Goal: Task Accomplishment & Management: Complete application form

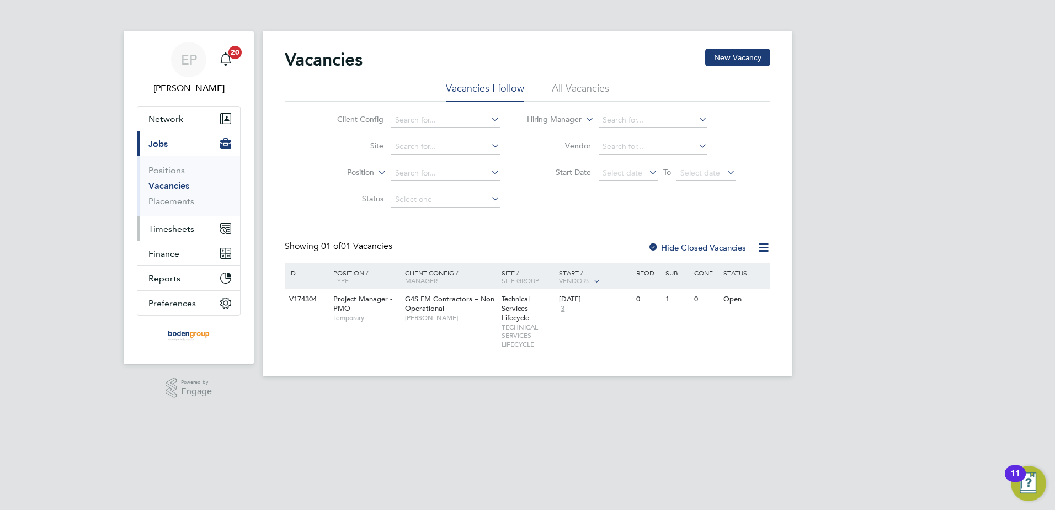
drag, startPoint x: 173, startPoint y: 229, endPoint x: 168, endPoint y: 233, distance: 7.1
click at [173, 230] on span "Timesheets" at bounding box center [171, 228] width 46 height 10
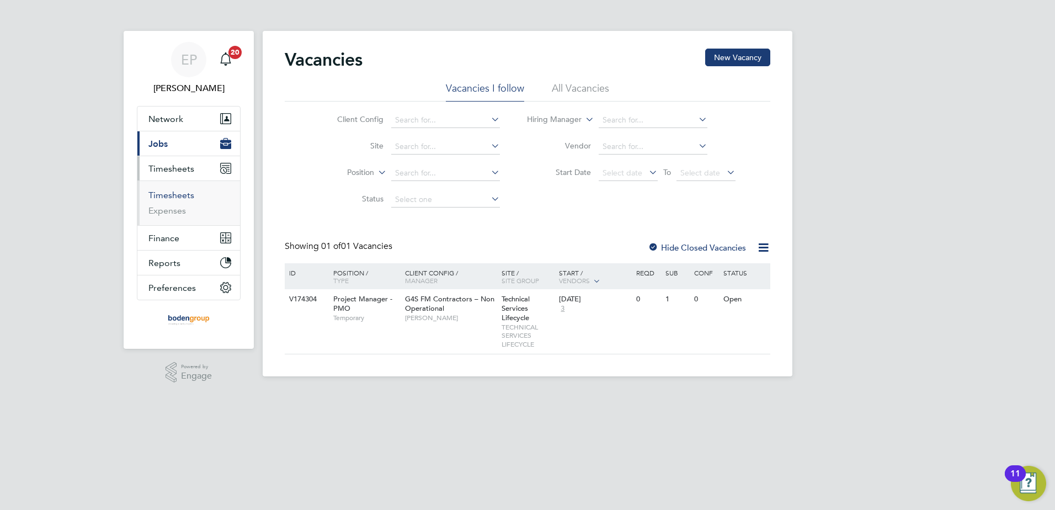
click at [168, 197] on link "Timesheets" at bounding box center [171, 195] width 46 height 10
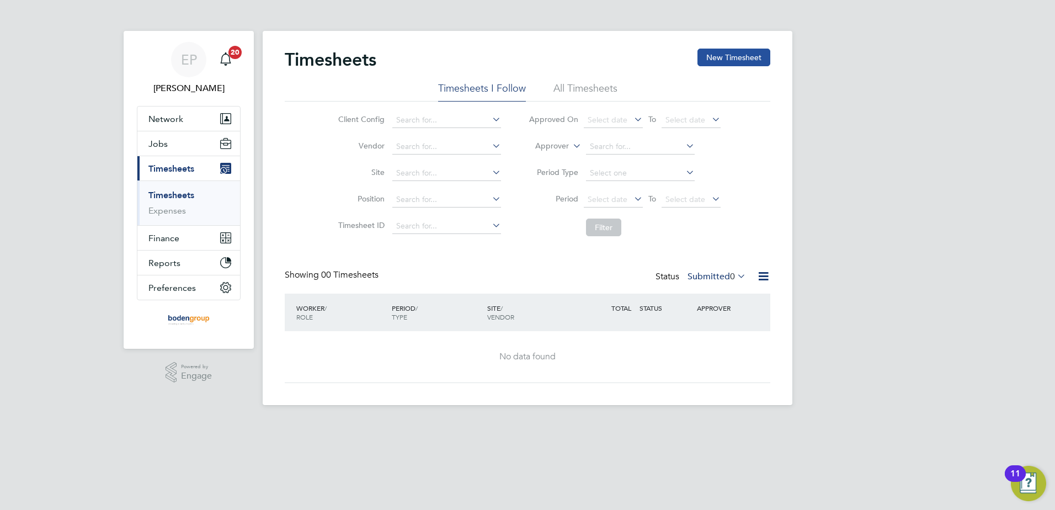
click at [755, 63] on button "New Timesheet" at bounding box center [733, 58] width 73 height 18
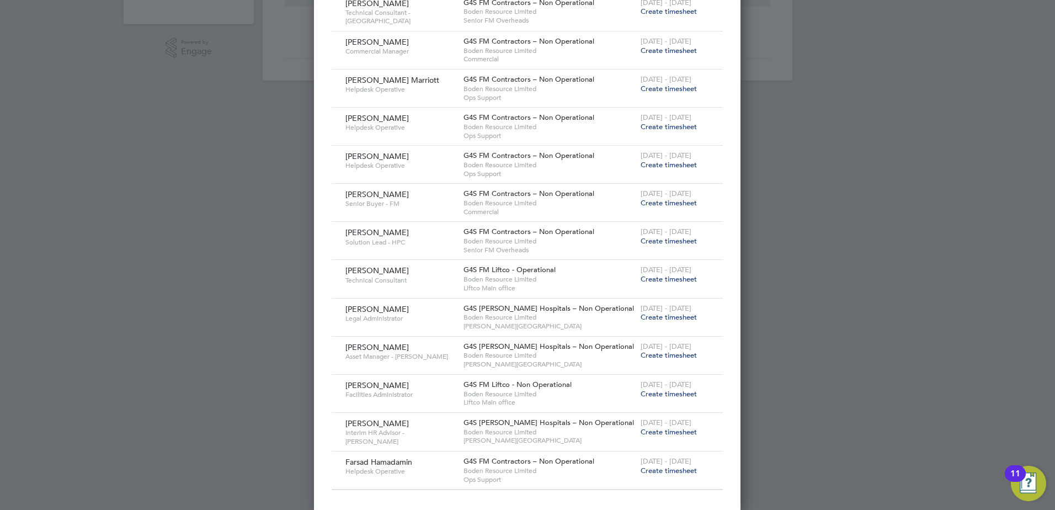
scroll to position [326, 0]
click at [666, 279] on span "Create timesheet" at bounding box center [669, 277] width 56 height 9
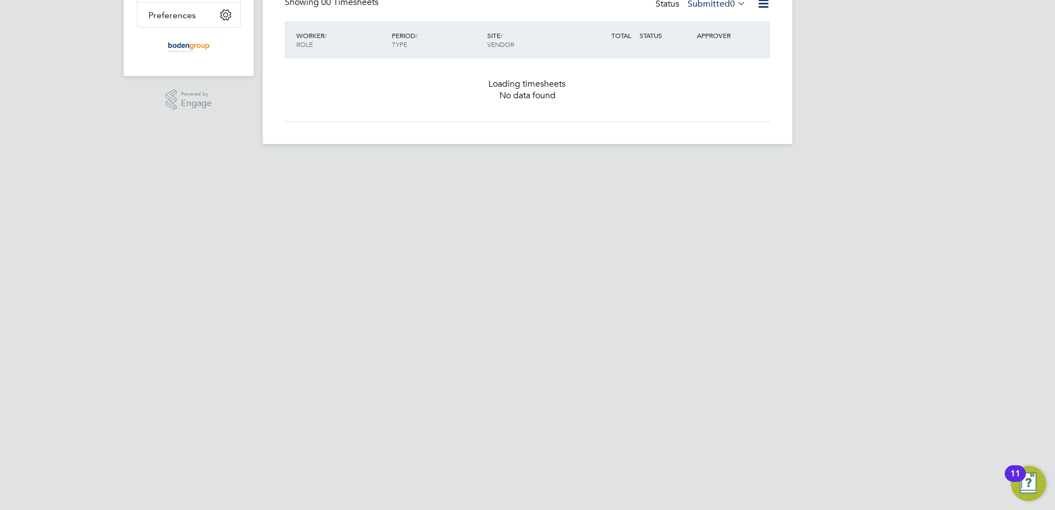
scroll to position [0, 0]
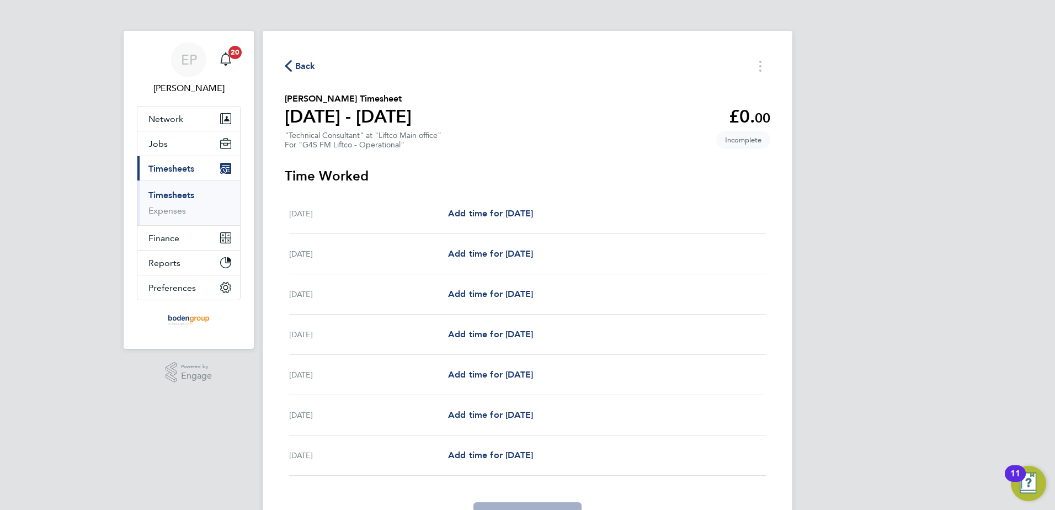
click at [298, 67] on span "Back" at bounding box center [305, 66] width 20 height 13
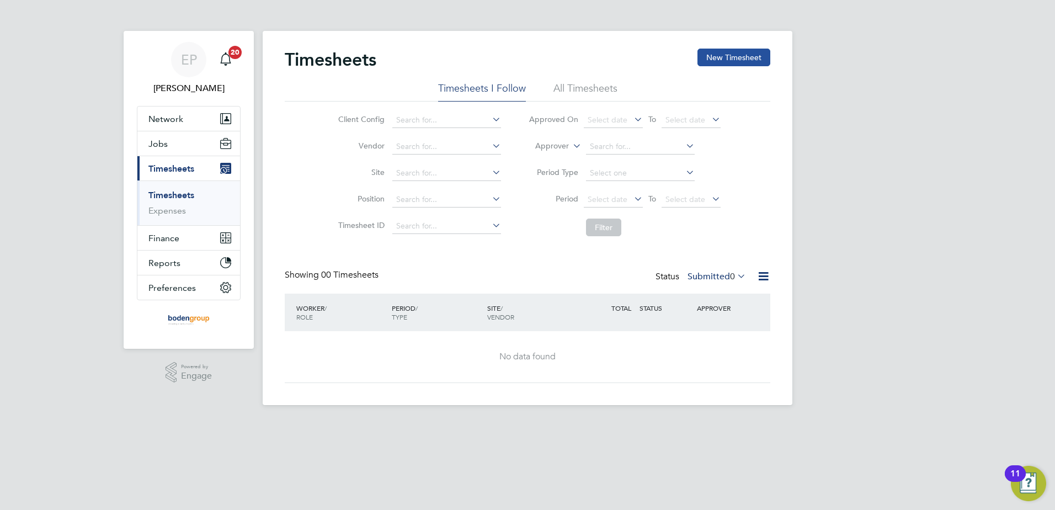
drag, startPoint x: 730, startPoint y: 54, endPoint x: 713, endPoint y: 60, distance: 17.8
click at [729, 54] on button "New Timesheet" at bounding box center [733, 58] width 73 height 18
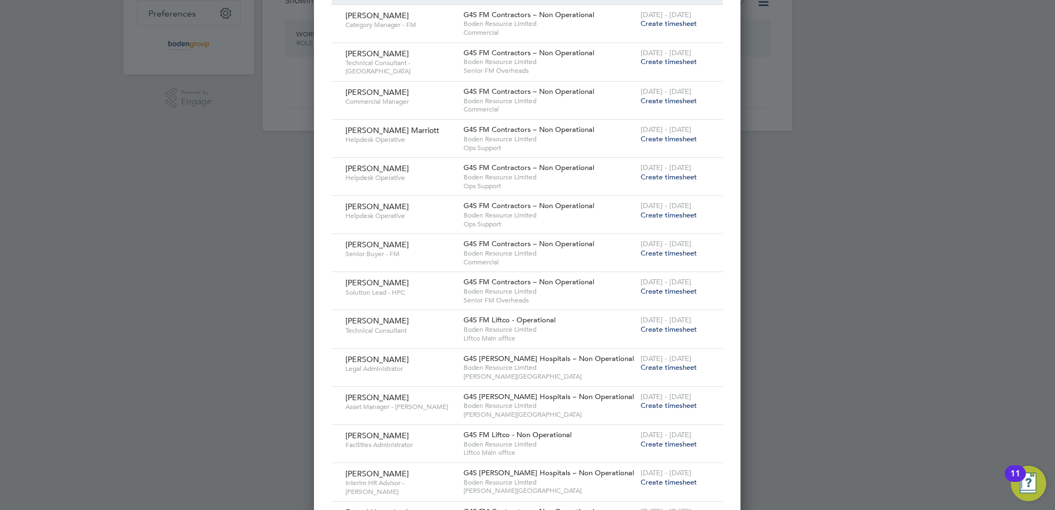
scroll to position [215, 0]
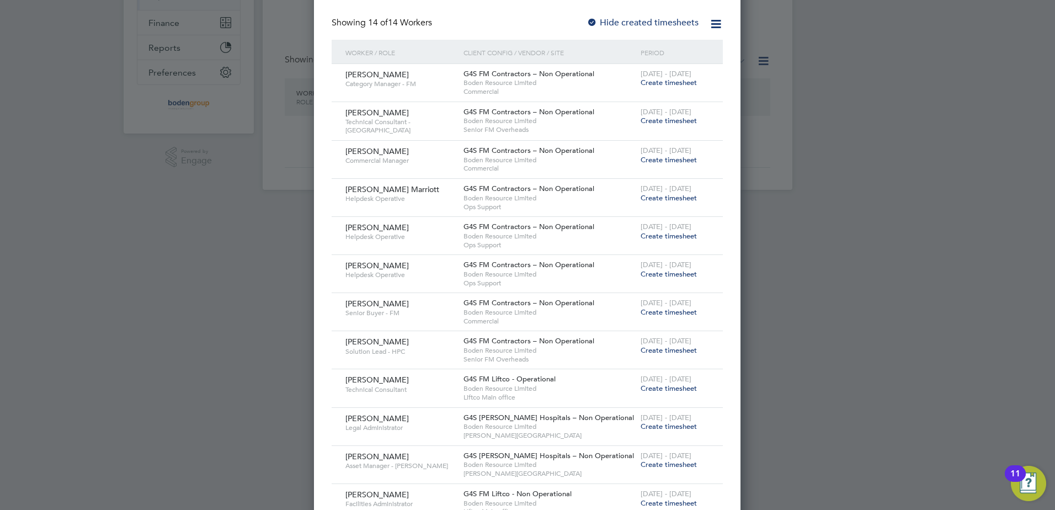
click at [670, 158] on span "Create timesheet" at bounding box center [669, 159] width 56 height 9
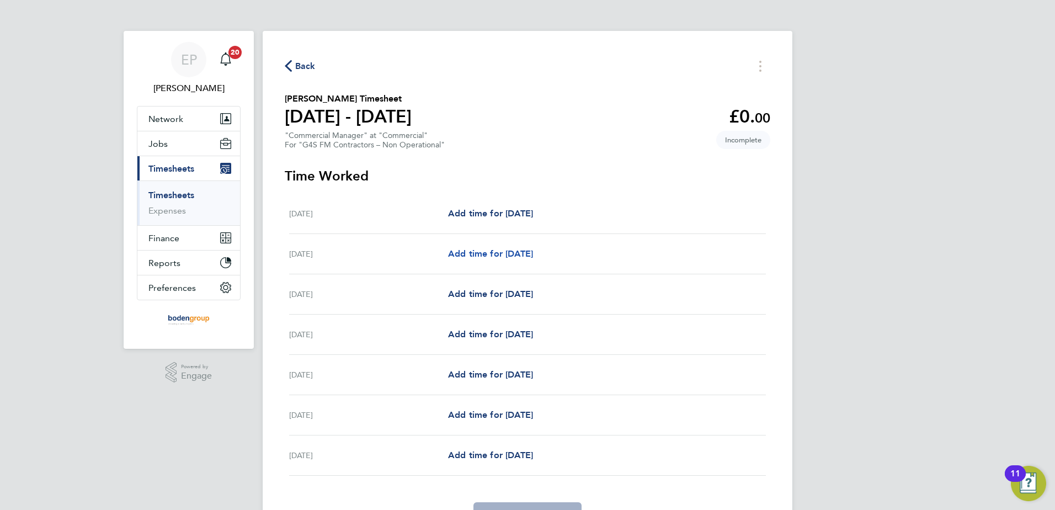
click at [496, 249] on span "Add time for [DATE]" at bounding box center [490, 253] width 85 height 10
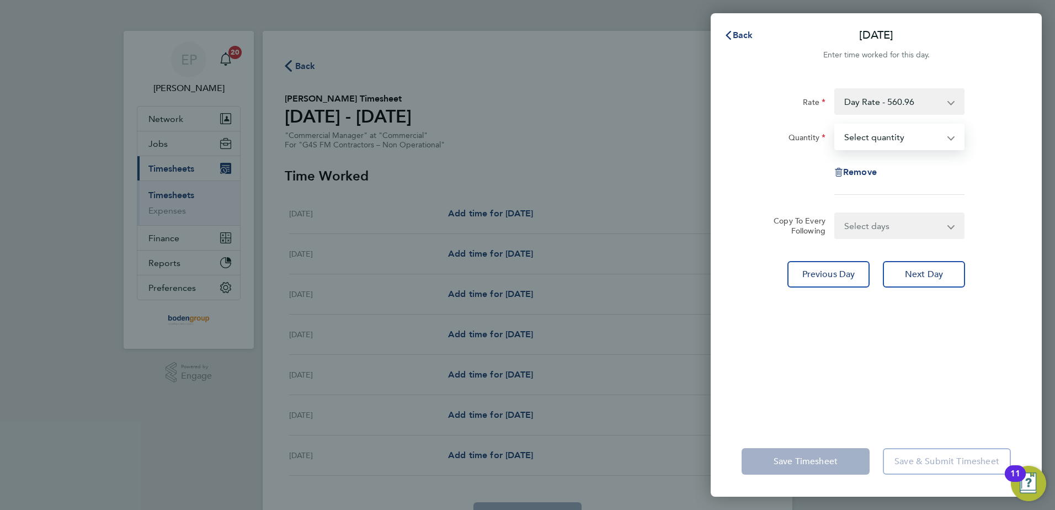
drag, startPoint x: 915, startPoint y: 125, endPoint x: 915, endPoint y: 135, distance: 10.5
click at [915, 125] on select "Select quantity 0.5 1" at bounding box center [892, 137] width 115 height 24
select select "1"
click at [835, 125] on select "Select quantity 0.5 1" at bounding box center [892, 137] width 115 height 24
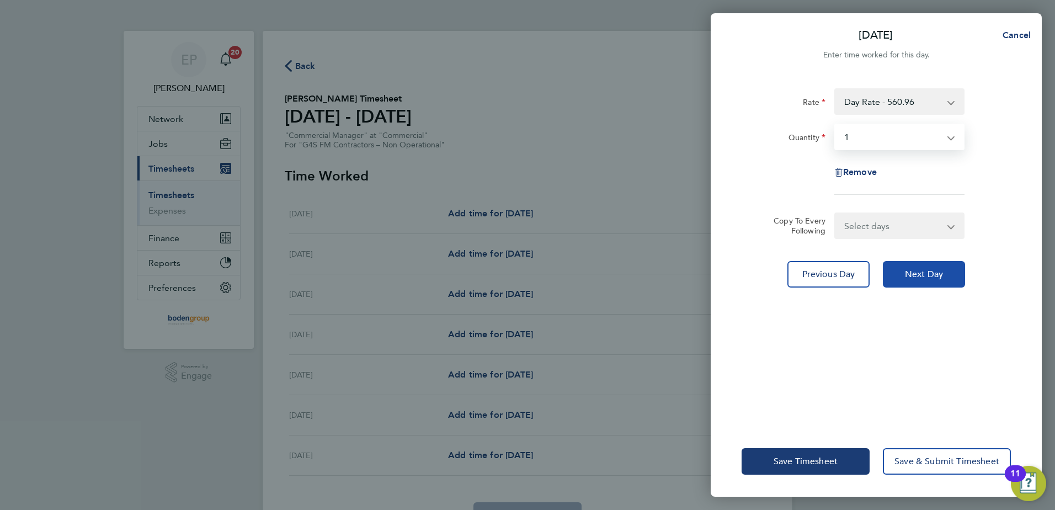
drag, startPoint x: 907, startPoint y: 274, endPoint x: 904, endPoint y: 256, distance: 18.4
click at [907, 273] on span "Next Day" at bounding box center [924, 274] width 38 height 11
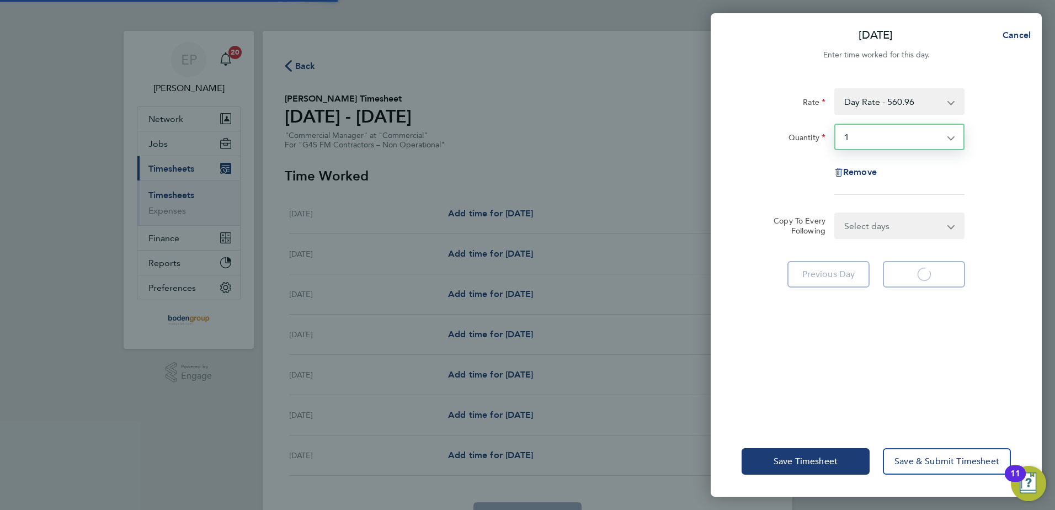
drag, startPoint x: 896, startPoint y: 138, endPoint x: 892, endPoint y: 146, distance: 8.9
click at [896, 138] on select "Select quantity 0.5 1" at bounding box center [892, 137] width 115 height 24
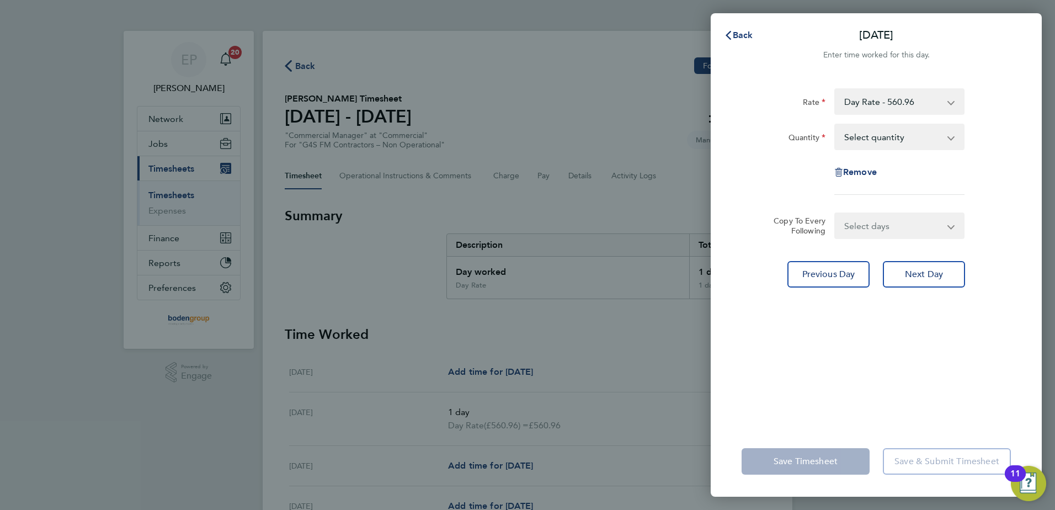
click at [884, 134] on select "Select quantity 0.5 1" at bounding box center [892, 137] width 115 height 24
select select "1"
click at [835, 125] on select "Select quantity 0.5 1" at bounding box center [892, 137] width 115 height 24
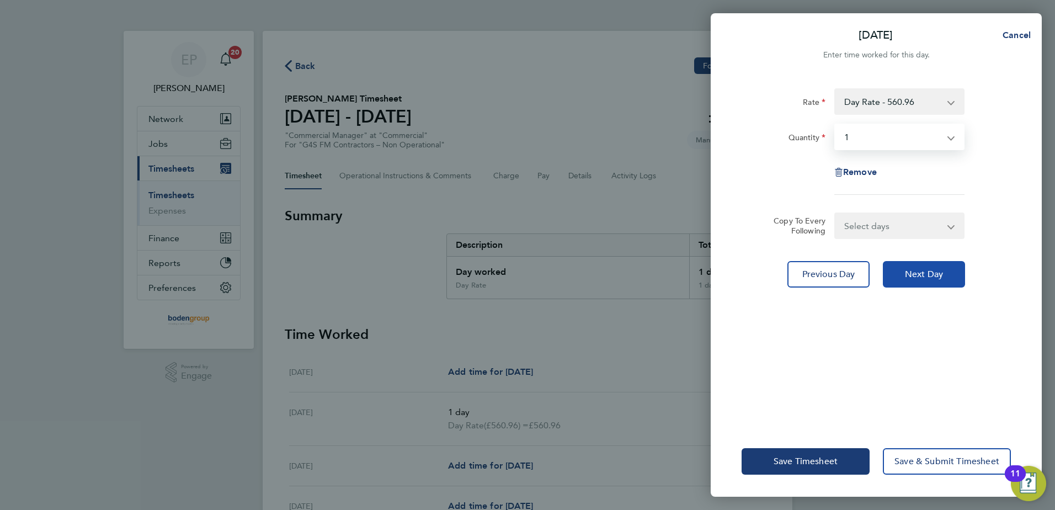
click at [952, 282] on button "Next Day" at bounding box center [924, 274] width 82 height 26
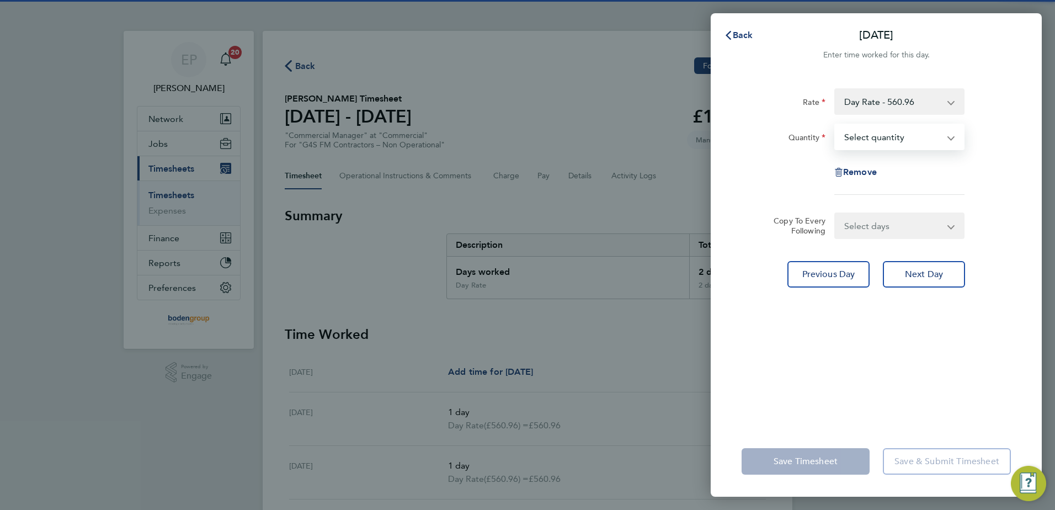
click at [875, 130] on select "Select quantity 0.5 1" at bounding box center [892, 137] width 115 height 24
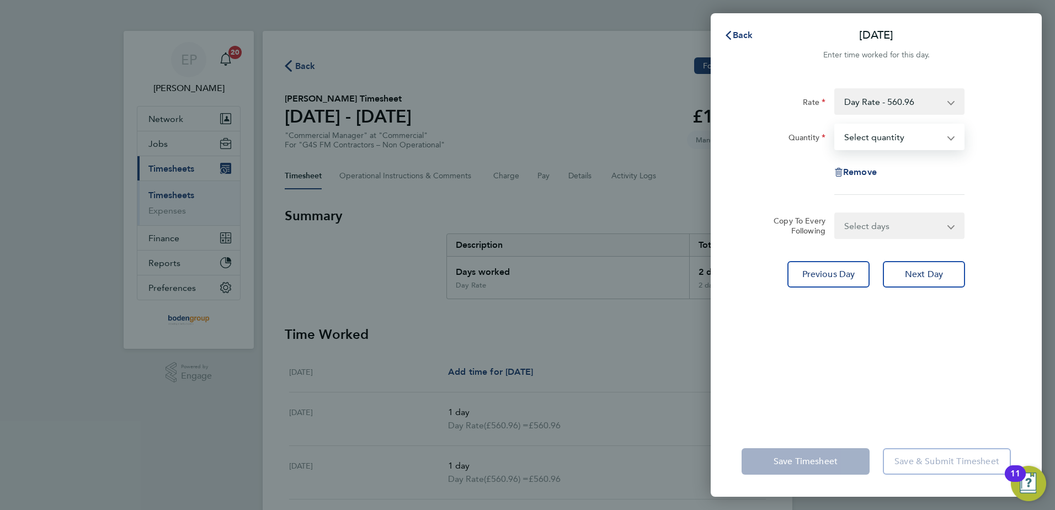
select select "1"
click at [835, 125] on select "Select quantity 0.5 1" at bounding box center [892, 137] width 115 height 24
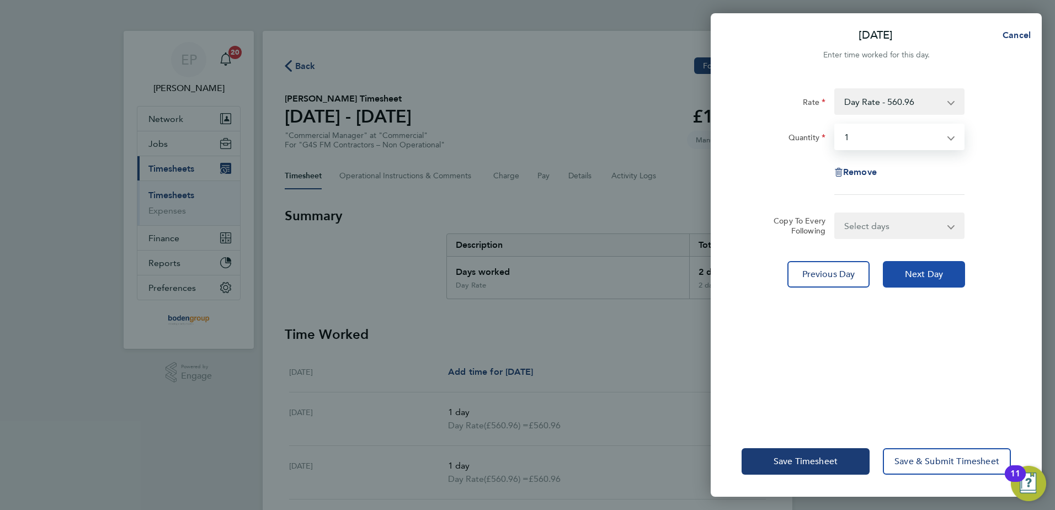
click at [909, 284] on button "Next Day" at bounding box center [924, 274] width 82 height 26
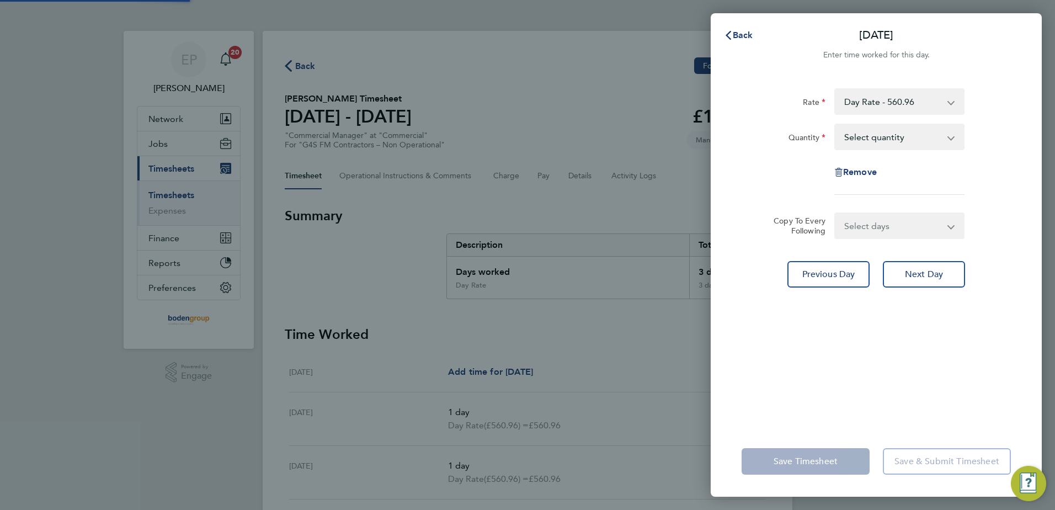
click at [892, 135] on select "Select quantity 0.5 1" at bounding box center [892, 137] width 115 height 24
select select "1"
click at [835, 125] on select "Select quantity 0.5 1" at bounding box center [892, 137] width 115 height 24
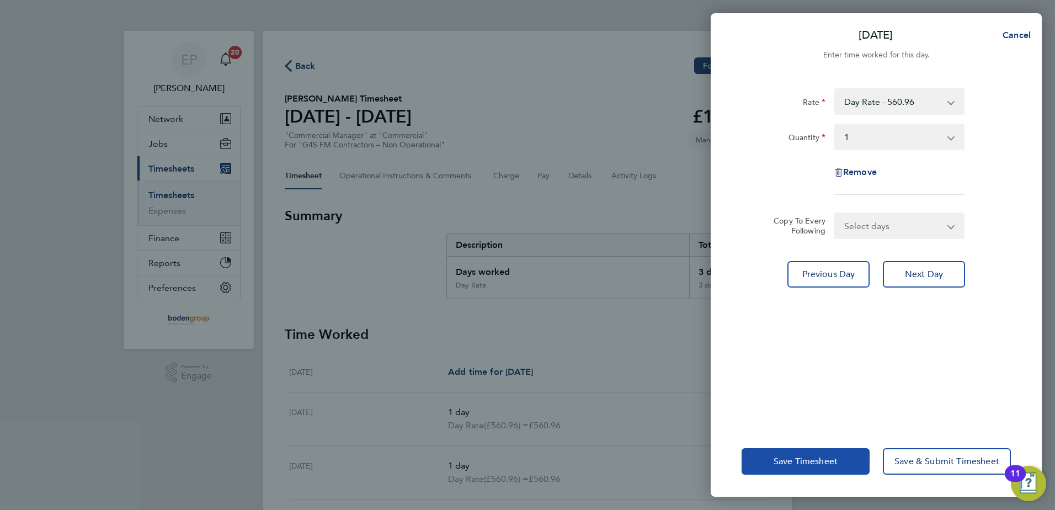
click at [808, 465] on span "Save Timesheet" at bounding box center [805, 461] width 64 height 11
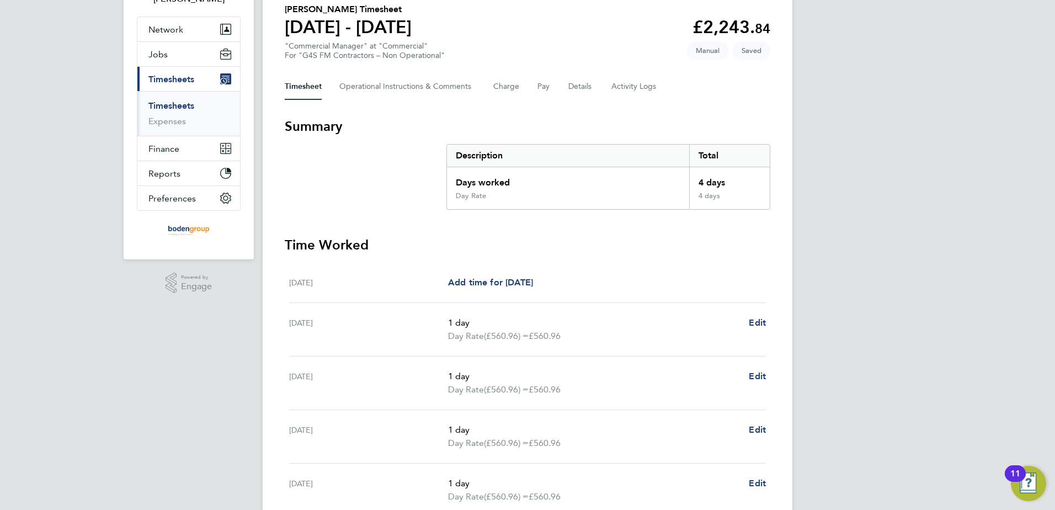
scroll to position [274, 0]
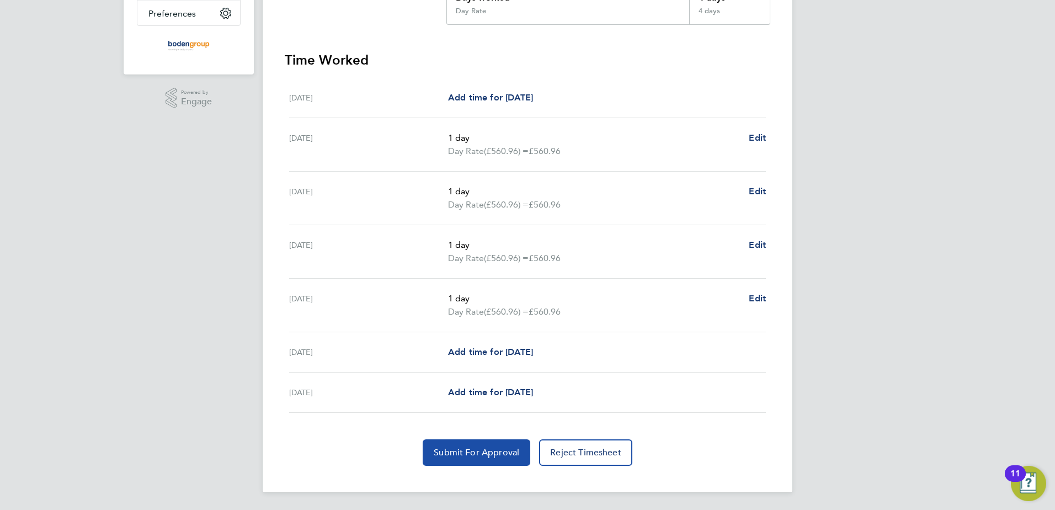
click at [468, 450] on span "Submit For Approval" at bounding box center [477, 452] width 86 height 11
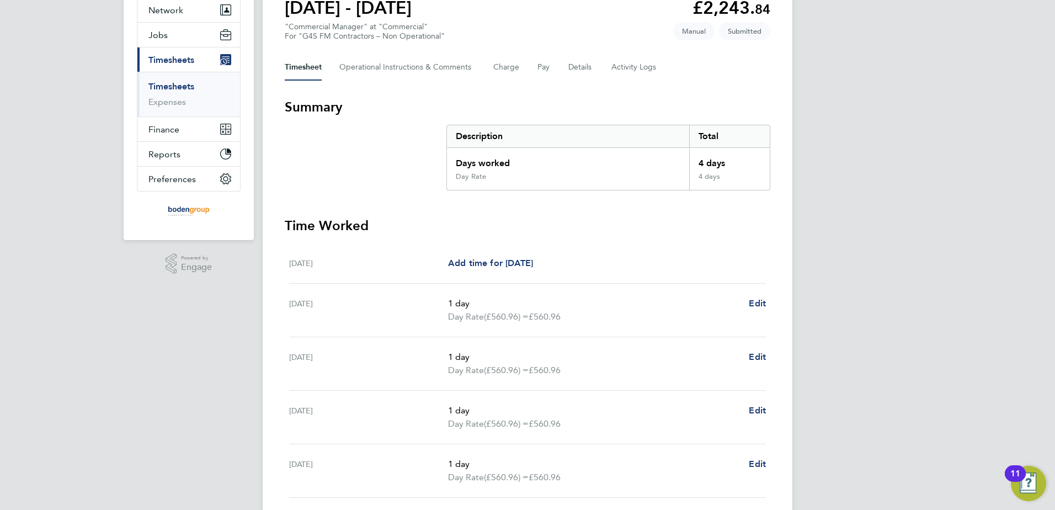
scroll to position [0, 0]
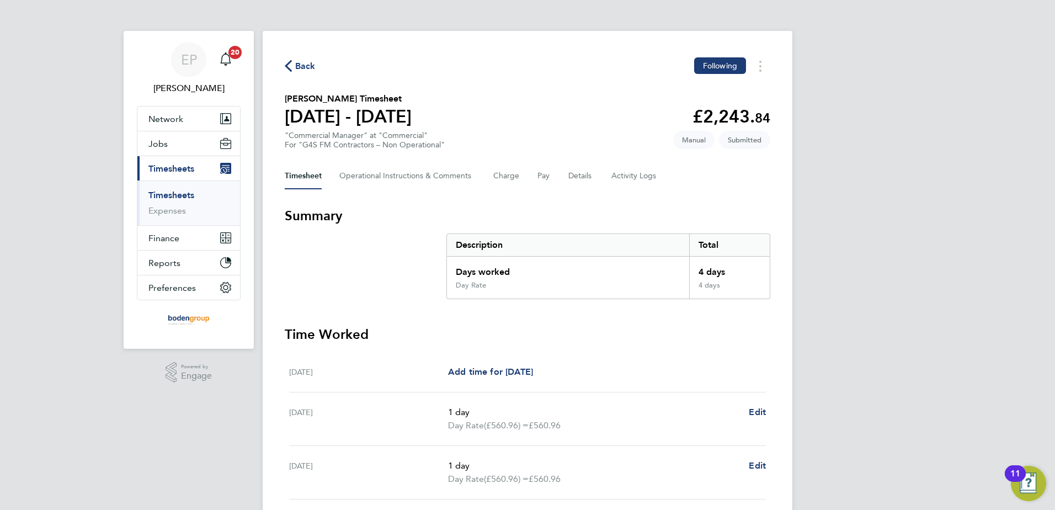
click at [315, 66] on div "Back Following" at bounding box center [527, 65] width 485 height 17
click at [311, 63] on span "Back" at bounding box center [305, 66] width 20 height 13
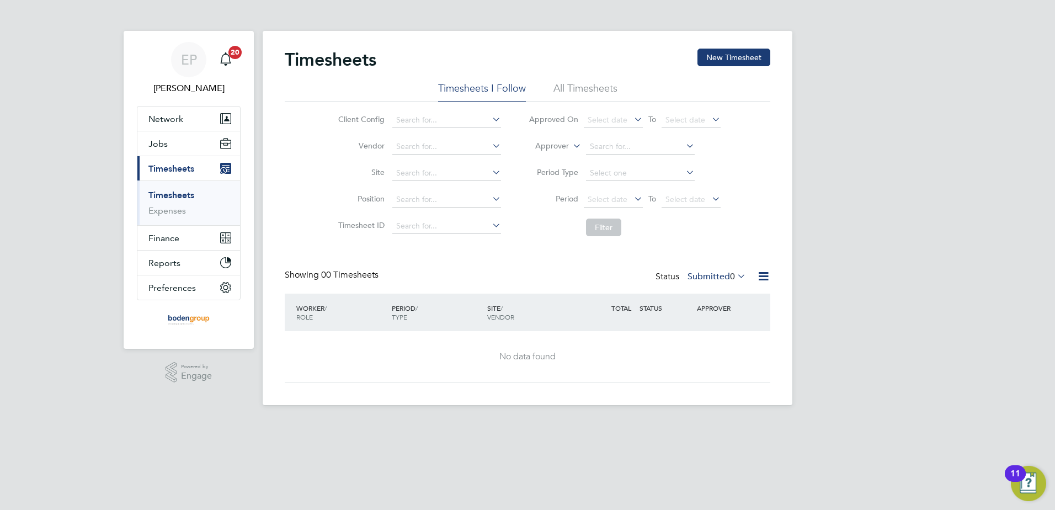
drag, startPoint x: 725, startPoint y: 60, endPoint x: 708, endPoint y: 82, distance: 28.3
click at [725, 62] on button "New Timesheet" at bounding box center [733, 58] width 73 height 18
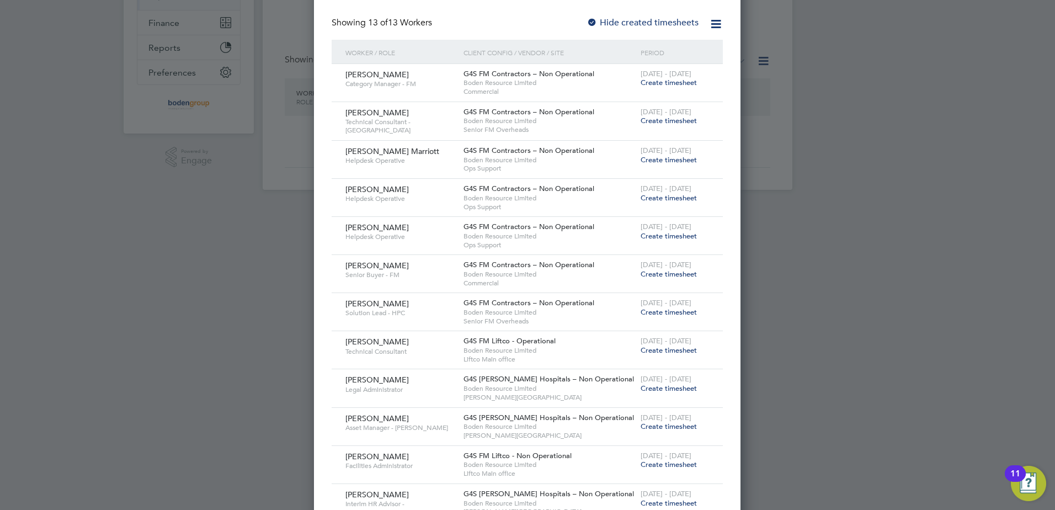
scroll to position [221, 0]
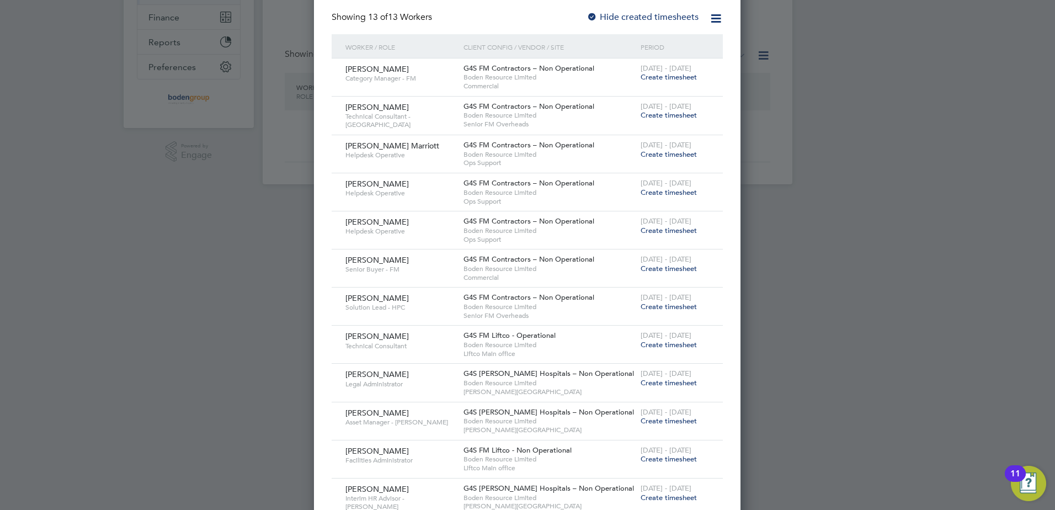
drag, startPoint x: 674, startPoint y: 191, endPoint x: 644, endPoint y: 185, distance: 30.3
click at [674, 191] on span "Create timesheet" at bounding box center [669, 192] width 56 height 9
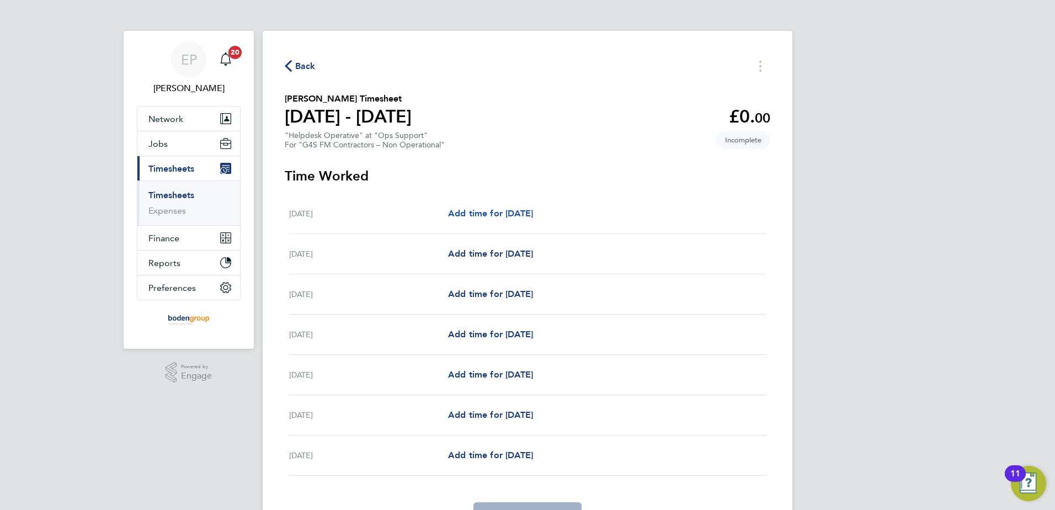
click at [533, 214] on span "Add time for [DATE]" at bounding box center [490, 213] width 85 height 10
select select "60"
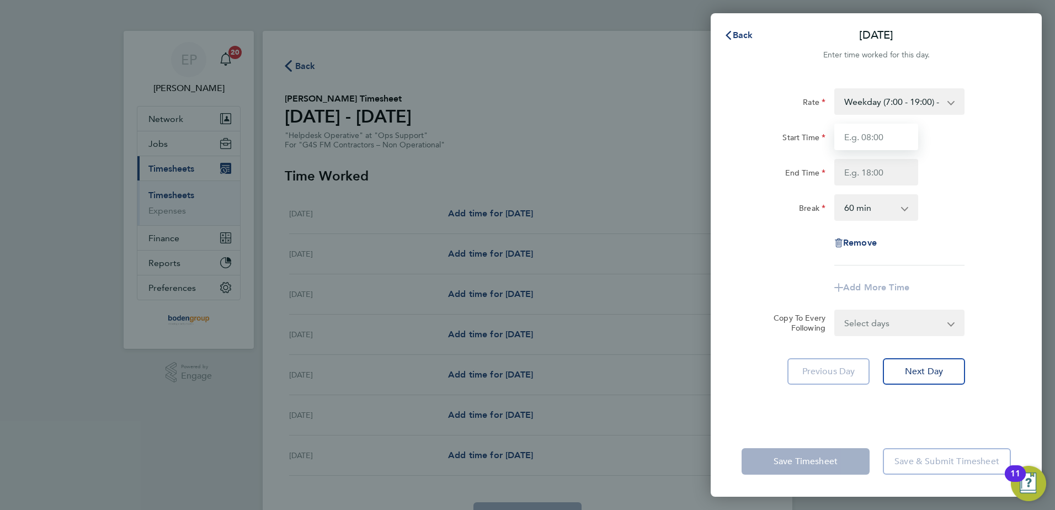
click at [887, 140] on input "Start Time" at bounding box center [876, 137] width 84 height 26
type input "08:00"
click at [853, 172] on input "End Time" at bounding box center [876, 172] width 84 height 26
type input "17:00"
click at [797, 259] on div "Rate Weekday (7:00 - 19:00) - 19.41 Evening & Weekend - 23.70 x 1.5 - 29.12 Ban…" at bounding box center [875, 176] width 269 height 177
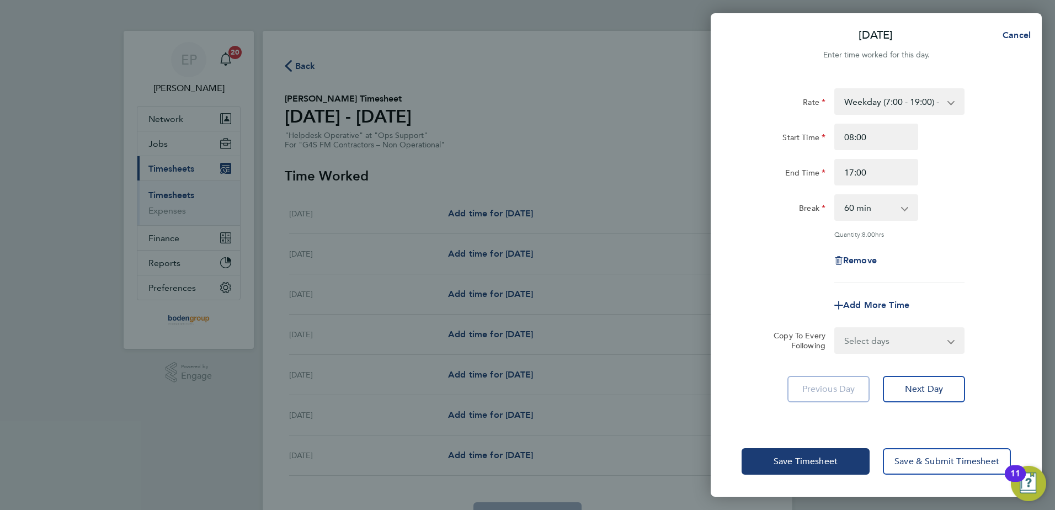
click at [901, 337] on select "Select days Day Weekday (Mon-Fri) Weekend (Sat-Sun) [DATE] [DATE] [DATE] [DATE]…" at bounding box center [893, 340] width 116 height 24
select select "WEEKDAY"
click at [835, 328] on select "Select days Day Weekday (Mon-Fri) Weekend (Sat-Sun) [DATE] [DATE] [DATE] [DATE]…" at bounding box center [893, 340] width 116 height 24
select select "[DATE]"
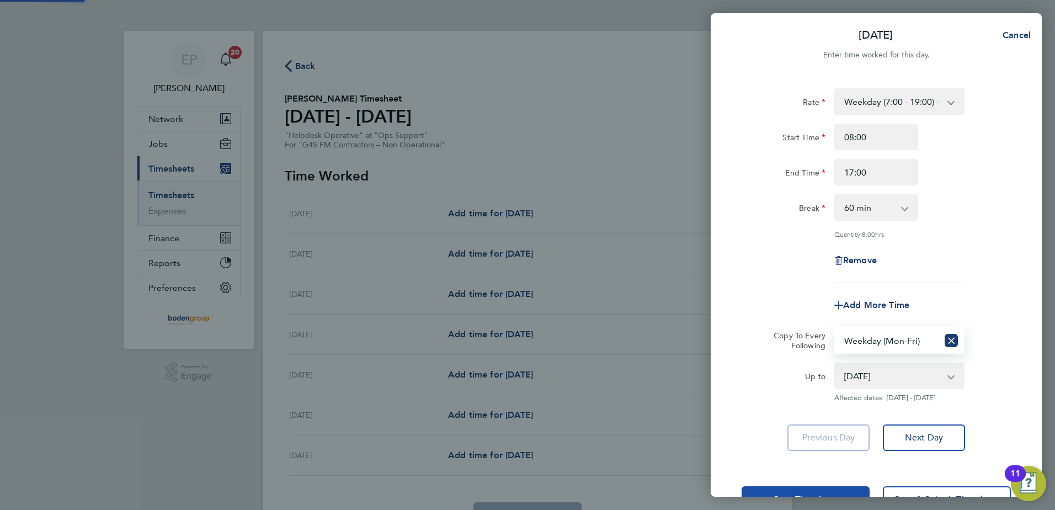
scroll to position [37, 0]
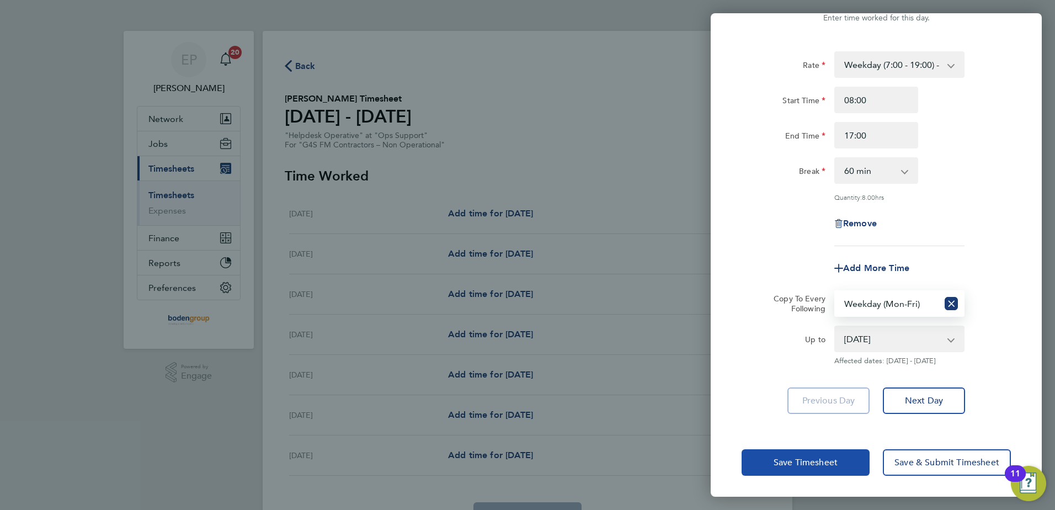
click at [802, 460] on span "Save Timesheet" at bounding box center [805, 462] width 64 height 11
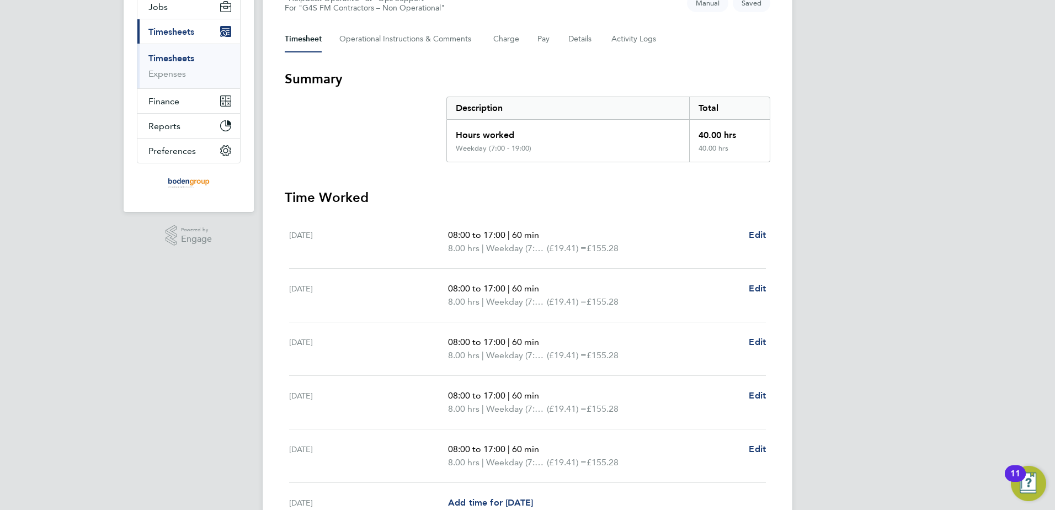
scroll to position [287, 0]
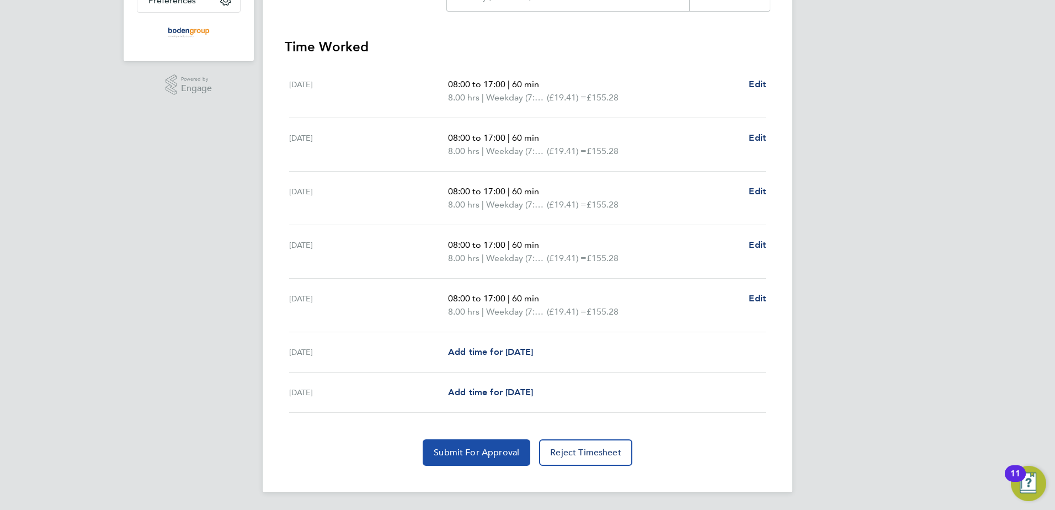
click at [473, 449] on span "Submit For Approval" at bounding box center [477, 452] width 86 height 11
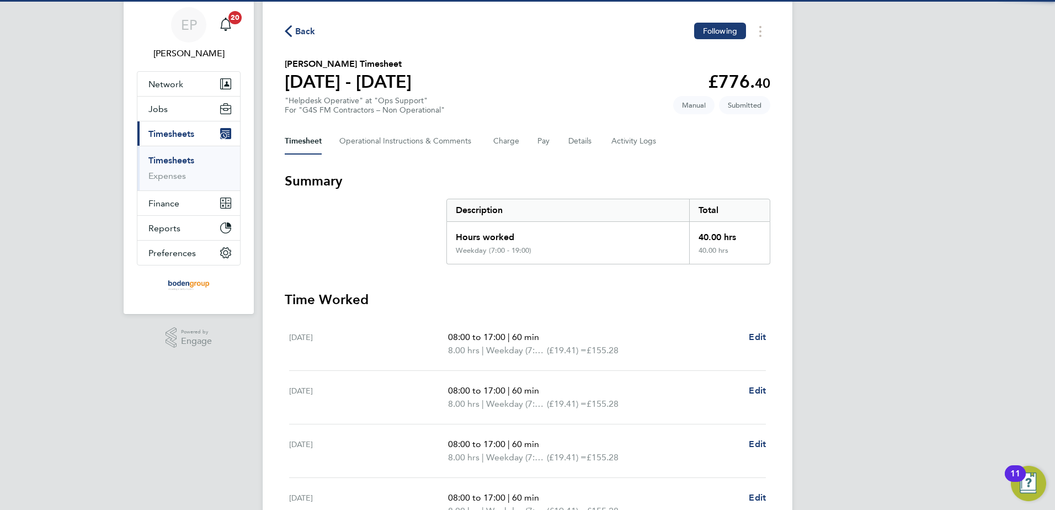
scroll to position [12, 0]
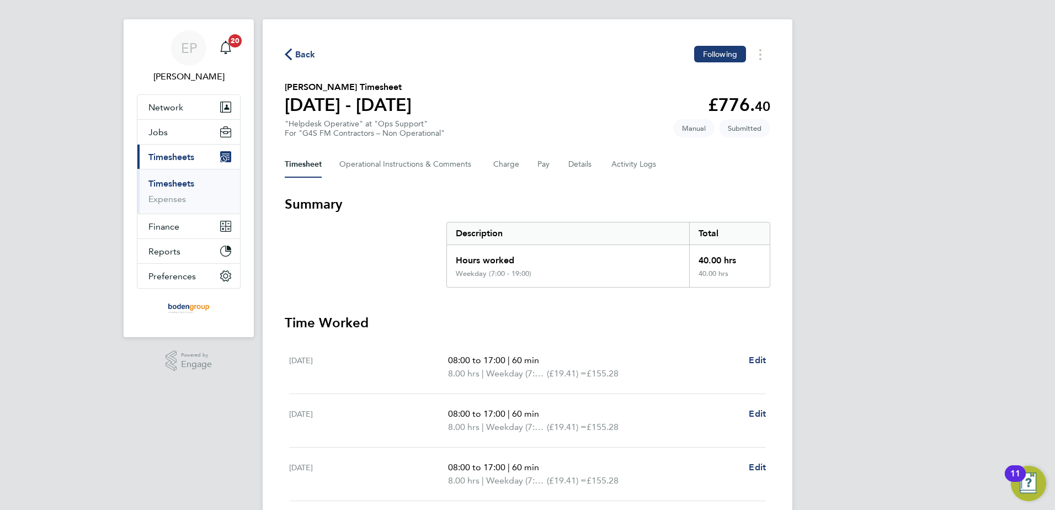
click at [305, 52] on span "Back" at bounding box center [305, 54] width 20 height 13
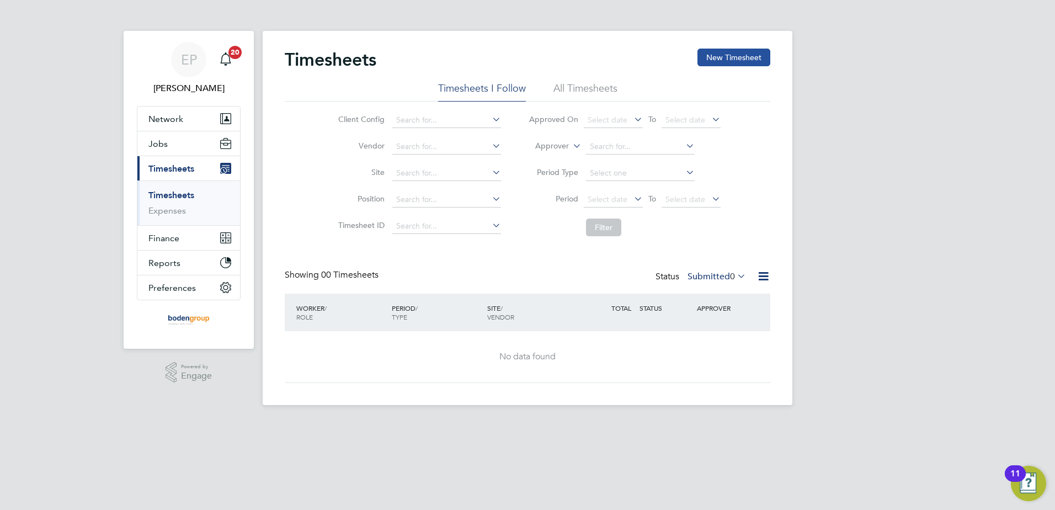
click at [706, 55] on button "New Timesheet" at bounding box center [733, 58] width 73 height 18
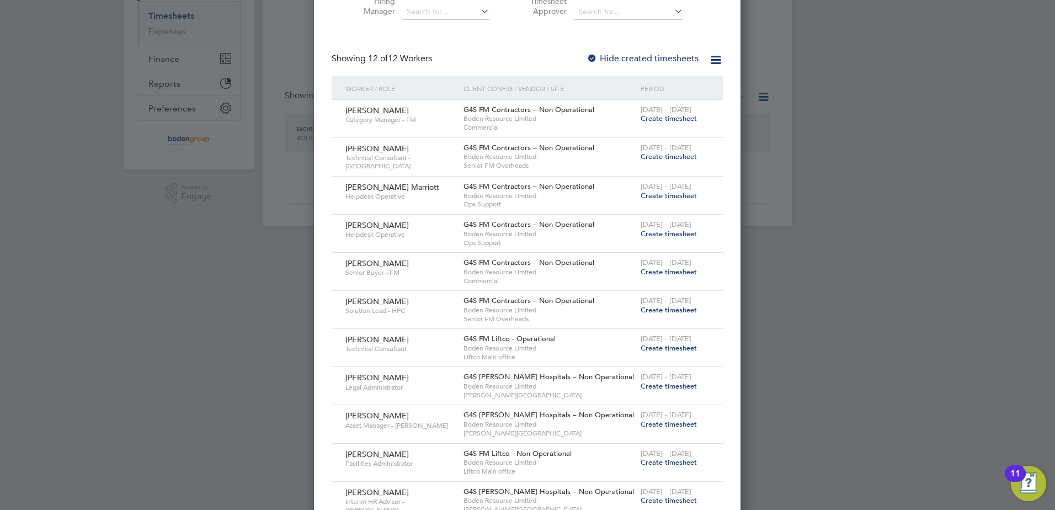
scroll to position [249, 0]
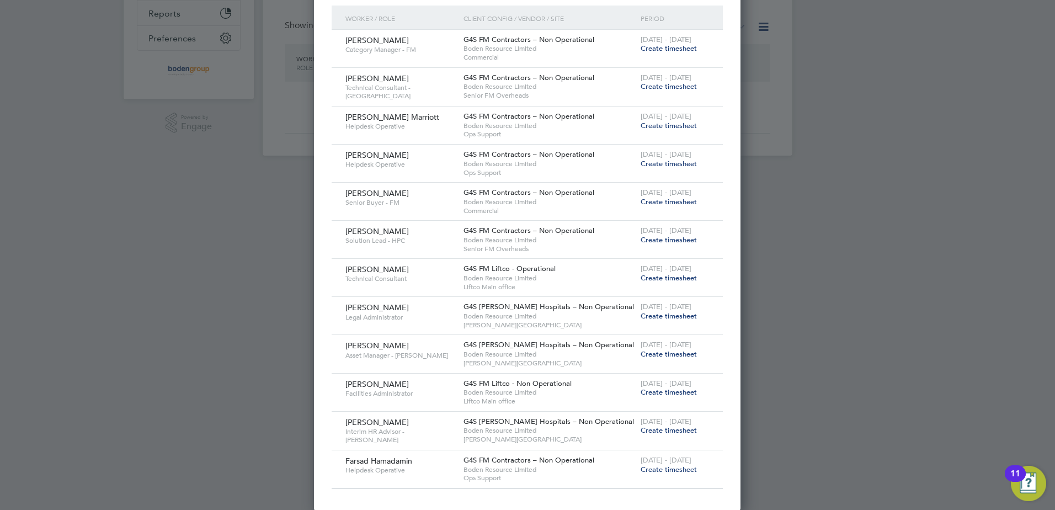
click at [668, 470] on span "Create timesheet" at bounding box center [669, 469] width 56 height 9
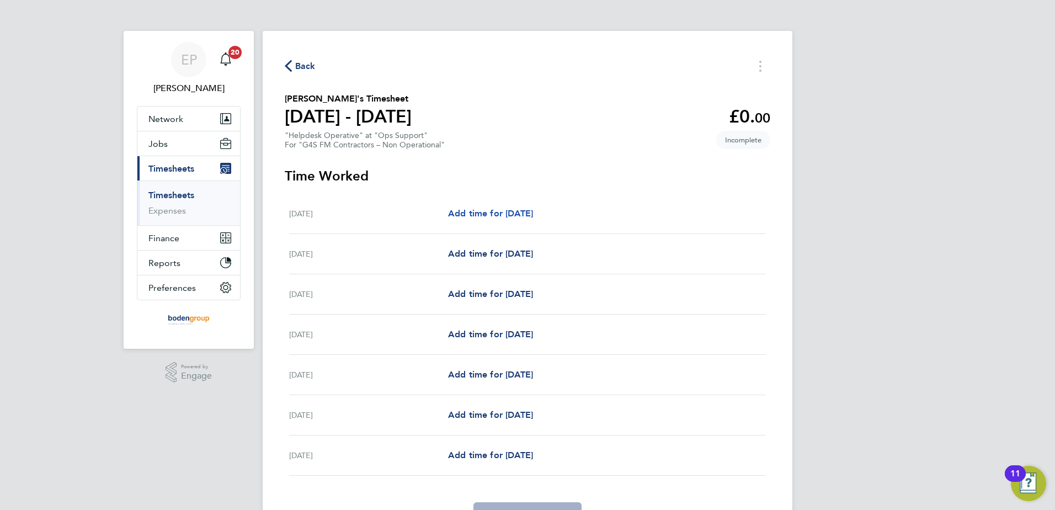
click at [533, 215] on span "Add time for [DATE]" at bounding box center [490, 213] width 85 height 10
select select "60"
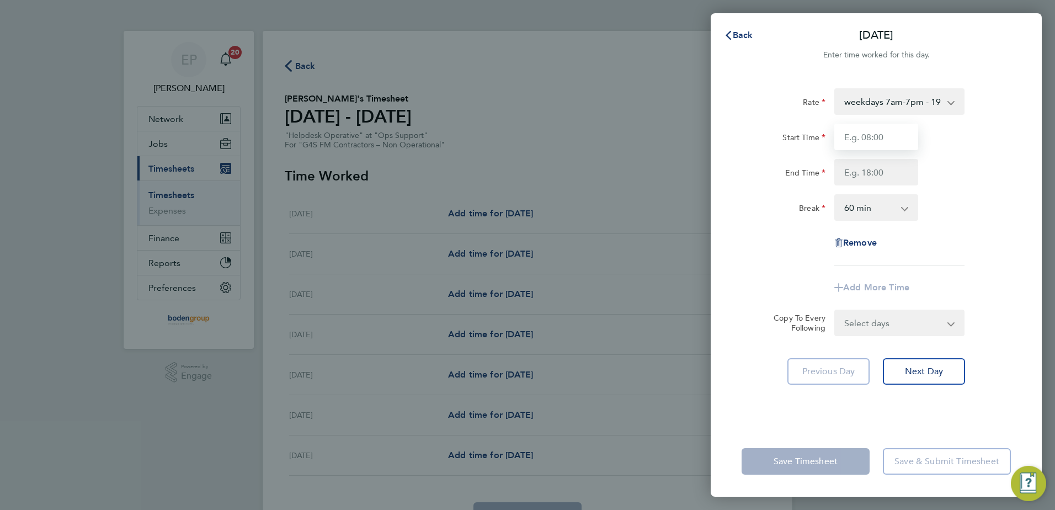
click at [868, 142] on input "Start Time" at bounding box center [876, 137] width 84 height 26
type input "09:00"
click at [855, 175] on input "End Time" at bounding box center [876, 172] width 84 height 26
type input "18:00"
click at [998, 137] on div "Start Time 09:00" at bounding box center [876, 137] width 278 height 26
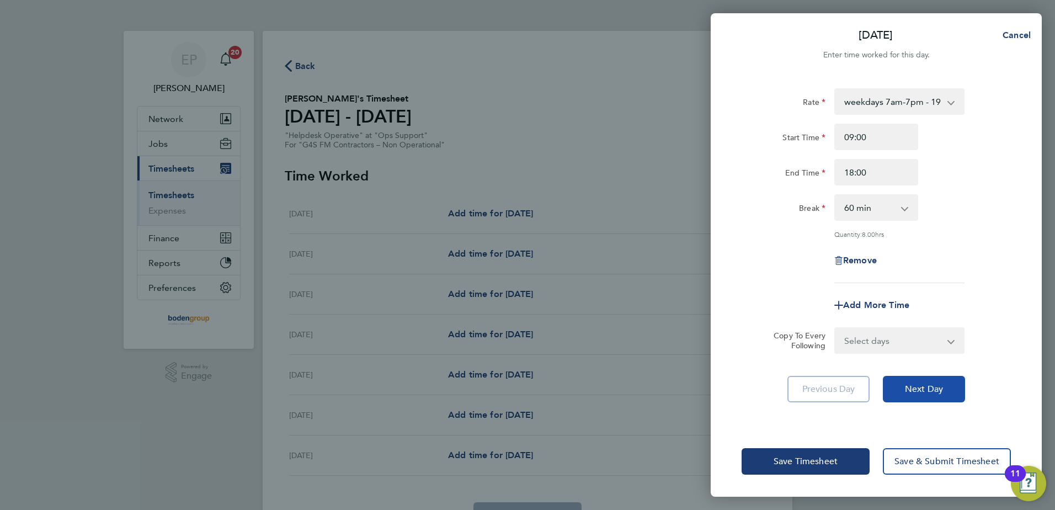
click at [929, 397] on button "Next Day" at bounding box center [924, 389] width 82 height 26
select select "60"
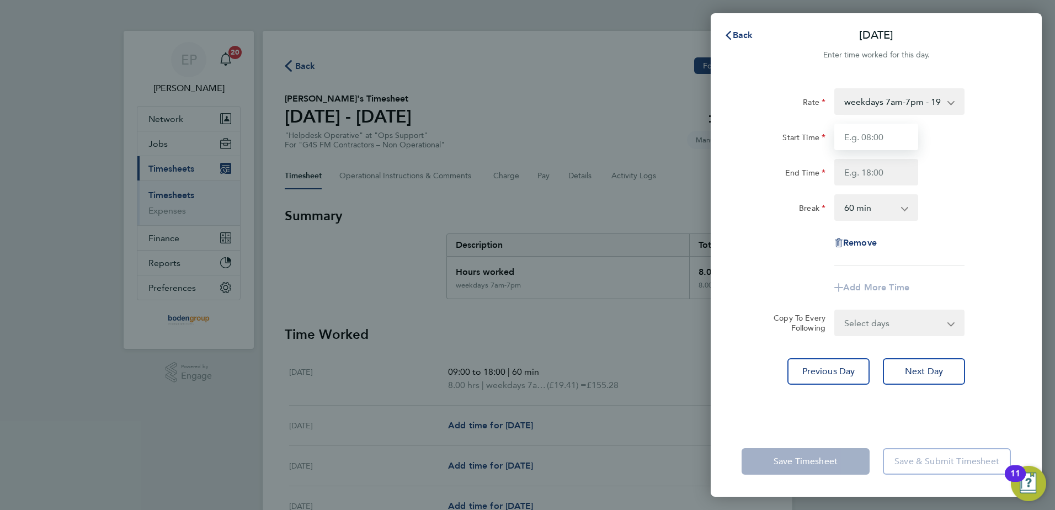
click at [883, 137] on input "Start Time" at bounding box center [876, 137] width 84 height 26
type input "09:00"
click at [865, 180] on input "End Time" at bounding box center [876, 172] width 84 height 26
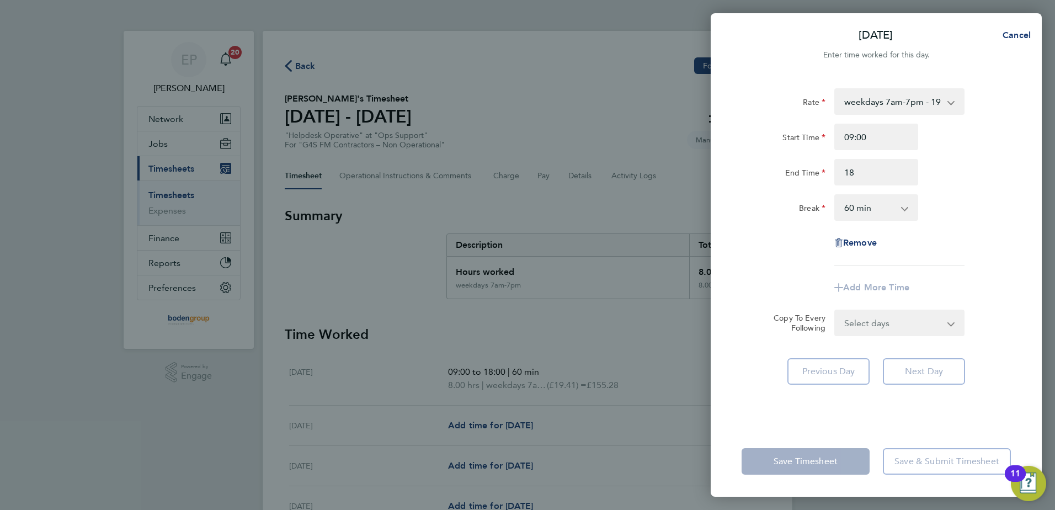
type input "18:00"
click at [984, 161] on div "End Time 18:00" at bounding box center [876, 172] width 278 height 26
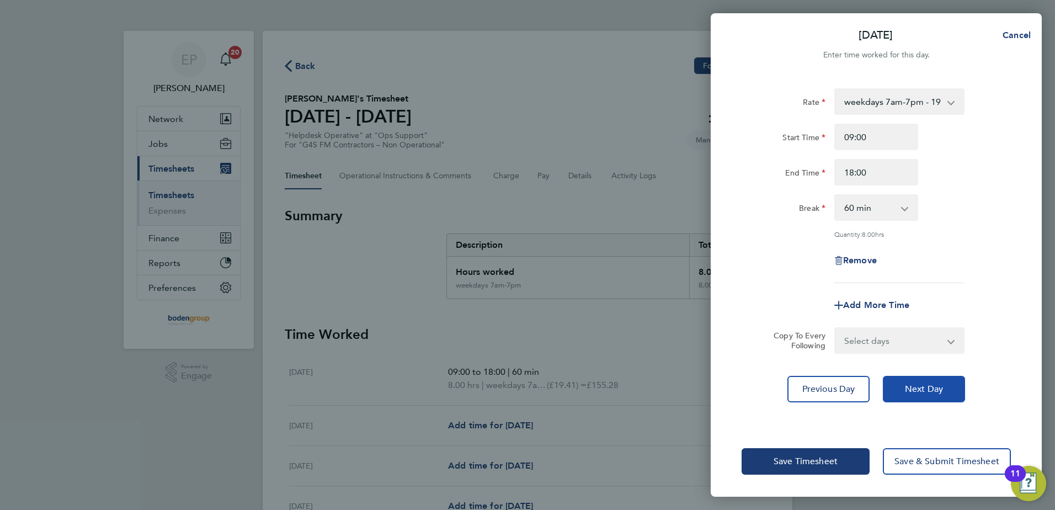
click at [916, 386] on span "Next Day" at bounding box center [924, 388] width 38 height 11
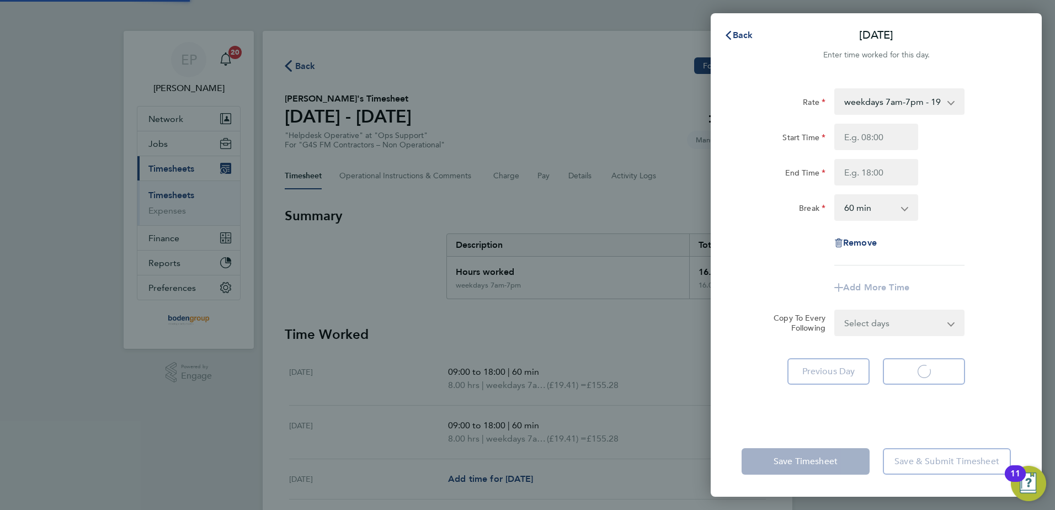
select select "60"
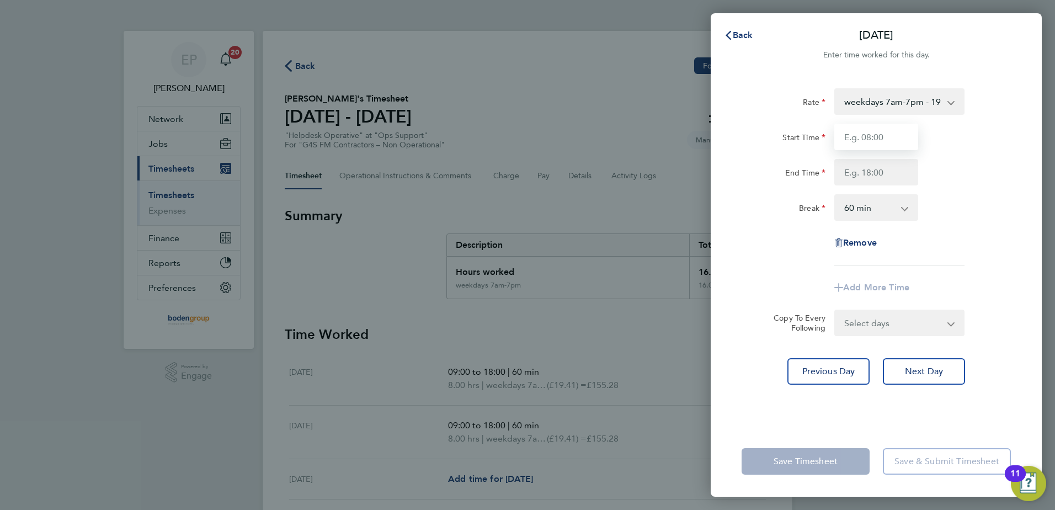
click at [865, 137] on input "Start Time" at bounding box center [876, 137] width 84 height 26
type input "08:00"
click at [853, 176] on input "End Time" at bounding box center [876, 172] width 84 height 26
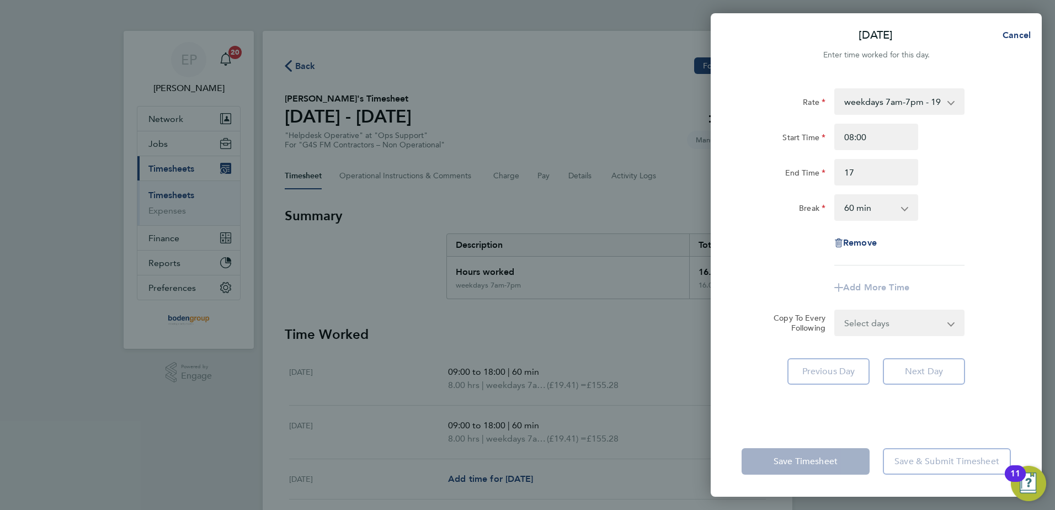
type input "17:00"
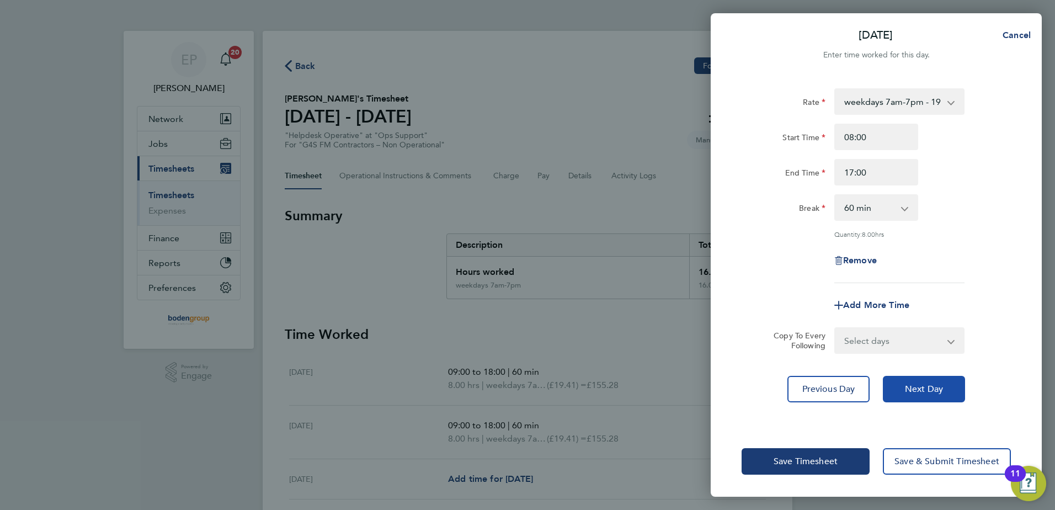
click at [921, 395] on button "Next Day" at bounding box center [924, 389] width 82 height 26
select select "60"
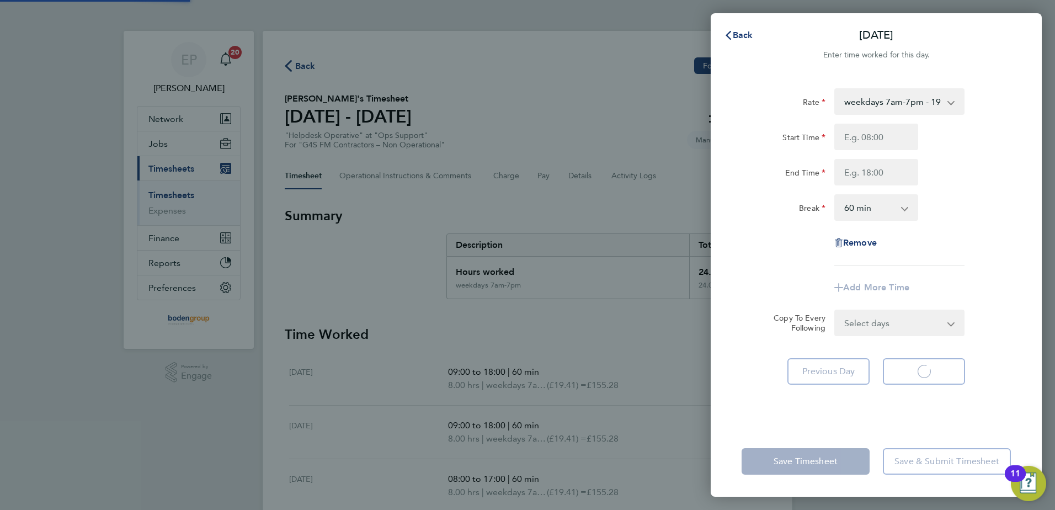
select select "60"
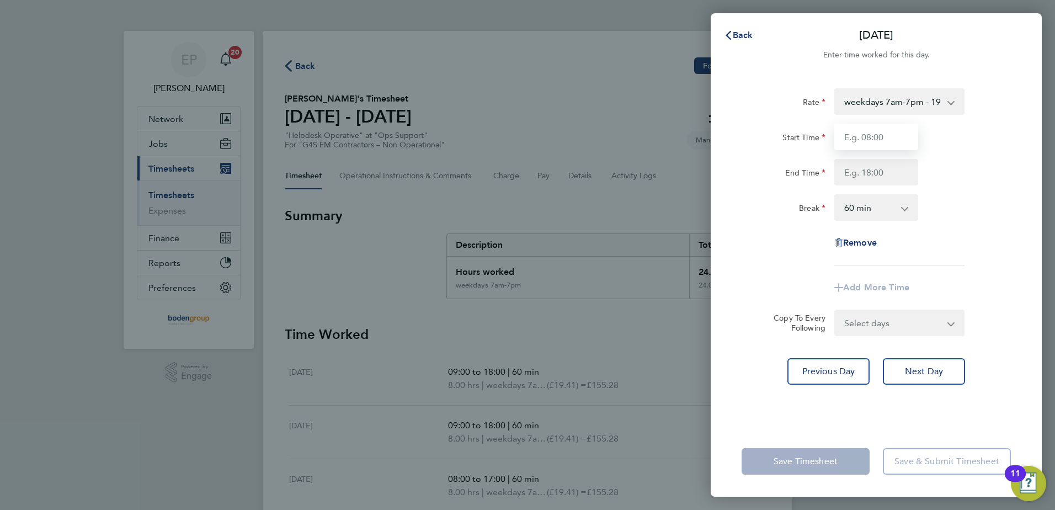
click at [892, 130] on input "Start Time" at bounding box center [876, 137] width 84 height 26
type input "07:00"
click at [853, 169] on input "End Time" at bounding box center [876, 172] width 84 height 26
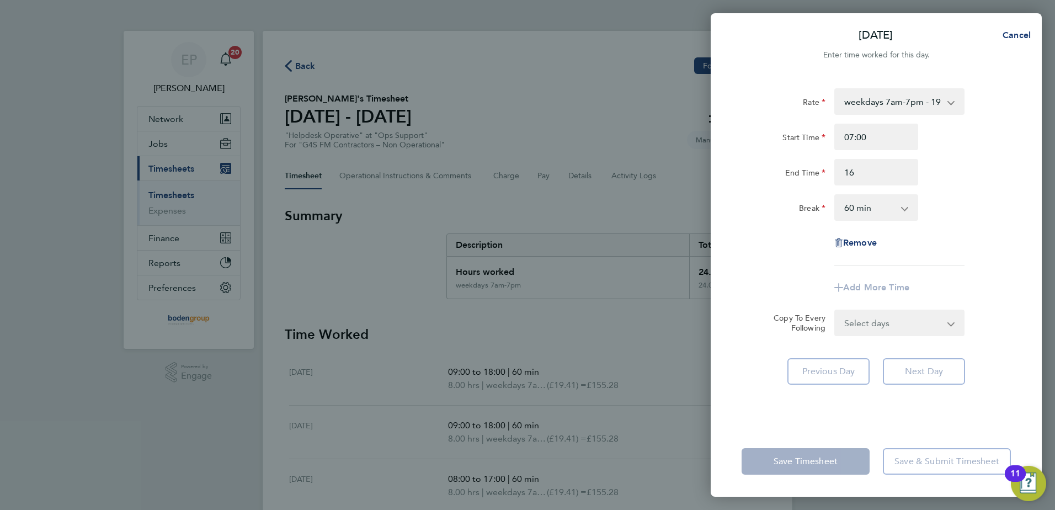
type input "16:00"
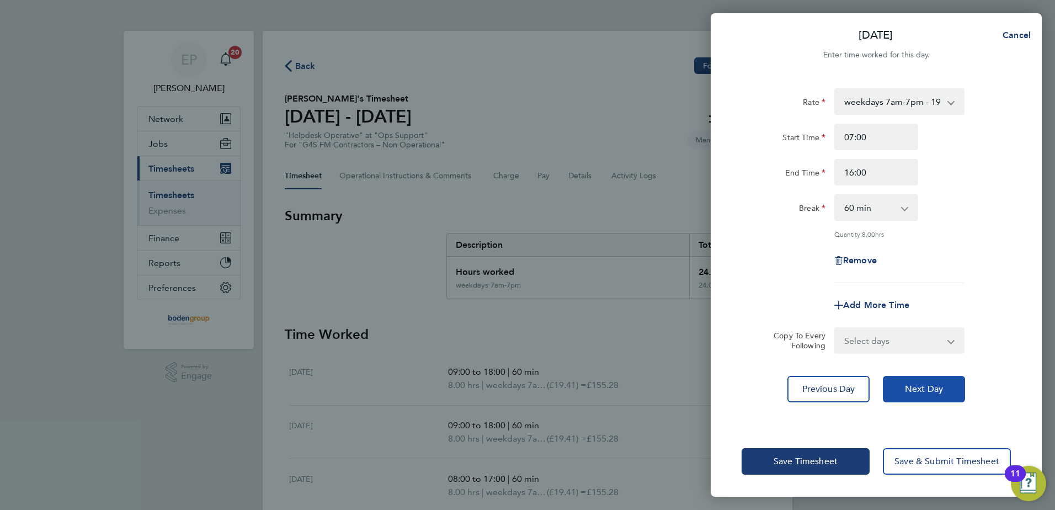
click at [918, 379] on button "Next Day" at bounding box center [924, 389] width 82 height 26
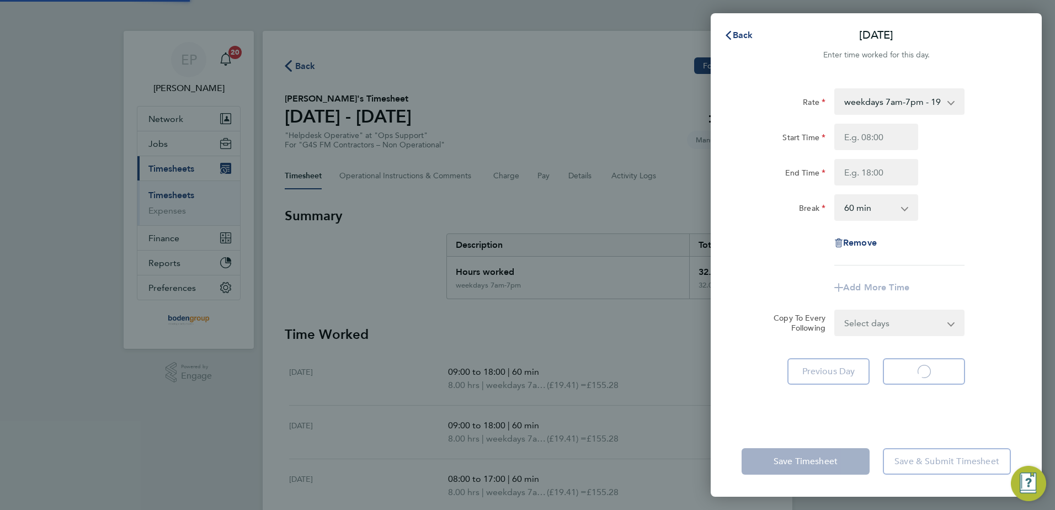
select select "60"
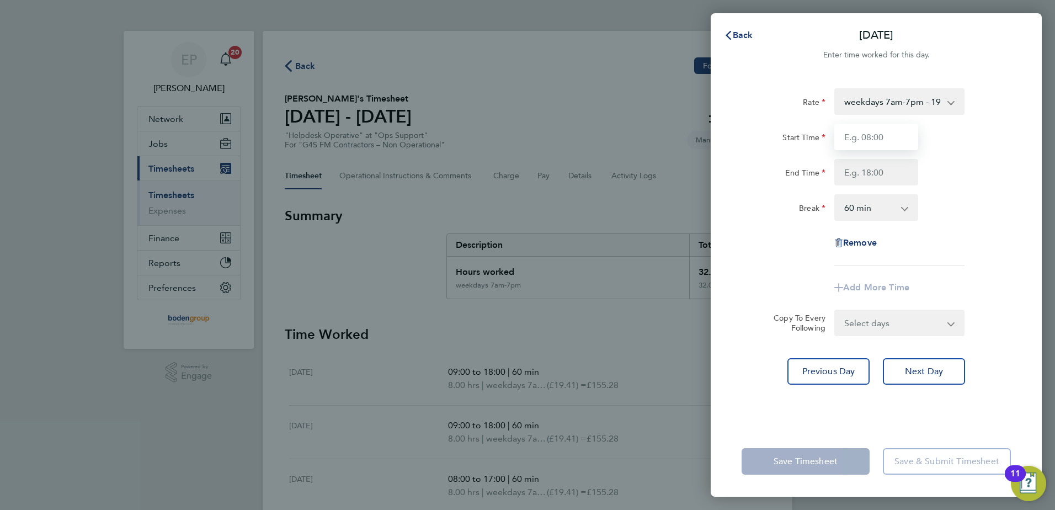
click at [882, 142] on input "Start Time" at bounding box center [876, 137] width 84 height 26
type input "08:00"
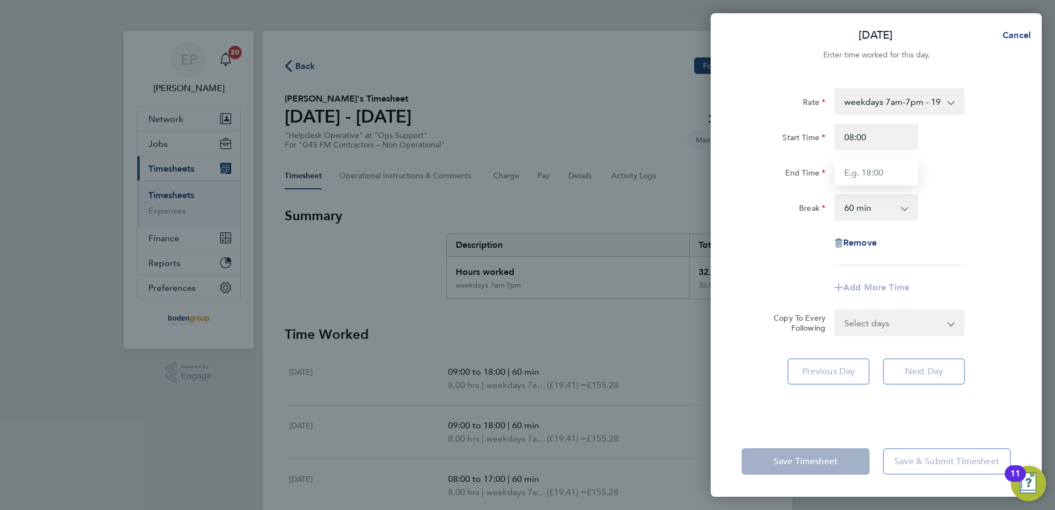
click at [844, 177] on input "End Time" at bounding box center [876, 172] width 84 height 26
type input "17:00"
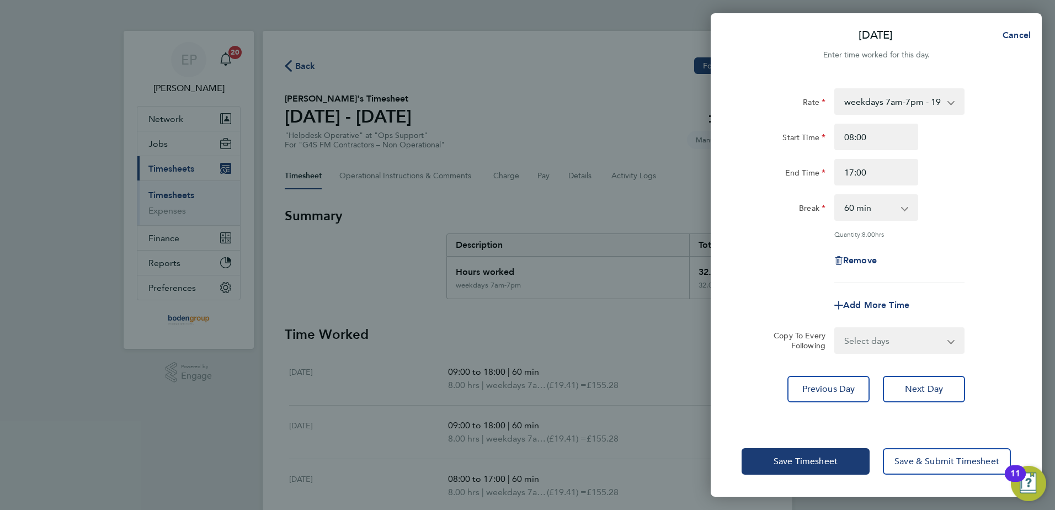
click at [756, 280] on div "Rate weekdays 7am-7pm - 19.41 Start Time 08:00 End Time 17:00 Break 0 min 15 mi…" at bounding box center [875, 185] width 269 height 195
click at [794, 469] on button "Save Timesheet" at bounding box center [805, 461] width 128 height 26
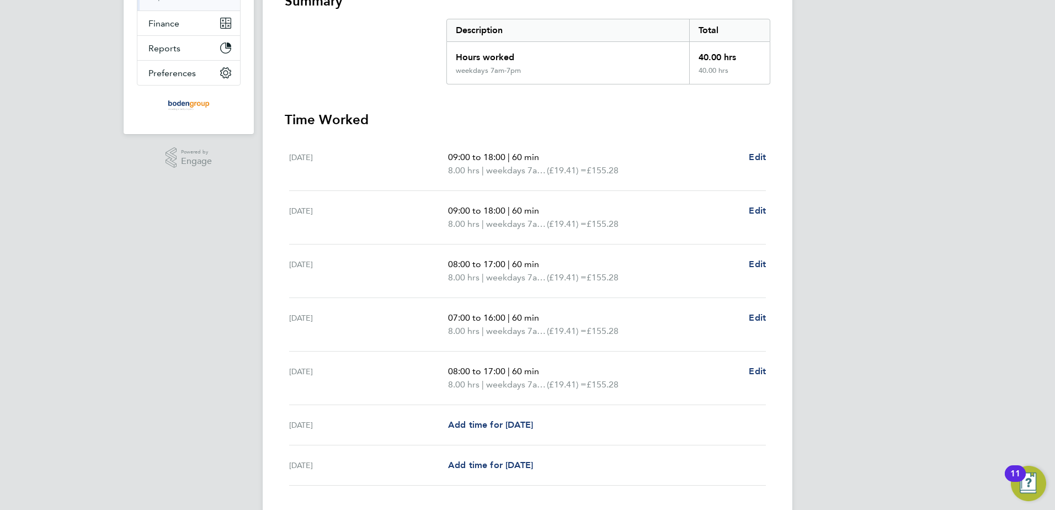
scroll to position [287, 0]
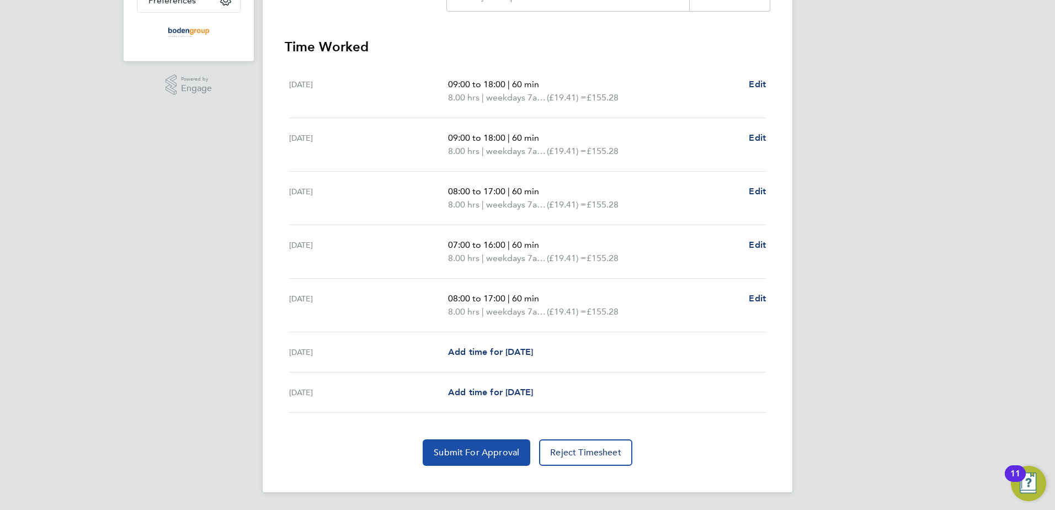
click at [456, 457] on span "Submit For Approval" at bounding box center [477, 452] width 86 height 11
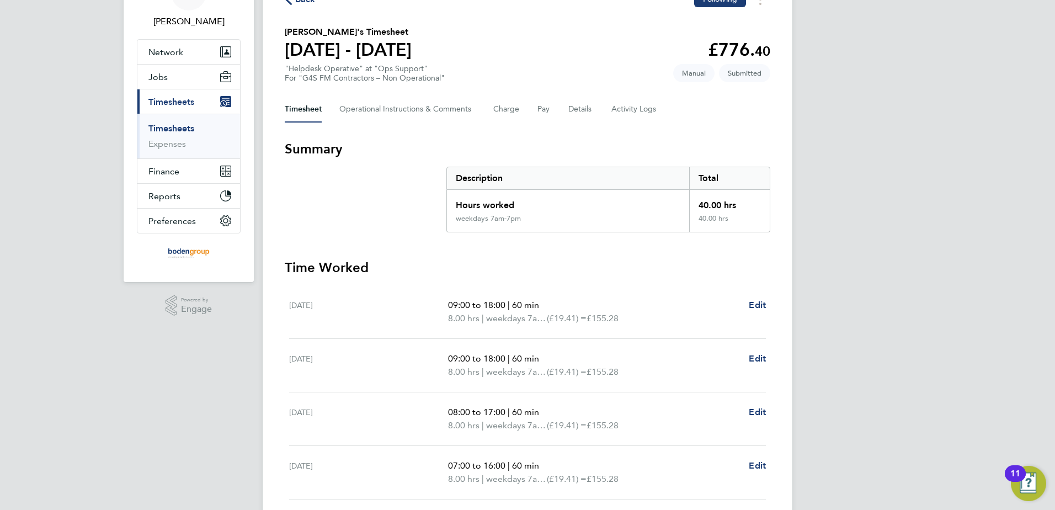
scroll to position [0, 0]
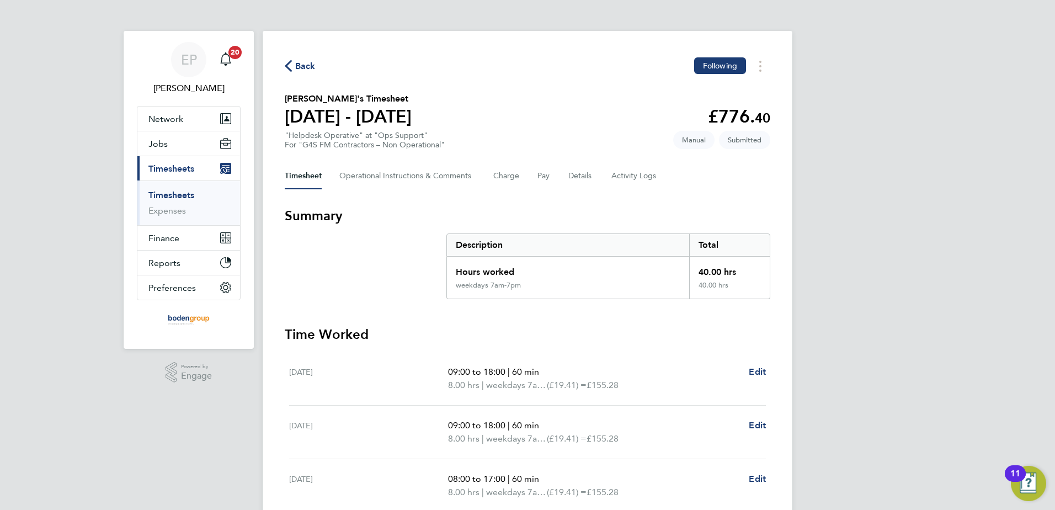
click at [299, 62] on span "Back" at bounding box center [305, 66] width 20 height 13
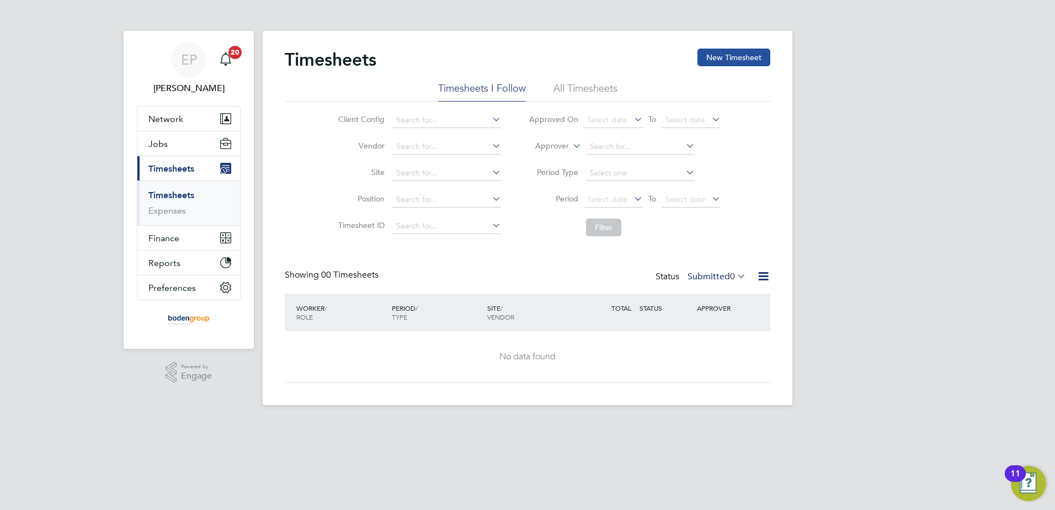
click at [739, 55] on button "New Timesheet" at bounding box center [733, 58] width 73 height 18
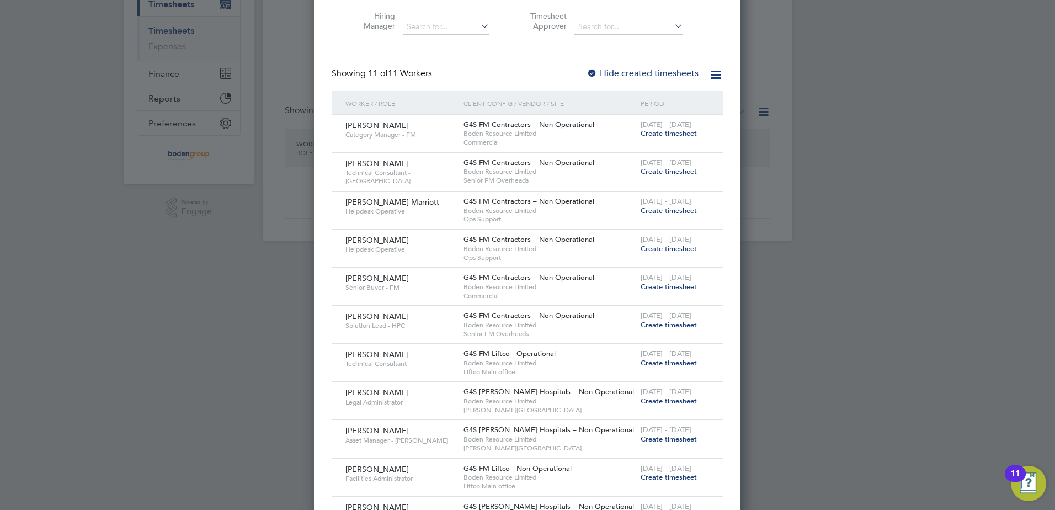
scroll to position [211, 0]
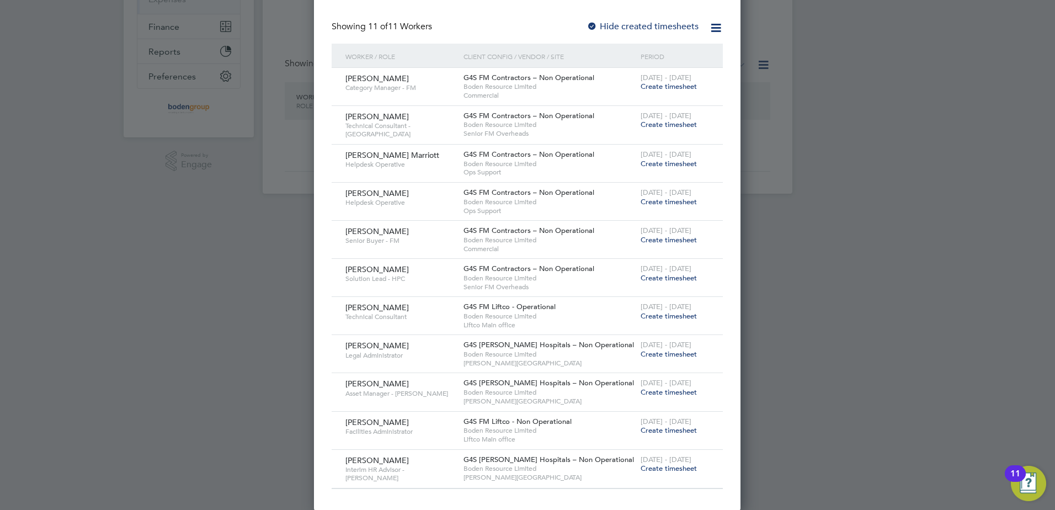
click at [654, 467] on span "Create timesheet" at bounding box center [669, 467] width 56 height 9
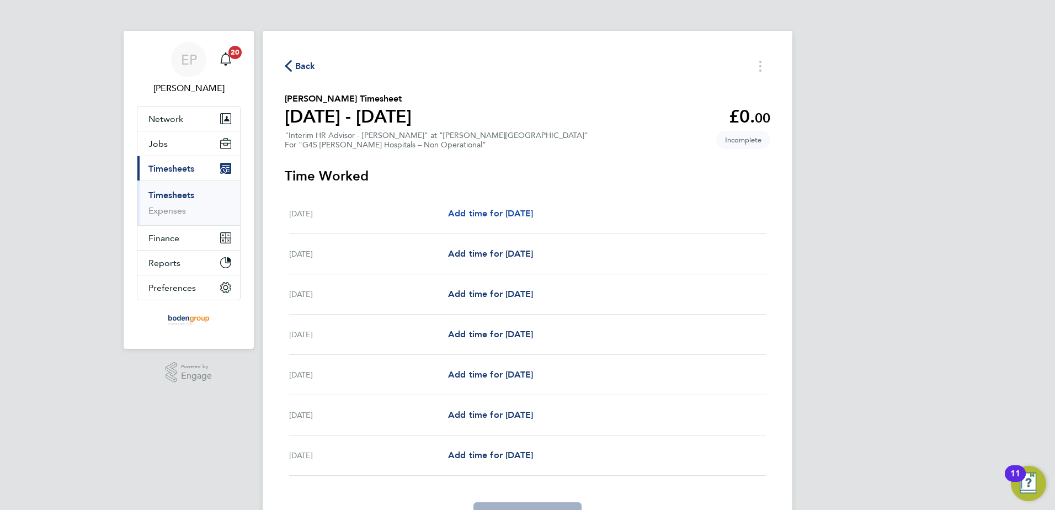
click at [521, 211] on span "Add time for [DATE]" at bounding box center [490, 213] width 85 height 10
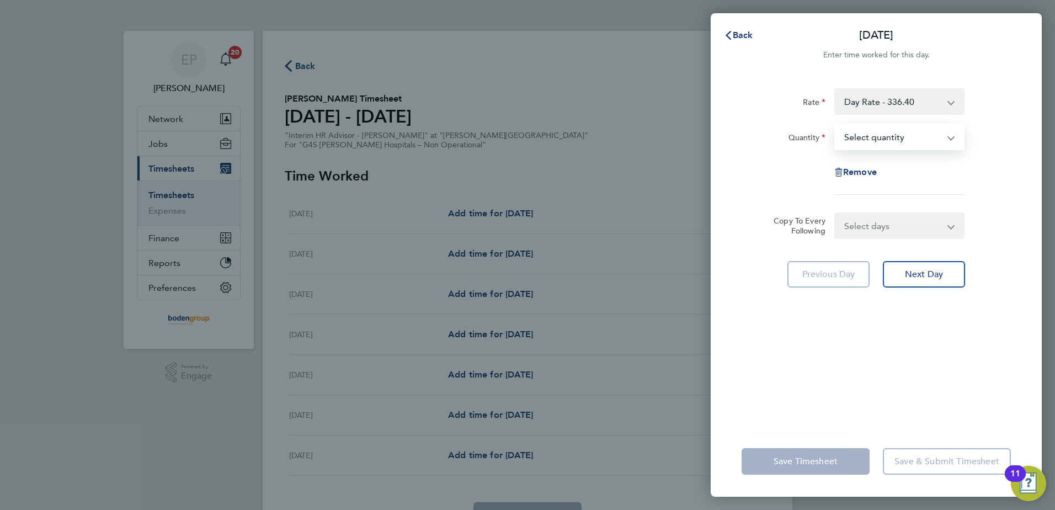
click at [898, 143] on select "Select quantity 0.5 1" at bounding box center [892, 137] width 115 height 24
select select "1"
click at [835, 125] on select "Select quantity 0.5 1" at bounding box center [892, 137] width 115 height 24
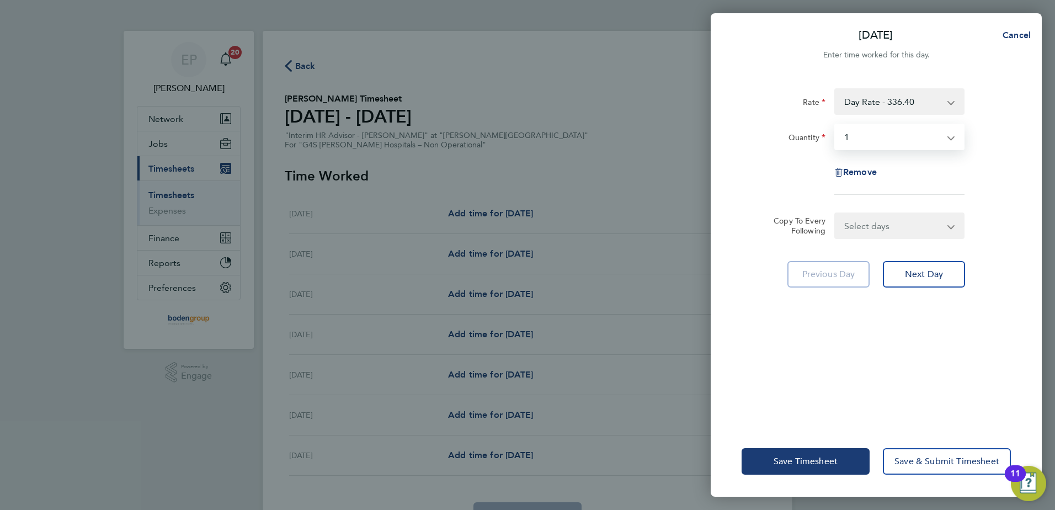
click at [882, 225] on select "Select days Day Weekday (Mon-Fri) Weekend (Sat-Sun) [DATE] [DATE] [DATE] [DATE]…" at bounding box center [893, 226] width 116 height 24
select select "WEEKDAY"
click at [835, 214] on select "Select days Day Weekday (Mon-Fri) Weekend (Sat-Sun) [DATE] [DATE] [DATE] [DATE]…" at bounding box center [893, 226] width 116 height 24
select select "[DATE]"
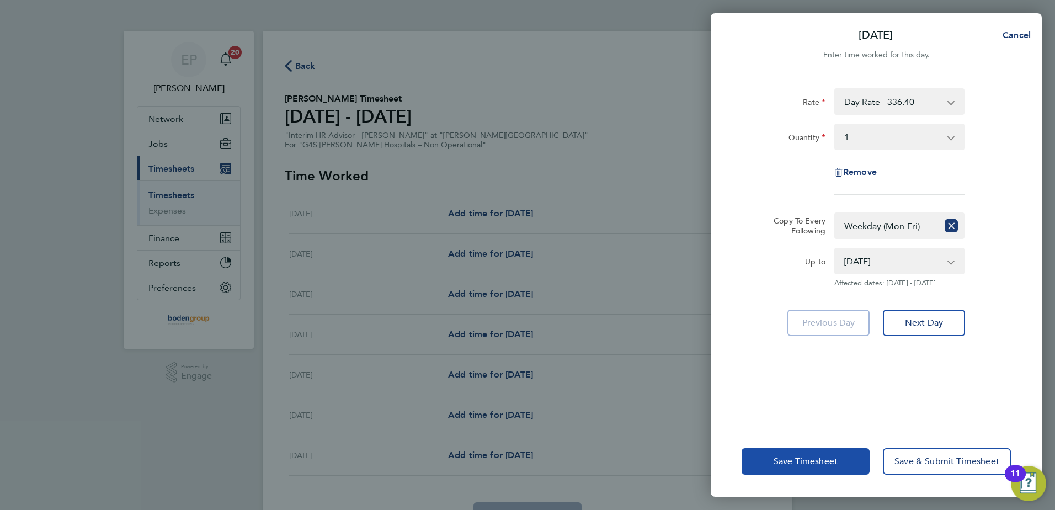
click at [799, 466] on span "Save Timesheet" at bounding box center [805, 461] width 64 height 11
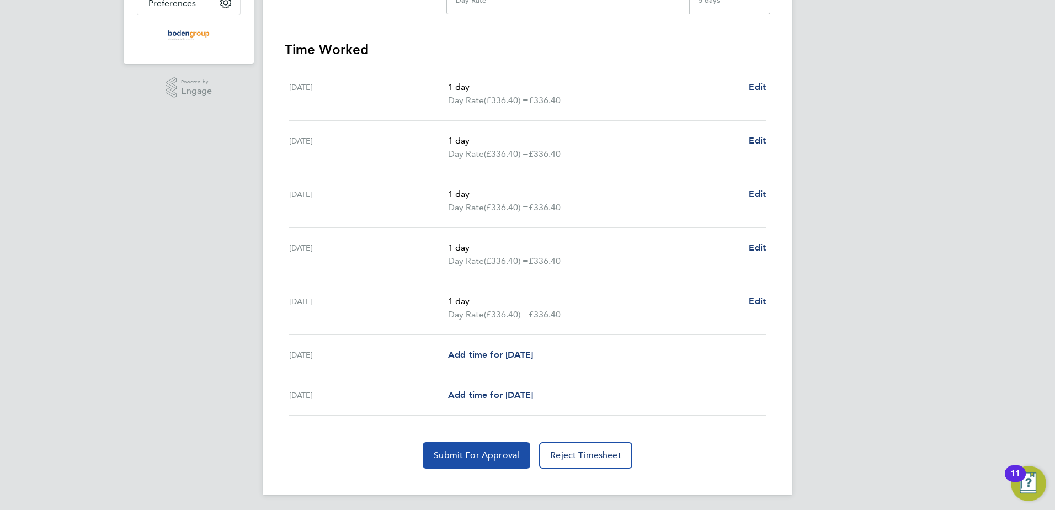
scroll to position [287, 0]
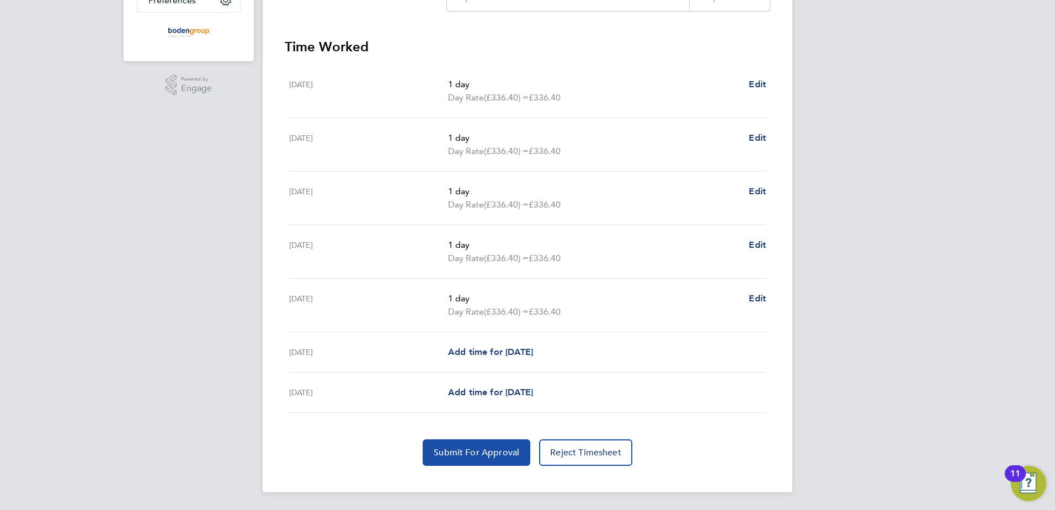
click at [494, 454] on span "Submit For Approval" at bounding box center [477, 452] width 86 height 11
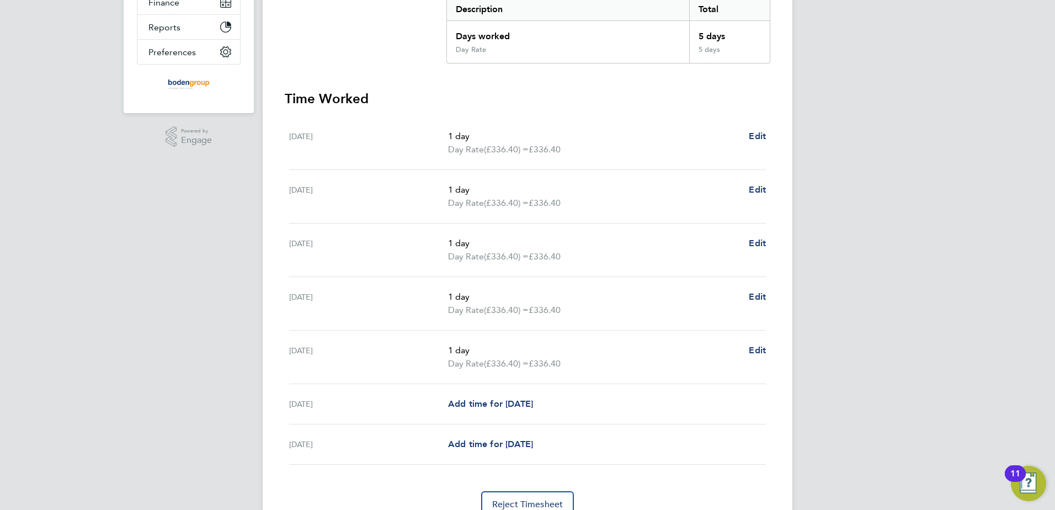
scroll to position [12, 0]
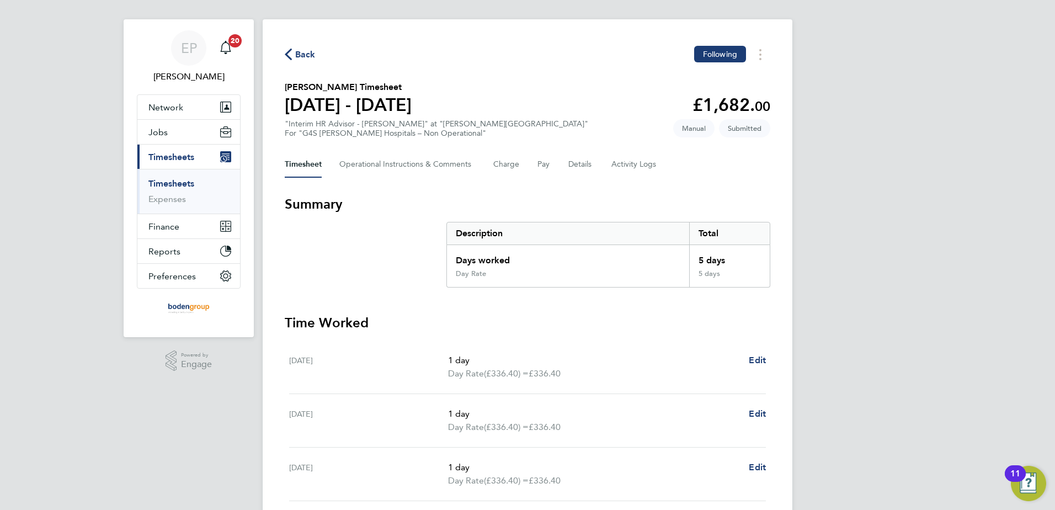
click at [307, 49] on span "Back" at bounding box center [305, 54] width 20 height 13
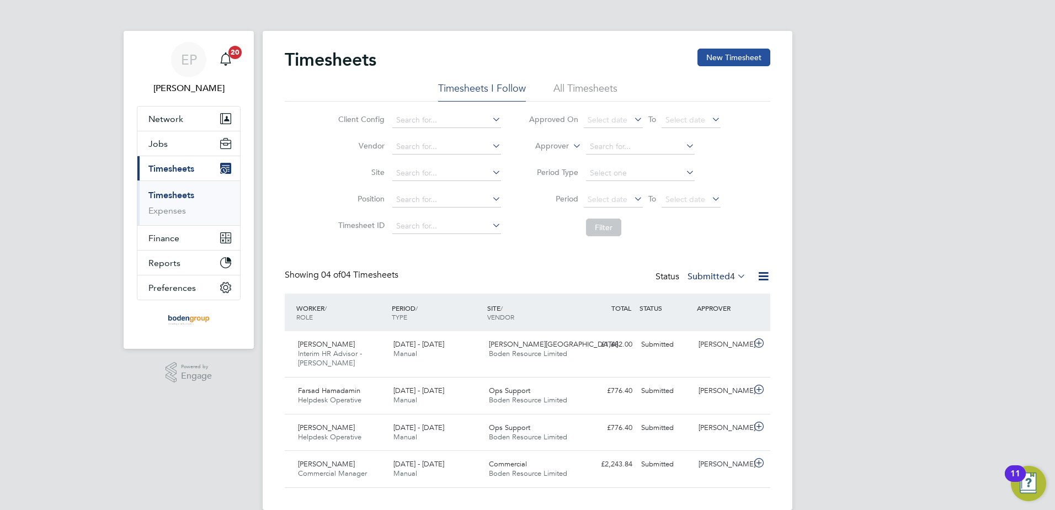
click at [710, 51] on button "New Timesheet" at bounding box center [733, 58] width 73 height 18
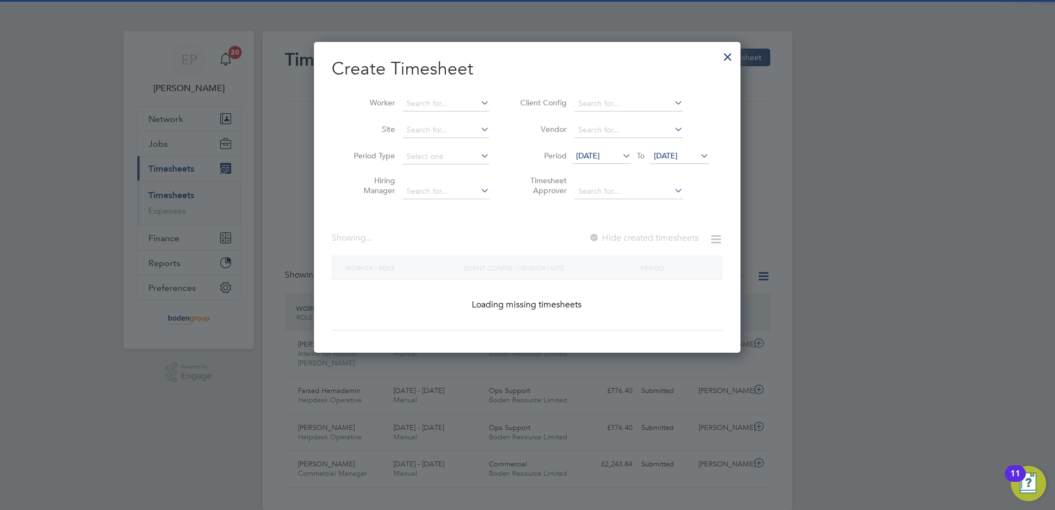
scroll to position [641, 427]
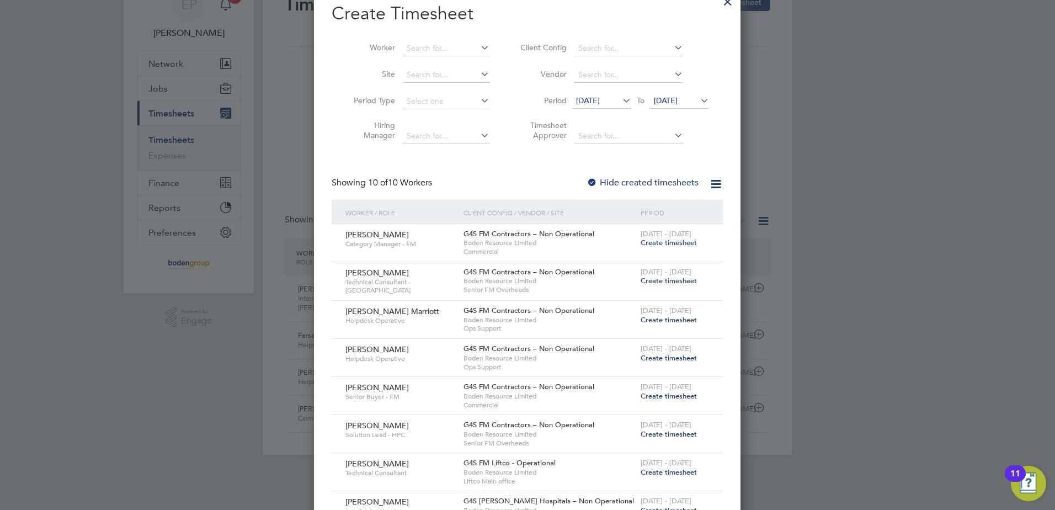
click at [672, 239] on span "Create timesheet" at bounding box center [669, 242] width 56 height 9
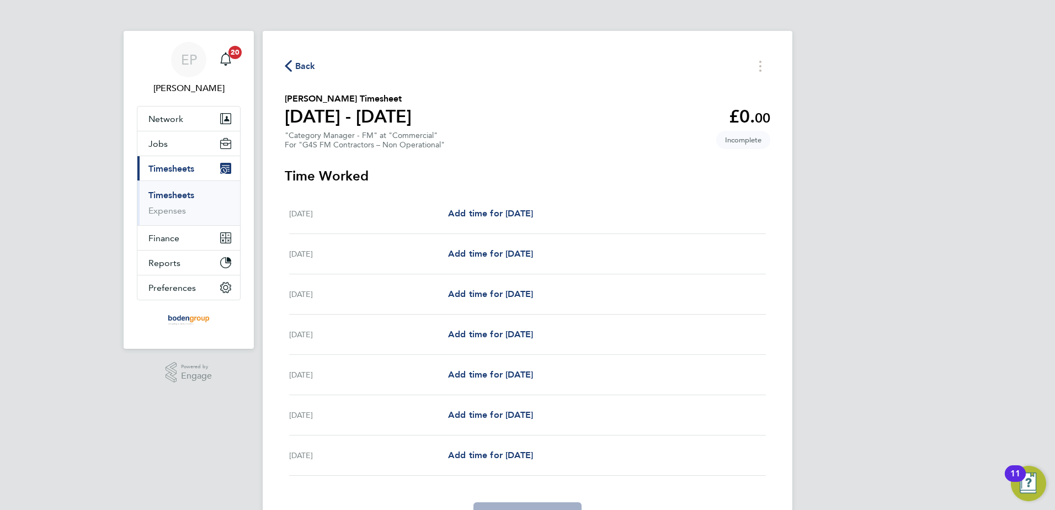
click at [512, 225] on div "[DATE] Add time for [DATE] Add time for [DATE]" at bounding box center [527, 214] width 477 height 40
click at [514, 212] on span "Add time for [DATE]" at bounding box center [490, 213] width 85 height 10
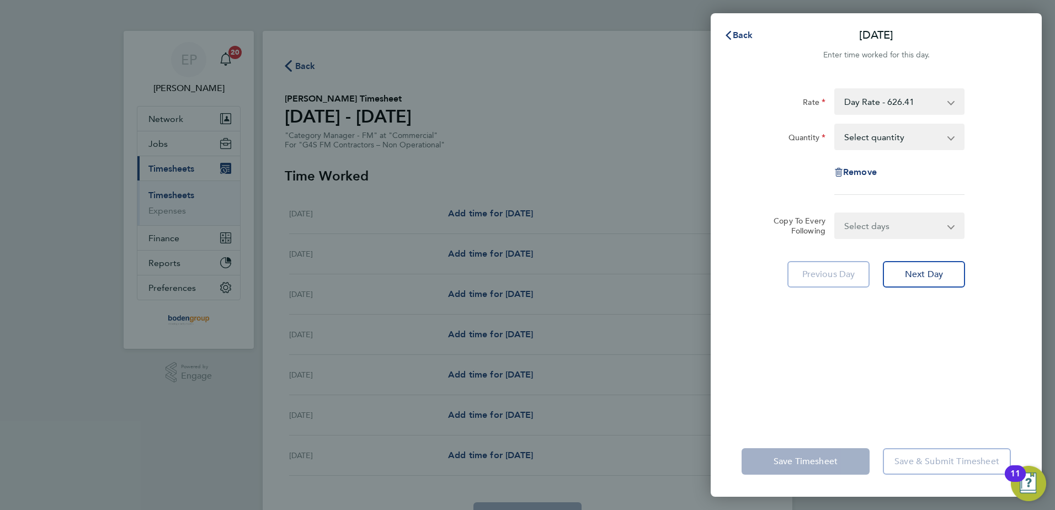
click at [874, 138] on select "Select quantity 0.5 1" at bounding box center [892, 137] width 115 height 24
click at [859, 198] on app-timesheet-line-form-group "Rate Day Rate - 626.41 Quantity Select quantity 0.5 1 Remove" at bounding box center [875, 145] width 269 height 115
click at [883, 232] on select "Select days Day Weekday (Mon-Fri) Weekend (Sat-Sun) [DATE] [DATE] [DATE] [DATE]…" at bounding box center [893, 226] width 116 height 24
select select "WEEKDAY"
click at [835, 214] on select "Select days Day Weekday (Mon-Fri) Weekend (Sat-Sun) [DATE] [DATE] [DATE] [DATE]…" at bounding box center [893, 226] width 116 height 24
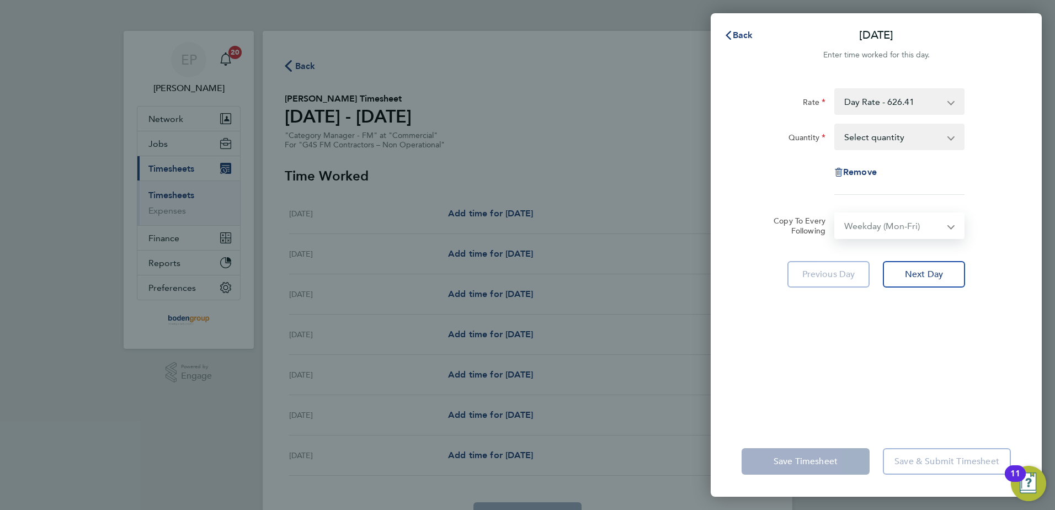
select select "[DATE]"
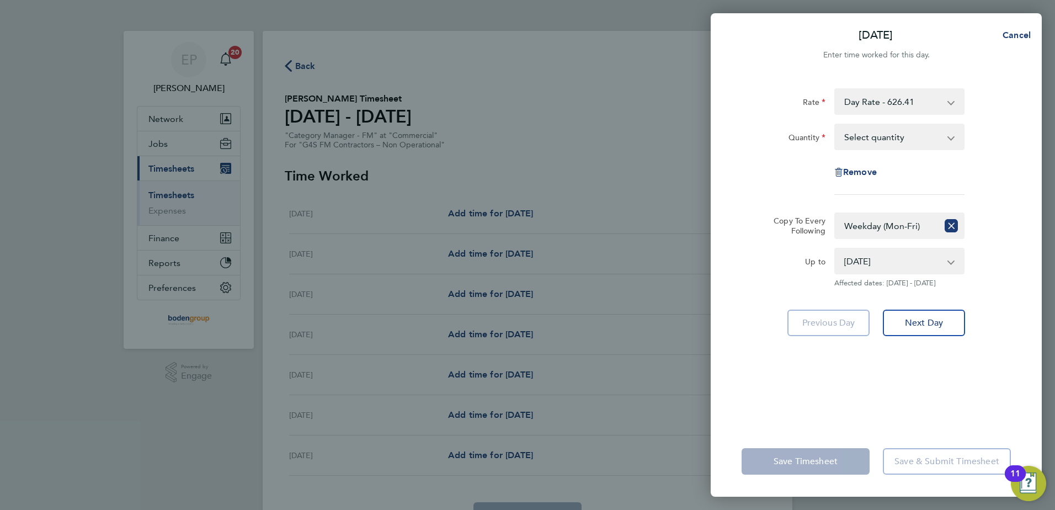
click at [1002, 226] on div "Copy To Every Following Select days Day Weekday (Mon-Fri) Weekend (Sat-Sun) [DA…" at bounding box center [876, 225] width 278 height 26
drag, startPoint x: 921, startPoint y: 136, endPoint x: 914, endPoint y: 149, distance: 14.6
click at [921, 136] on select "Select quantity 0.5 1" at bounding box center [892, 137] width 115 height 24
select select "1"
click at [835, 125] on select "Select quantity 0.5 1" at bounding box center [892, 137] width 115 height 24
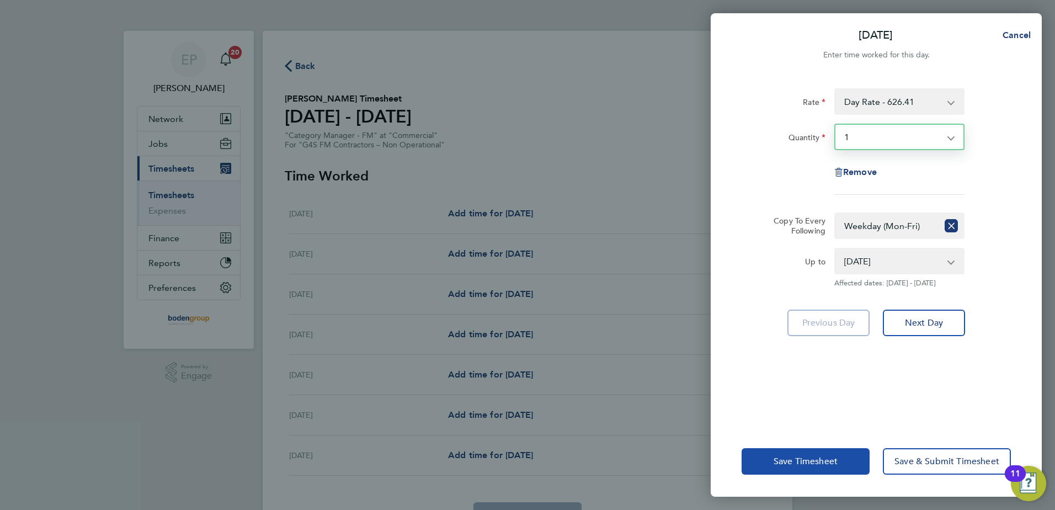
click at [784, 453] on button "Save Timesheet" at bounding box center [805, 461] width 128 height 26
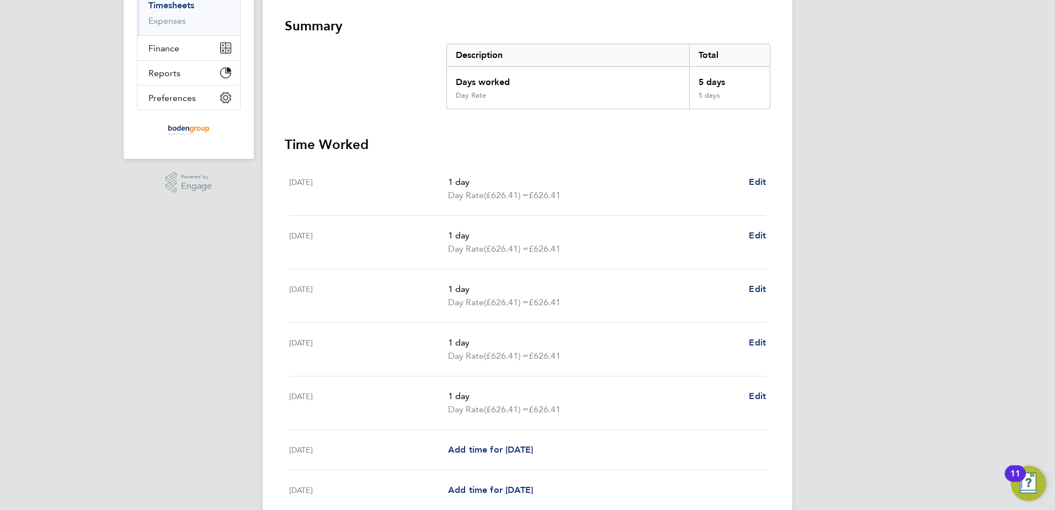
scroll to position [287, 0]
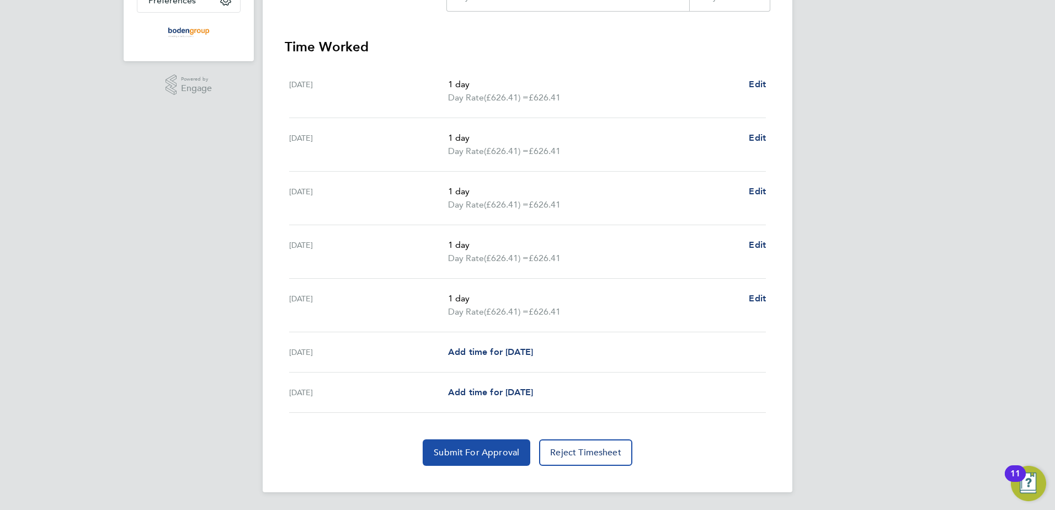
click at [461, 446] on button "Submit For Approval" at bounding box center [477, 452] width 108 height 26
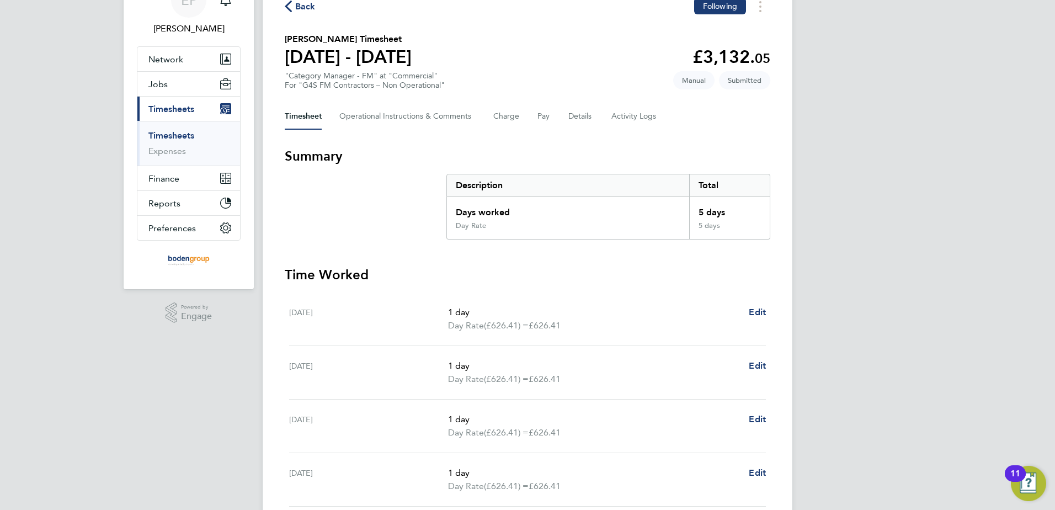
scroll to position [0, 0]
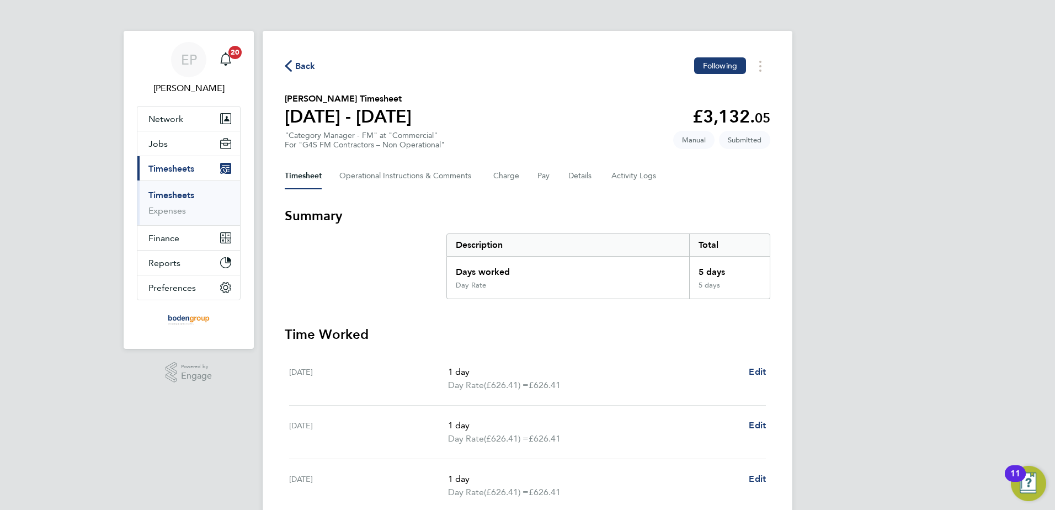
click at [292, 59] on button "Back" at bounding box center [300, 66] width 31 height 14
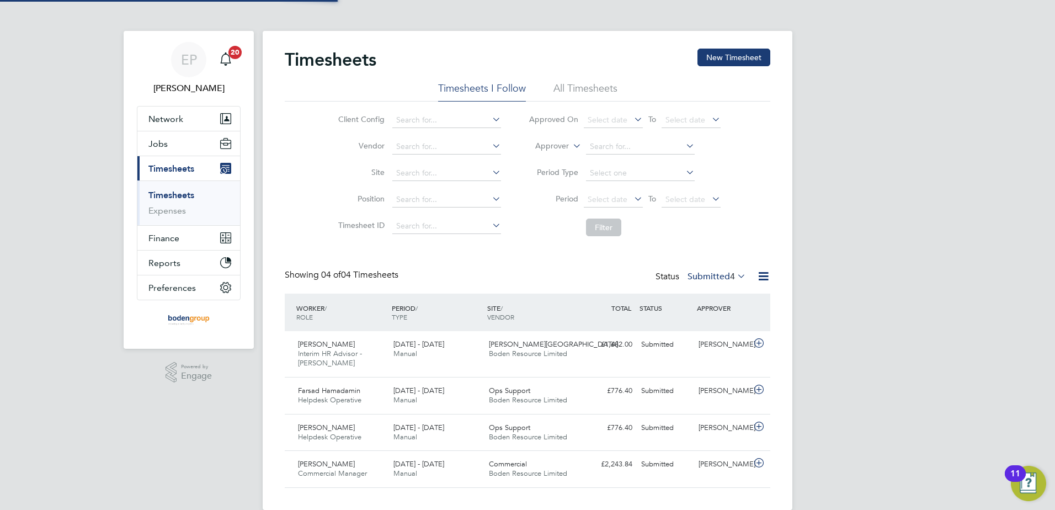
scroll to position [6, 6]
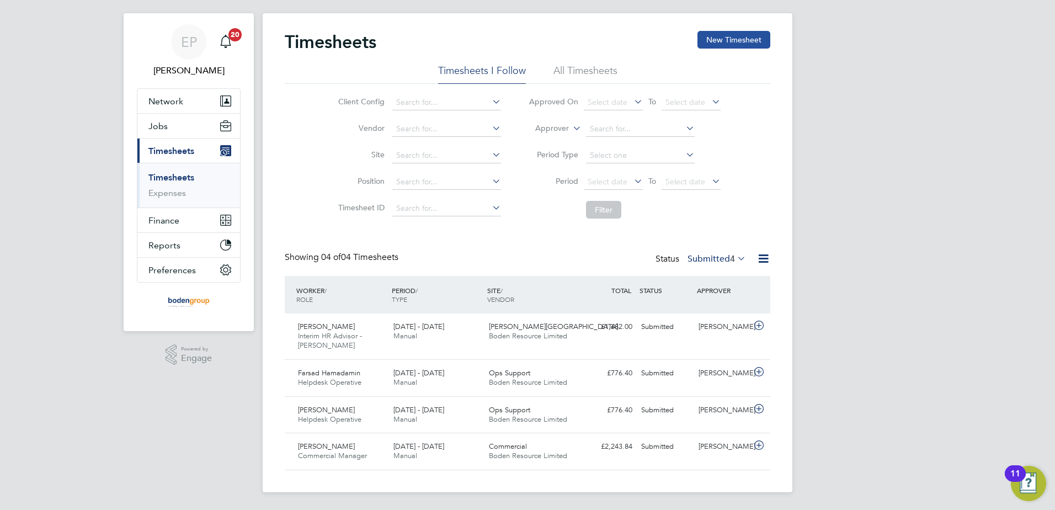
click at [723, 36] on button "New Timesheet" at bounding box center [733, 40] width 73 height 18
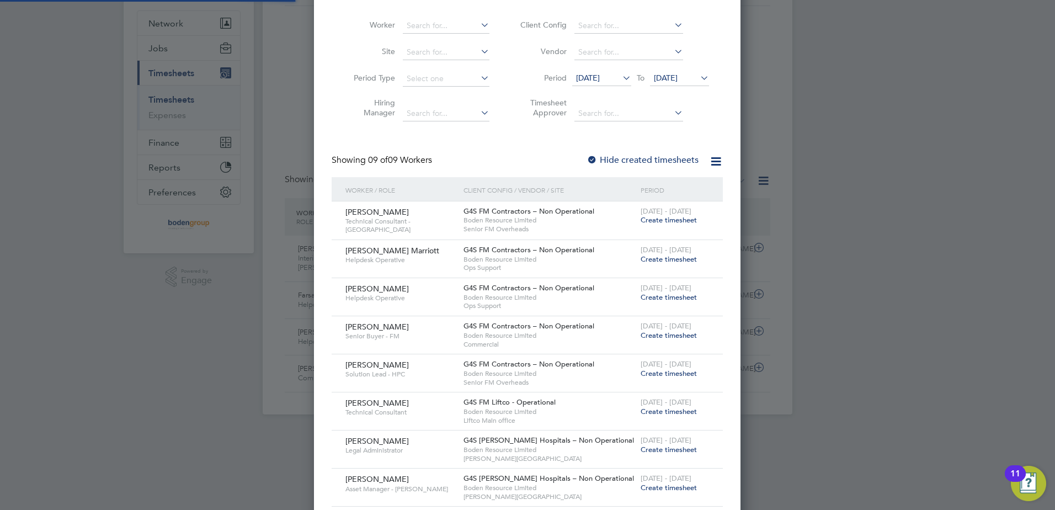
scroll to position [153, 0]
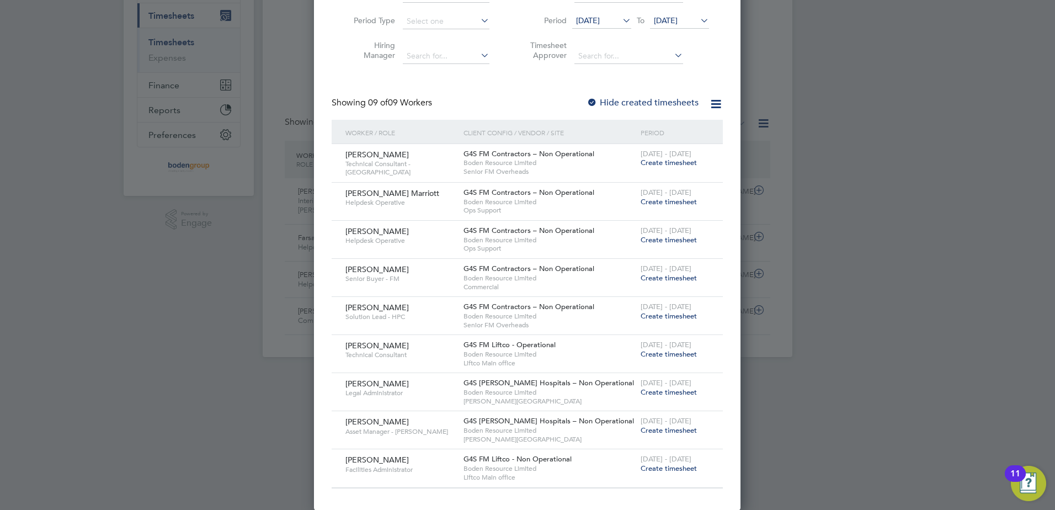
click at [655, 279] on span "Create timesheet" at bounding box center [669, 277] width 56 height 9
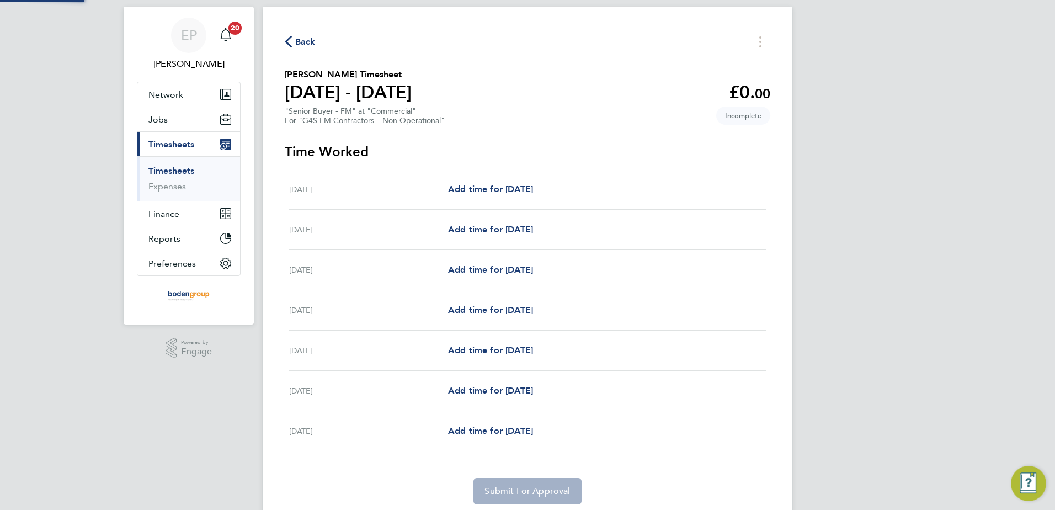
scroll to position [18, 0]
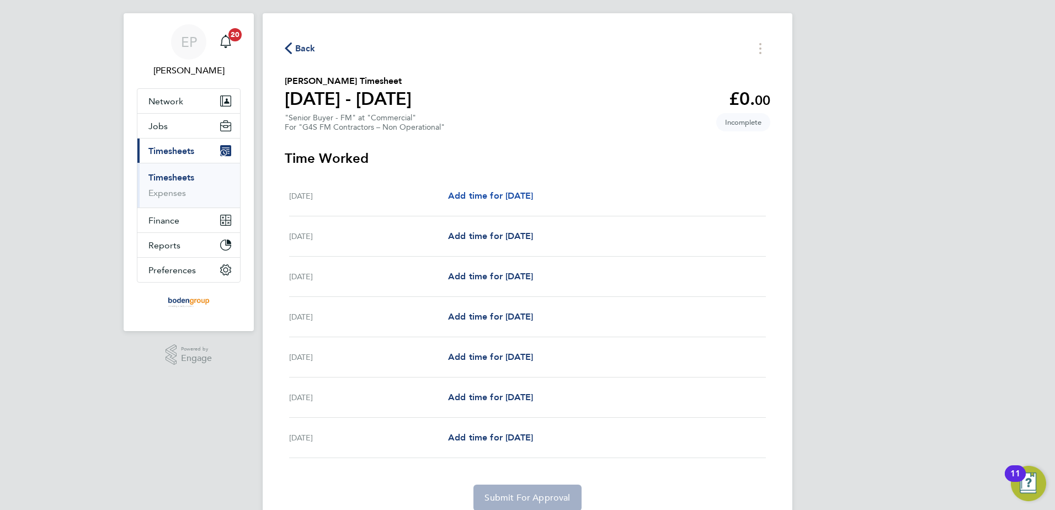
click at [533, 194] on span "Add time for [DATE]" at bounding box center [490, 195] width 85 height 10
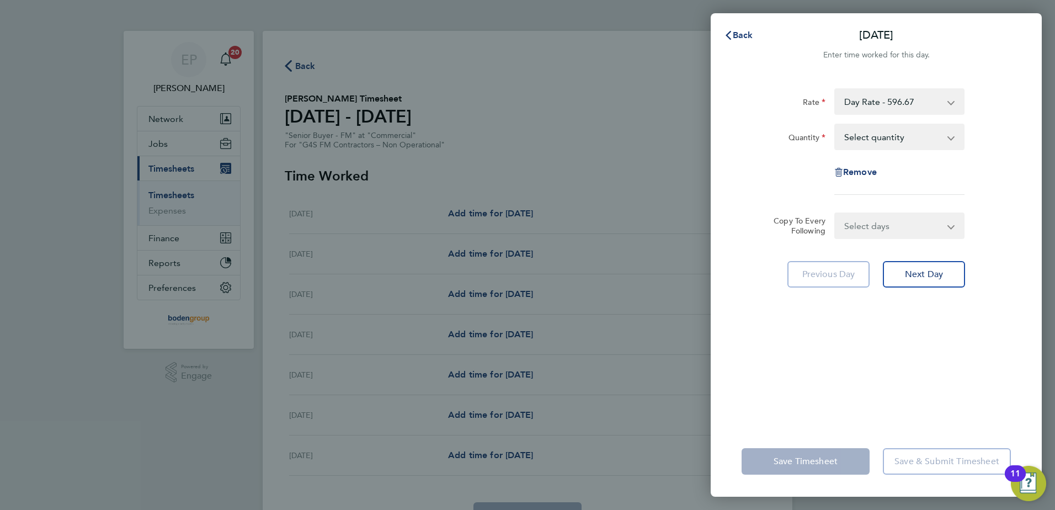
drag, startPoint x: 924, startPoint y: 130, endPoint x: 910, endPoint y: 147, distance: 21.6
click at [924, 130] on select "Select quantity 0.5 1" at bounding box center [892, 137] width 115 height 24
select select "1"
click at [835, 125] on select "Select quantity 0.5 1" at bounding box center [892, 137] width 115 height 24
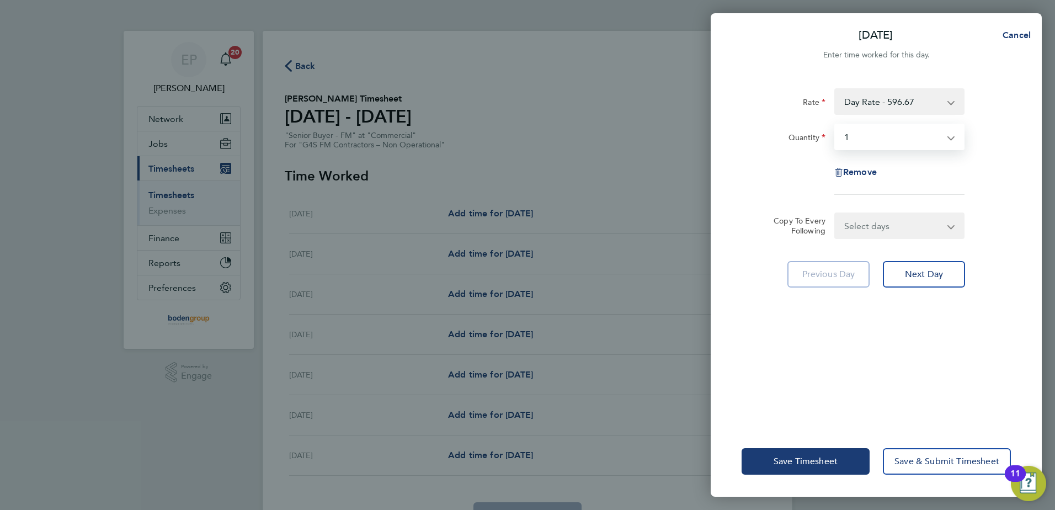
click at [960, 238] on div "Select days Day Weekday (Mon-Fri) Weekend (Sat-Sun) [DATE] [DATE] [DATE] [DATE]…" at bounding box center [899, 225] width 130 height 26
click at [941, 228] on select "Select days Day Weekday (Mon-Fri) Weekend (Sat-Sun) [DATE] [DATE] [DATE] [DATE]…" at bounding box center [893, 226] width 116 height 24
select select "WEEKDAY"
click at [835, 214] on select "Select days Day Weekday (Mon-Fri) Weekend (Sat-Sun) [DATE] [DATE] [DATE] [DATE]…" at bounding box center [893, 226] width 116 height 24
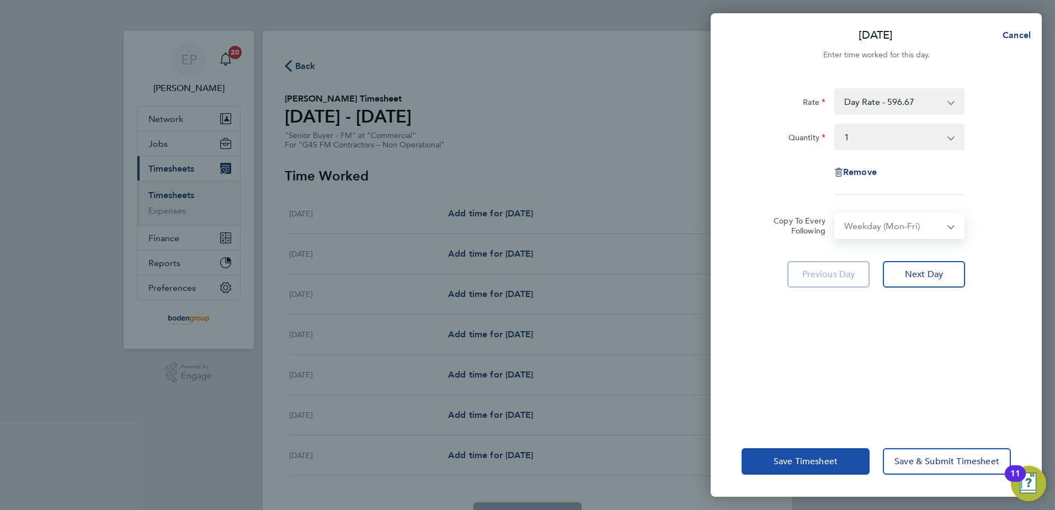
select select "[DATE]"
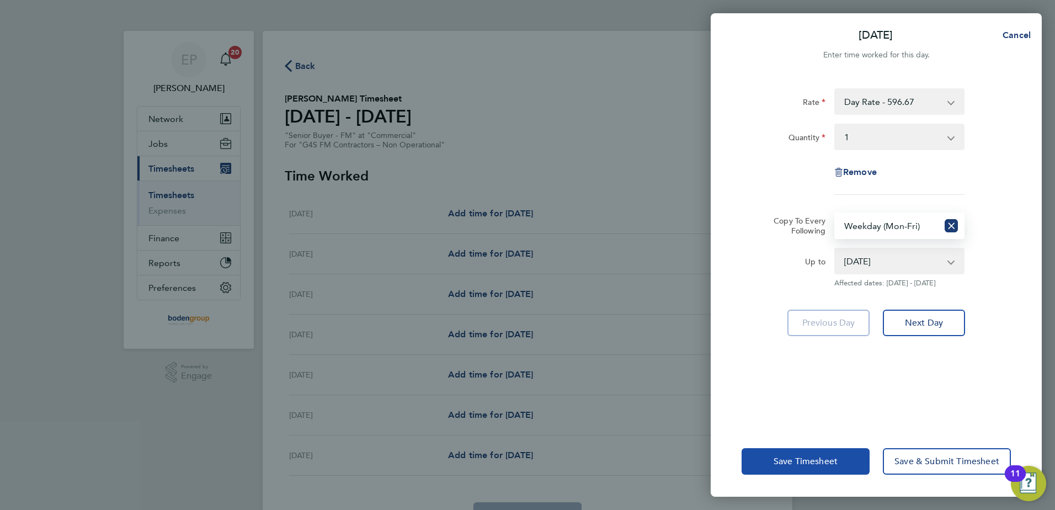
click at [772, 467] on button "Save Timesheet" at bounding box center [805, 461] width 128 height 26
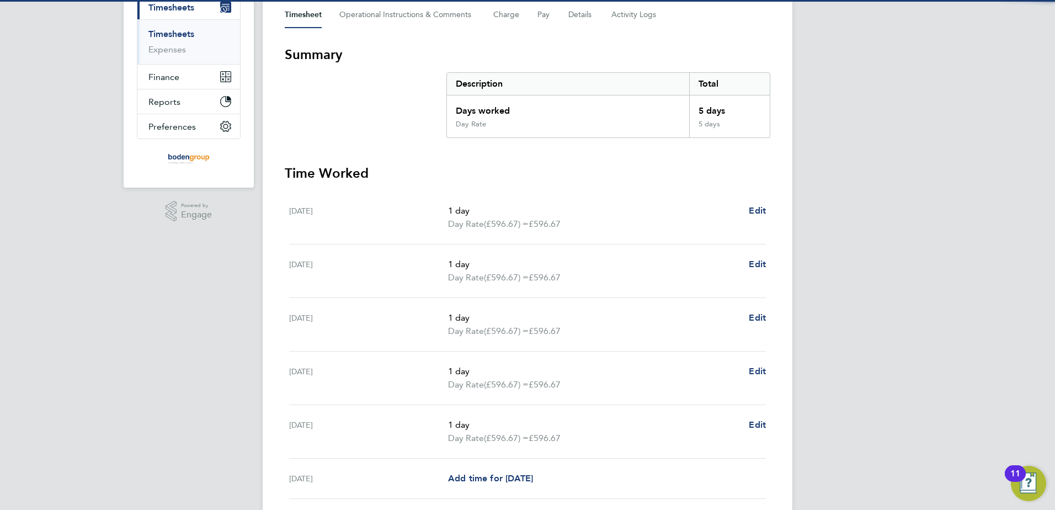
scroll to position [287, 0]
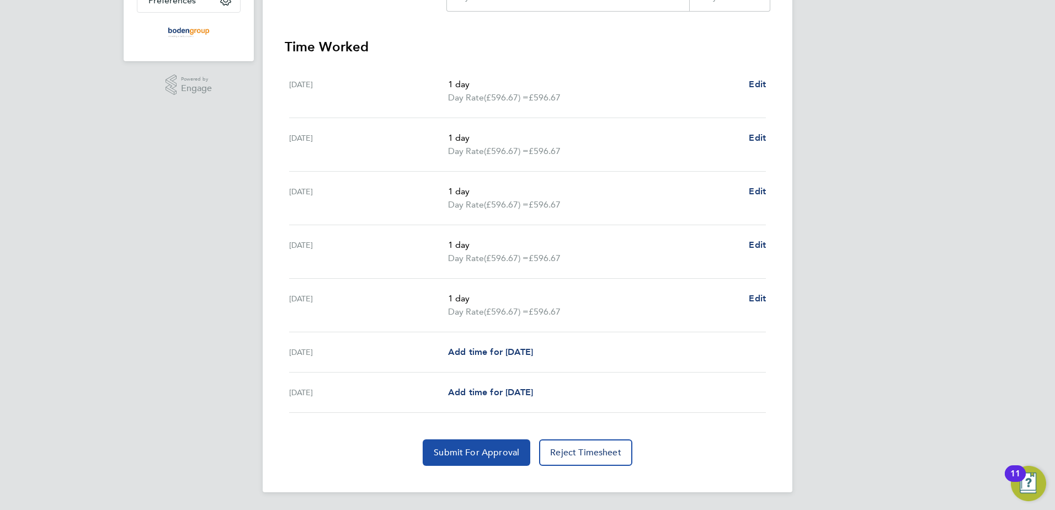
click at [465, 449] on span "Submit For Approval" at bounding box center [477, 452] width 86 height 11
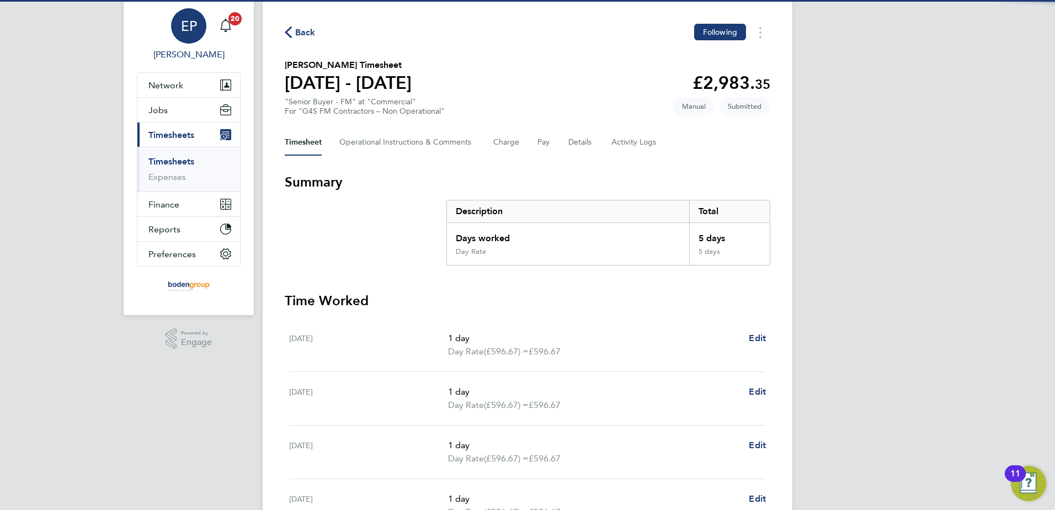
scroll to position [0, 0]
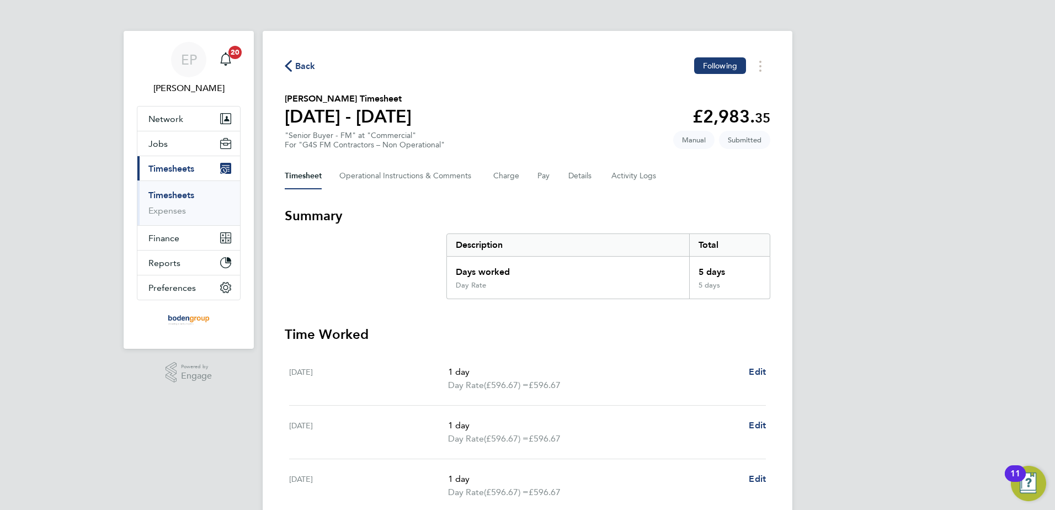
click at [305, 60] on span "Back" at bounding box center [305, 66] width 20 height 13
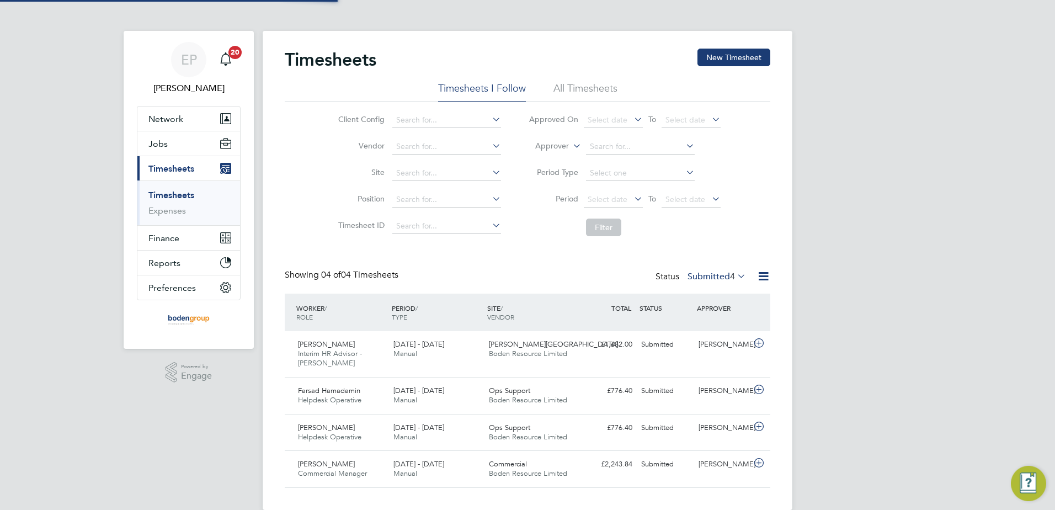
scroll to position [37, 96]
click at [744, 52] on button "New Timesheet" at bounding box center [733, 58] width 73 height 18
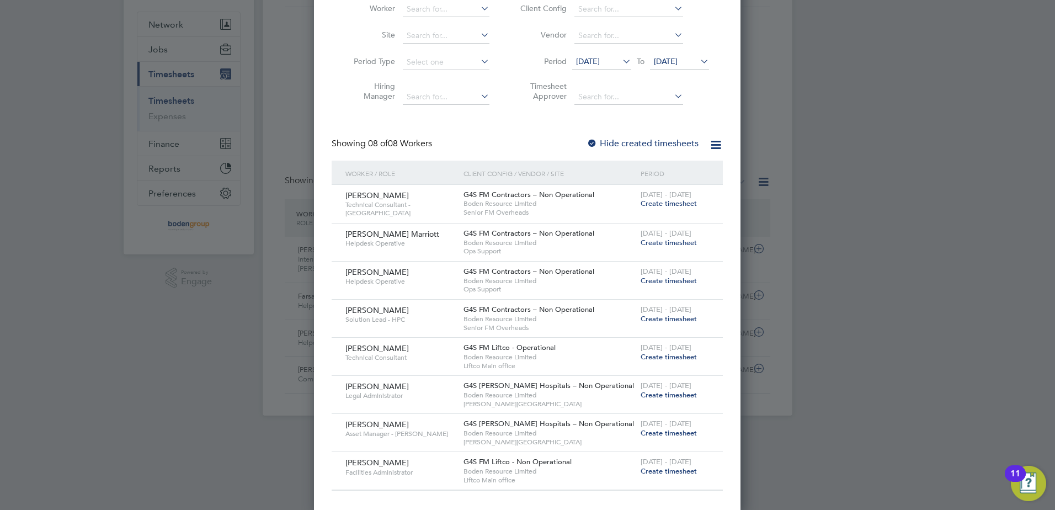
scroll to position [97, 0]
click at [679, 276] on span "Create timesheet" at bounding box center [669, 278] width 56 height 9
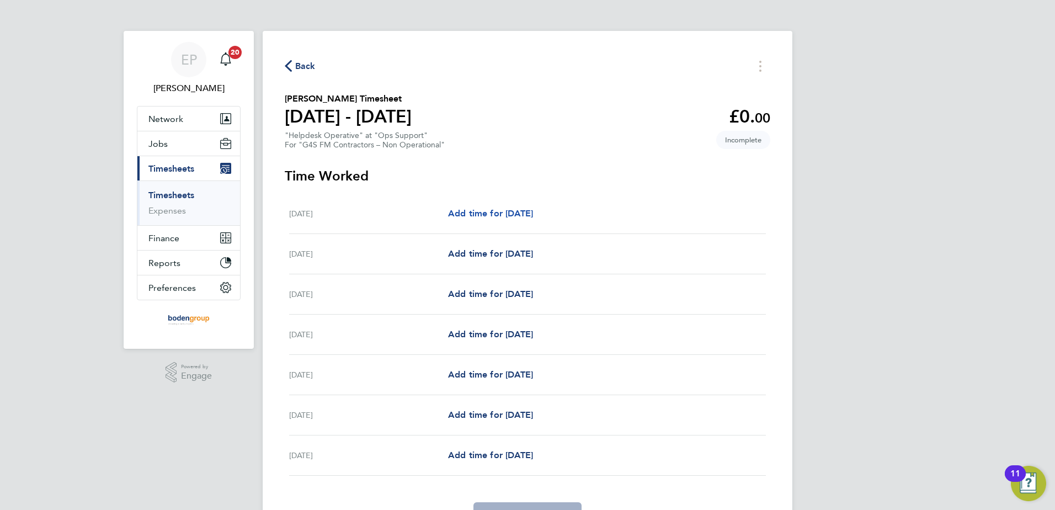
click at [533, 210] on span "Add time for [DATE]" at bounding box center [490, 213] width 85 height 10
select select "60"
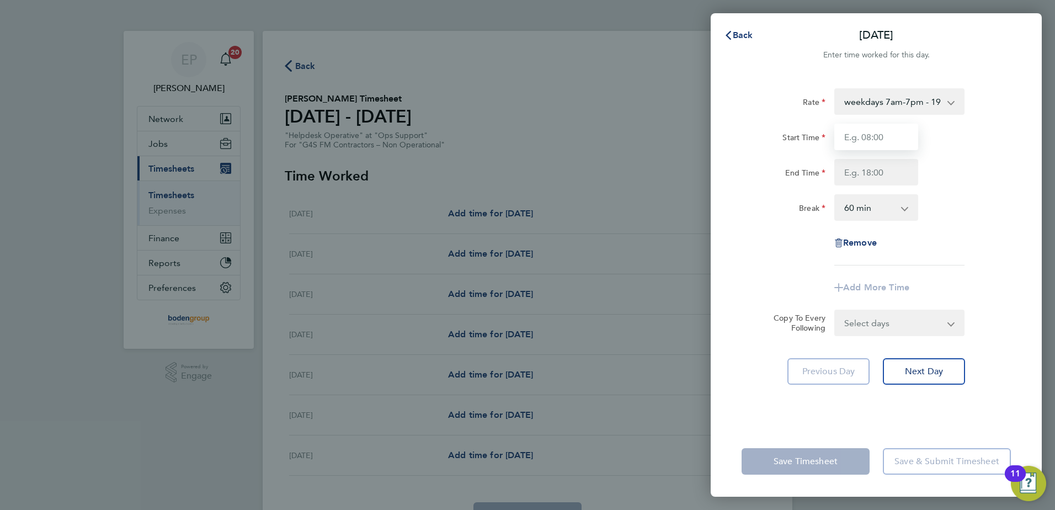
click at [882, 143] on input "Start Time" at bounding box center [876, 137] width 84 height 26
type input "08:00"
click at [849, 173] on input "End Time" at bounding box center [876, 172] width 84 height 26
type input "17:00"
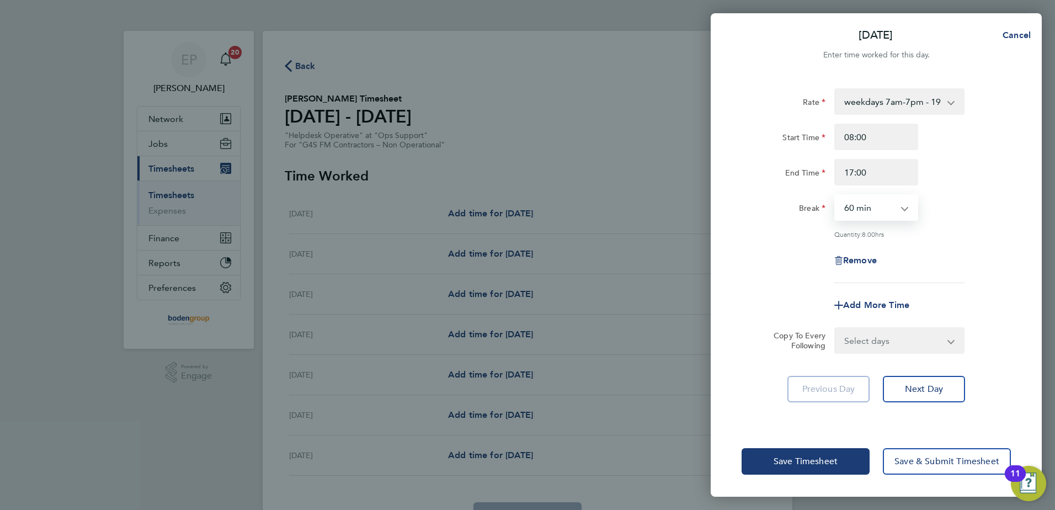
click at [846, 205] on select "0 min 15 min 30 min 45 min 60 min 75 min 90 min" at bounding box center [869, 207] width 68 height 24
select select "30"
click at [835, 195] on select "0 min 15 min 30 min 45 min 60 min 75 min 90 min" at bounding box center [869, 207] width 68 height 24
click at [881, 346] on select "Select days Day Weekday (Mon-Fri) Weekend (Sat-Sun) [DATE] [DATE] [DATE] [DATE]…" at bounding box center [893, 340] width 116 height 24
select select "WEEKDAY"
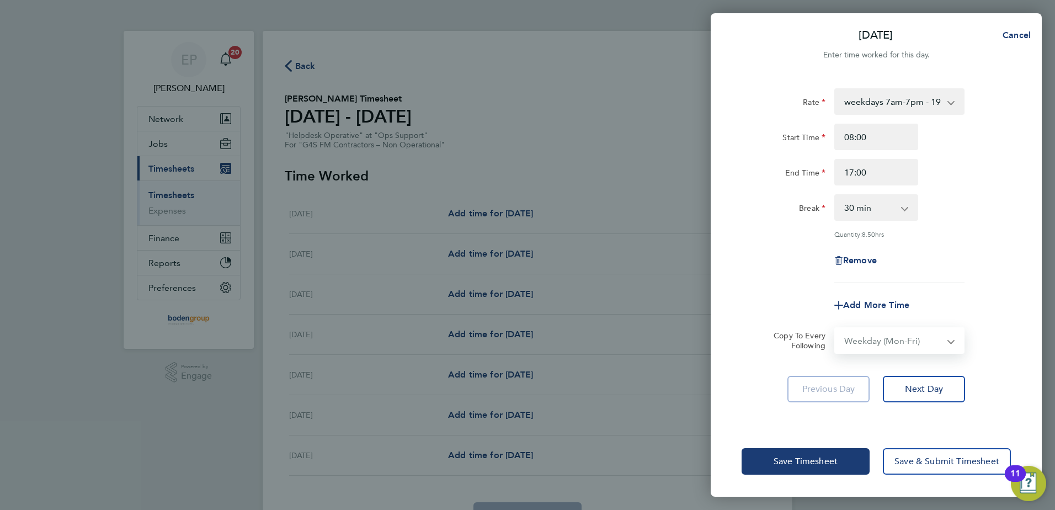
click at [835, 328] on select "Select days Day Weekday (Mon-Fri) Weekend (Sat-Sun) [DATE] [DATE] [DATE] [DATE]…" at bounding box center [893, 340] width 116 height 24
select select "[DATE]"
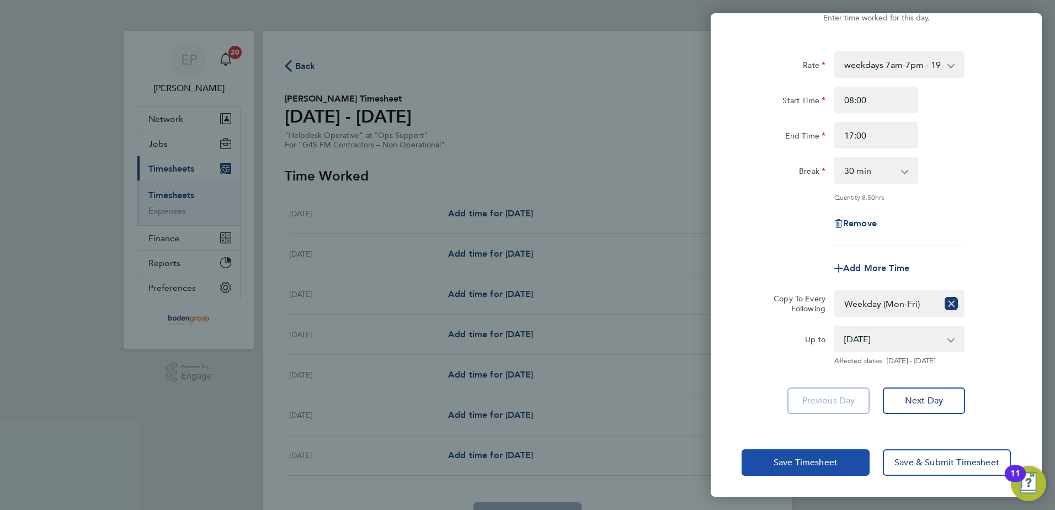
click at [774, 464] on span "Save Timesheet" at bounding box center [805, 462] width 64 height 11
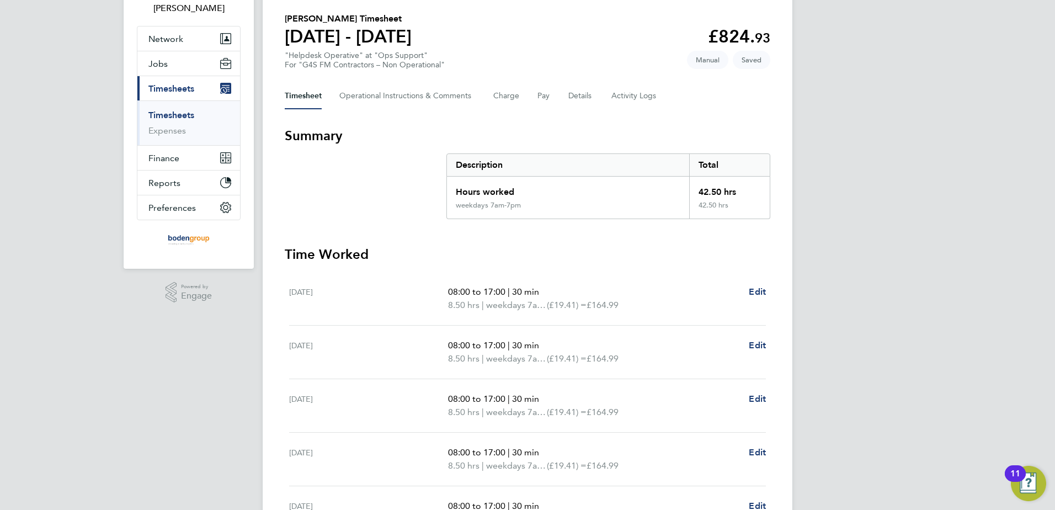
scroll to position [166, 0]
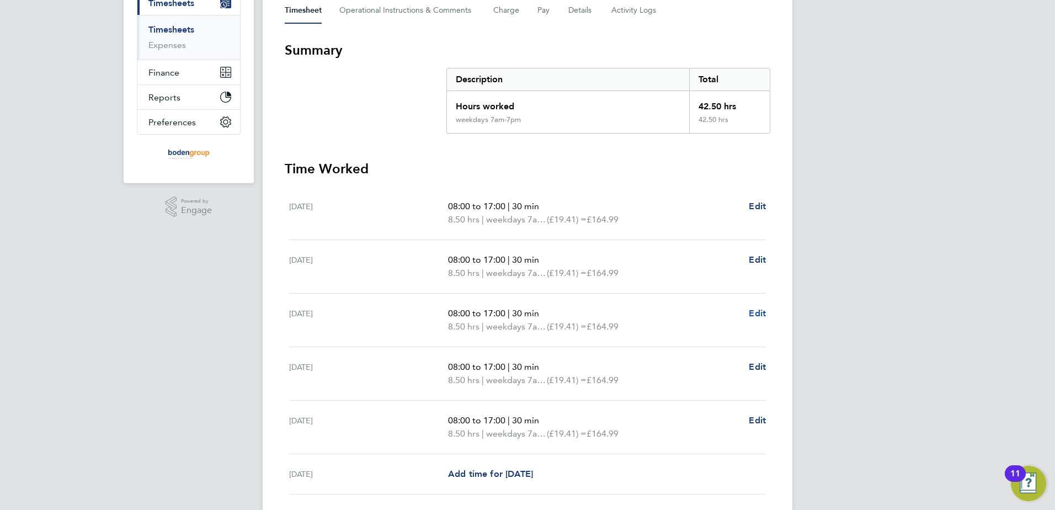
click at [759, 311] on span "Edit" at bounding box center [757, 313] width 17 height 10
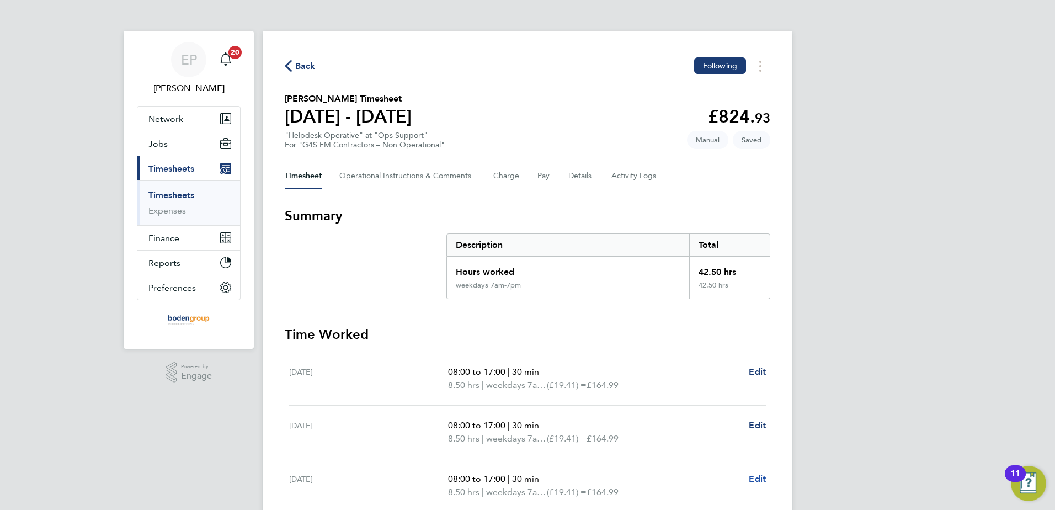
select select "30"
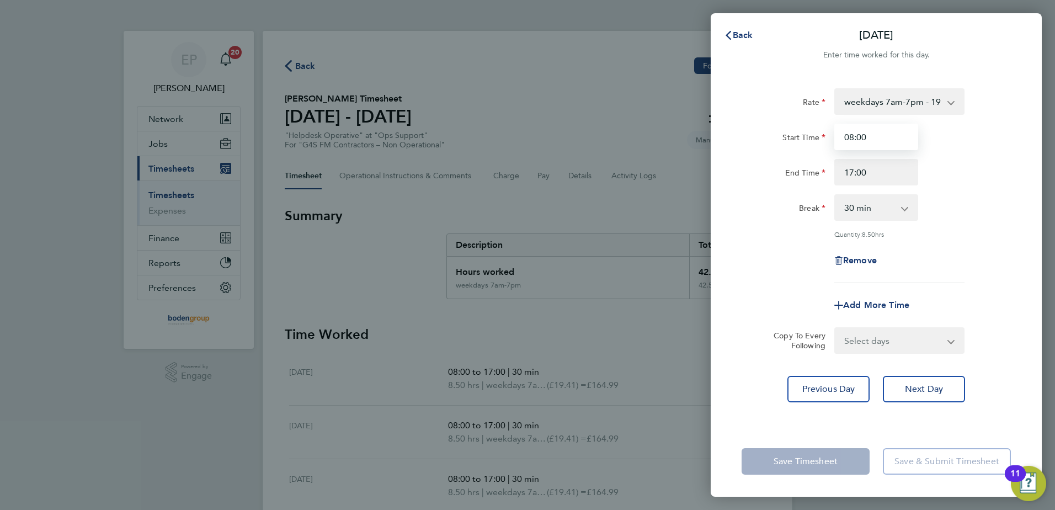
drag, startPoint x: 879, startPoint y: 140, endPoint x: 829, endPoint y: 138, distance: 50.8
click at [833, 138] on div "08:00" at bounding box center [876, 137] width 93 height 26
type input "07:00"
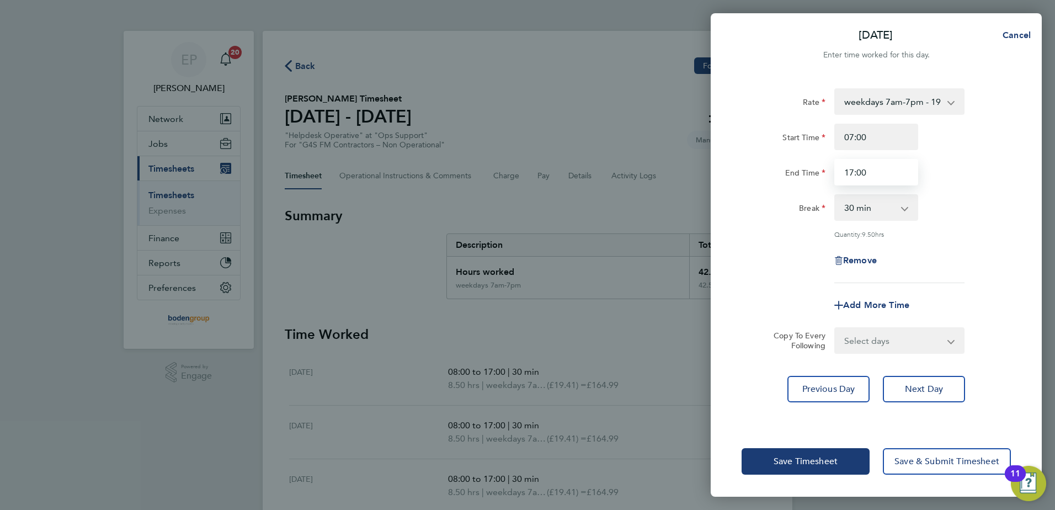
drag, startPoint x: 843, startPoint y: 170, endPoint x: 891, endPoint y: 172, distance: 48.0
click at [891, 172] on input "17:00" at bounding box center [876, 172] width 84 height 26
type input "16:00"
click at [740, 286] on div "Rate weekdays 7am-7pm - 19.41 evenings & weekend - 23.70 x 1.5 - 29.12 Bank Hol…" at bounding box center [876, 250] width 331 height 351
click at [814, 459] on span "Save Timesheet" at bounding box center [805, 461] width 64 height 11
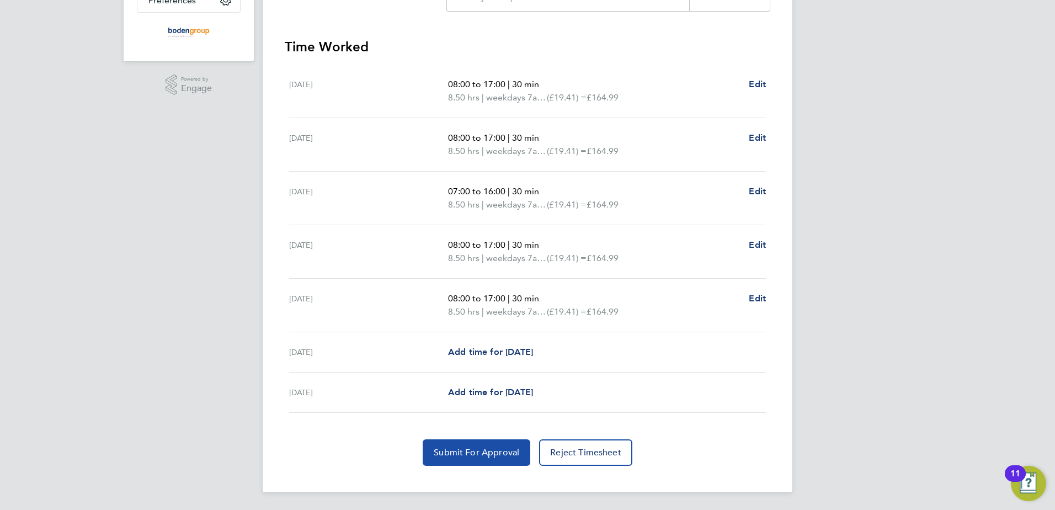
click at [460, 445] on button "Submit For Approval" at bounding box center [477, 452] width 108 height 26
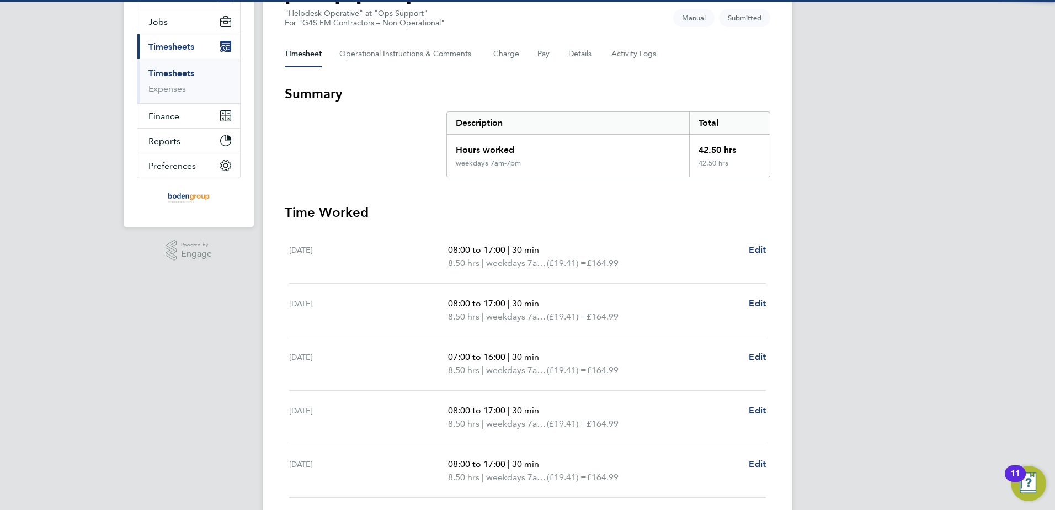
scroll to position [63, 0]
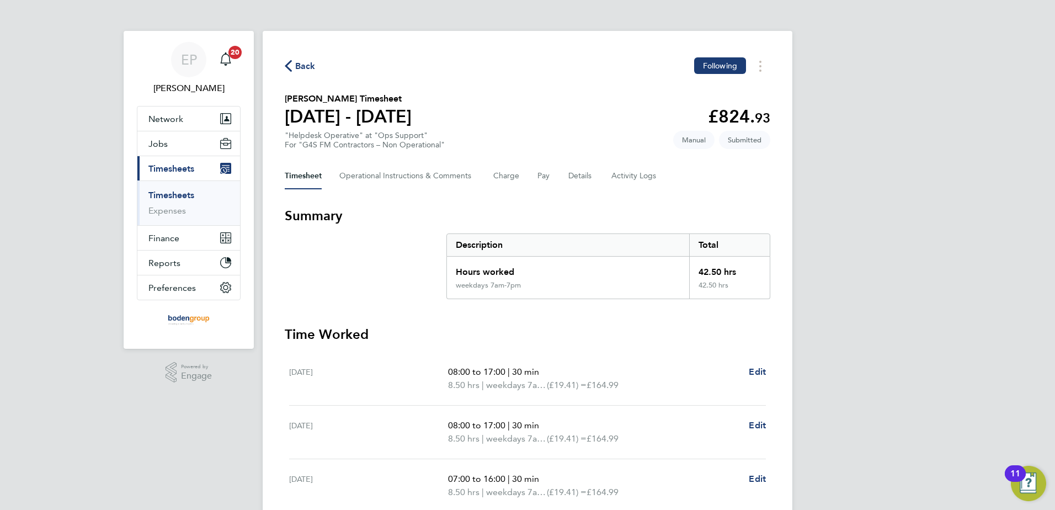
click at [298, 65] on span "Back" at bounding box center [305, 66] width 20 height 13
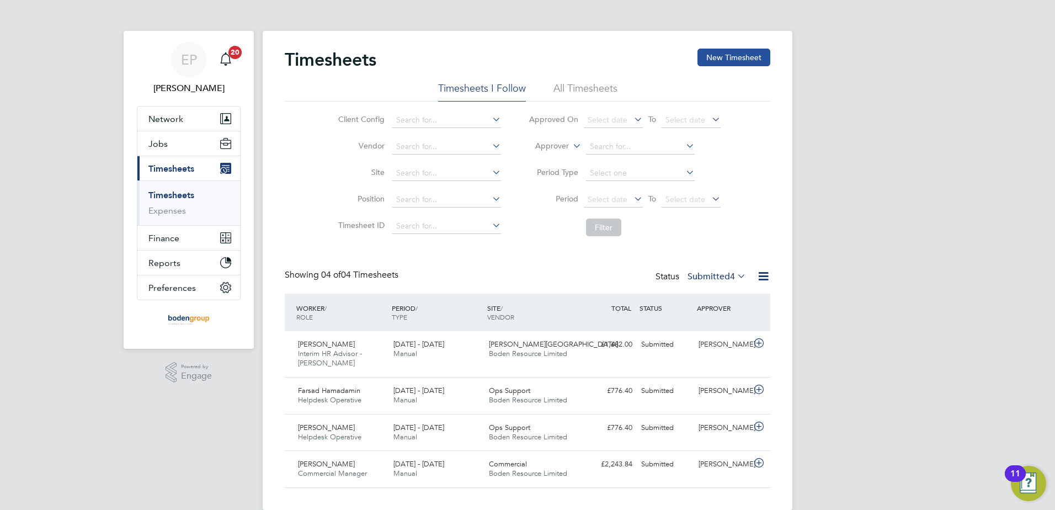
click at [719, 60] on button "New Timesheet" at bounding box center [733, 58] width 73 height 18
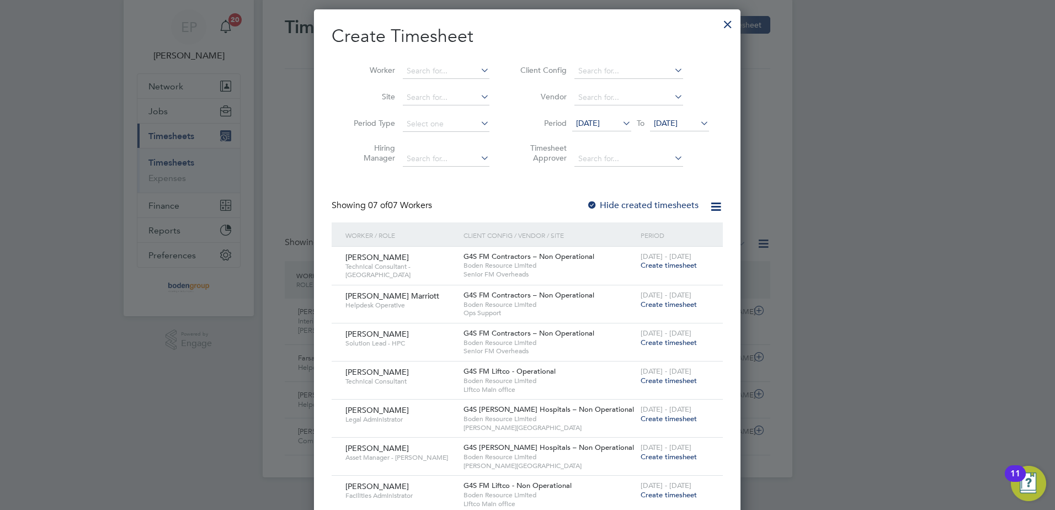
scroll to position [58, 0]
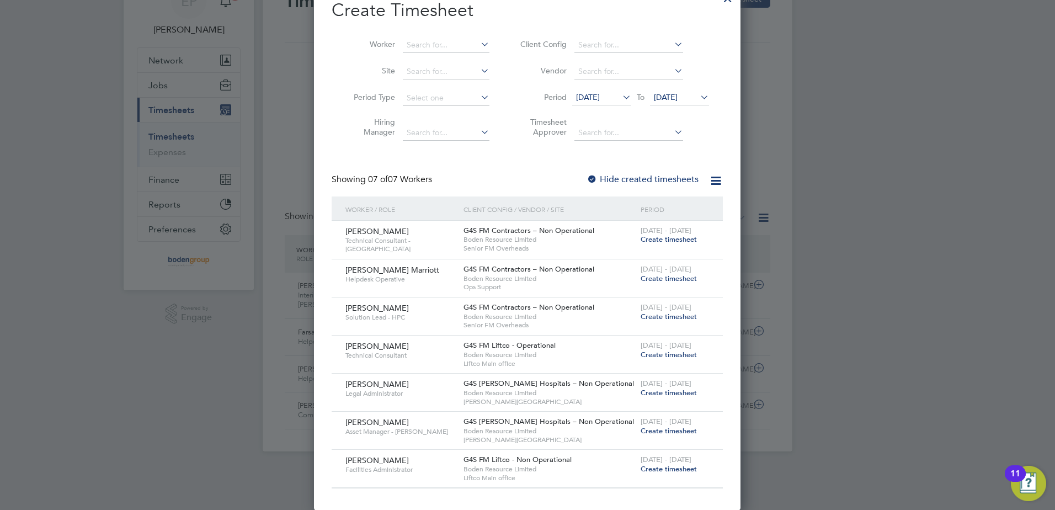
click at [651, 316] on span "Create timesheet" at bounding box center [669, 316] width 56 height 9
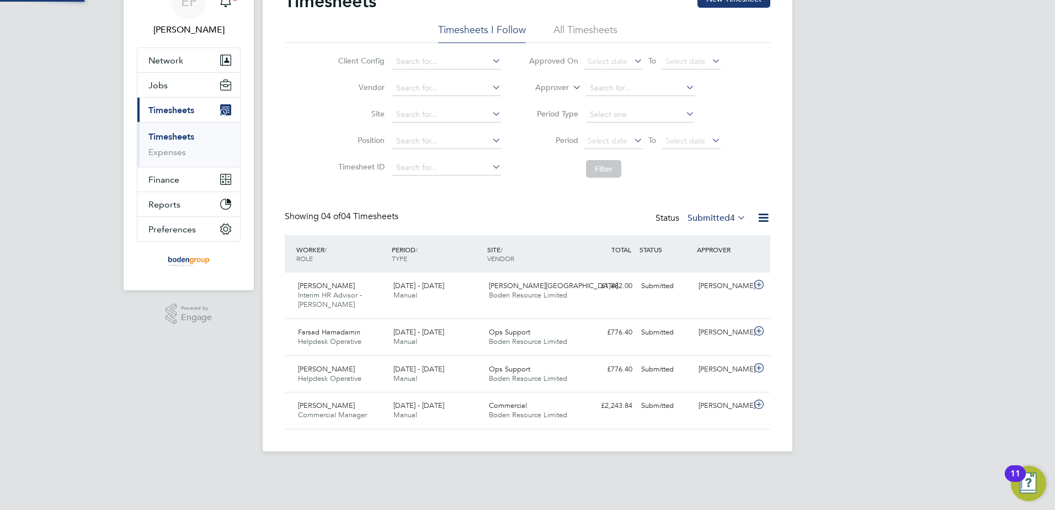
scroll to position [0, 0]
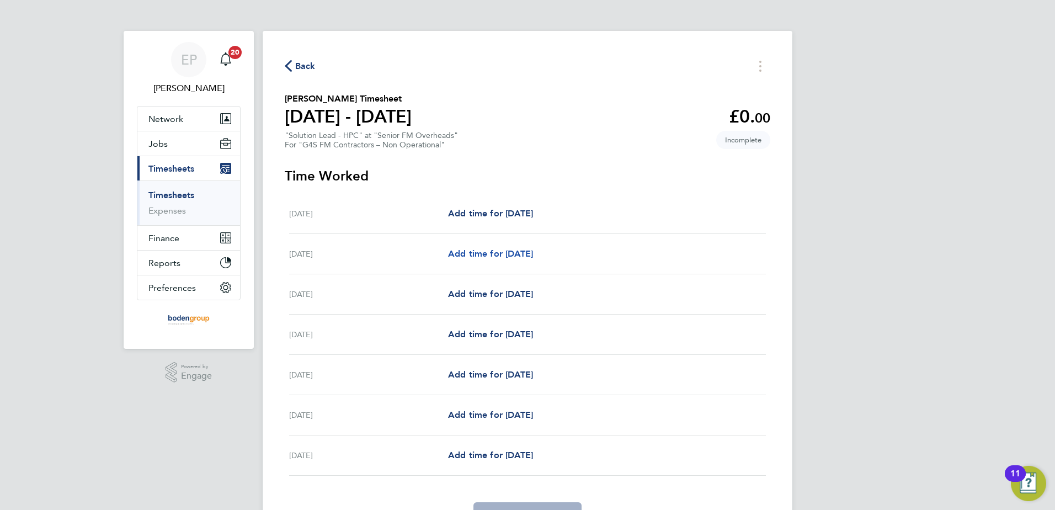
click at [503, 254] on span "Add time for [DATE]" at bounding box center [490, 253] width 85 height 10
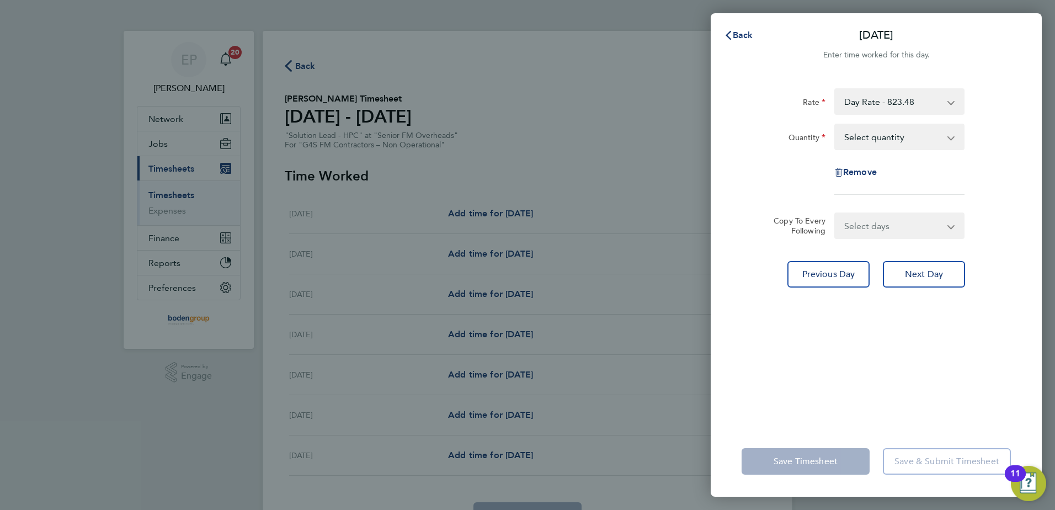
click at [900, 122] on div "Rate Day Rate - 823.48 Quantity Select quantity 0.5 1 Remove" at bounding box center [875, 141] width 269 height 106
click at [899, 130] on select "Select quantity 0.5 1" at bounding box center [892, 137] width 115 height 24
select select "1"
click at [835, 125] on select "Select quantity 0.5 1" at bounding box center [892, 137] width 115 height 24
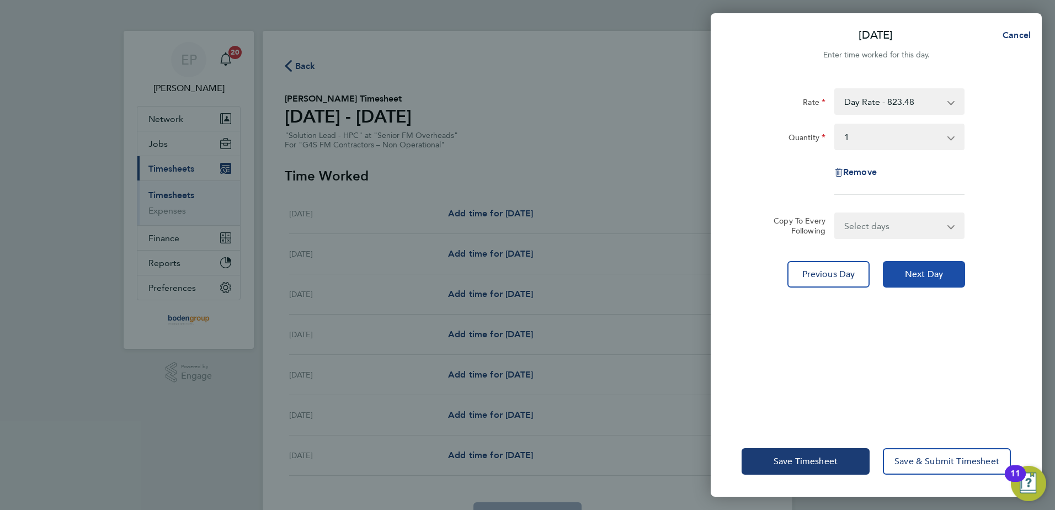
click at [919, 272] on span "Next Day" at bounding box center [924, 274] width 38 height 11
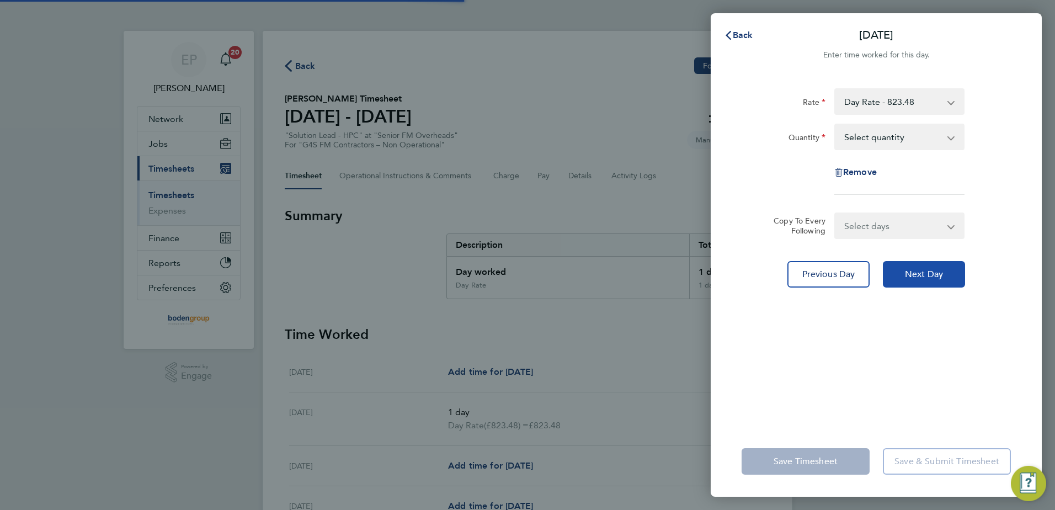
click at [919, 275] on span "Next Day" at bounding box center [924, 274] width 38 height 11
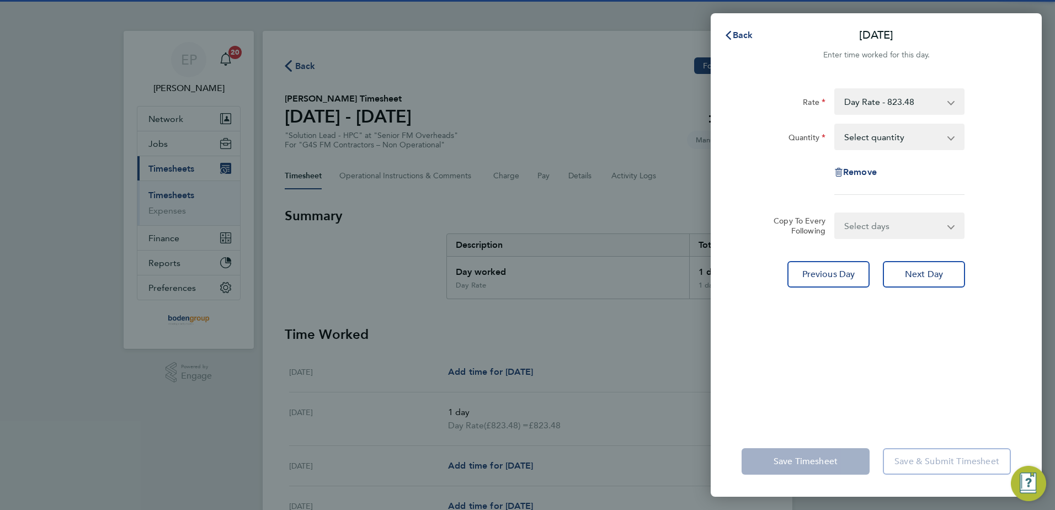
click at [888, 131] on select "Select quantity 0.5 1" at bounding box center [892, 137] width 115 height 24
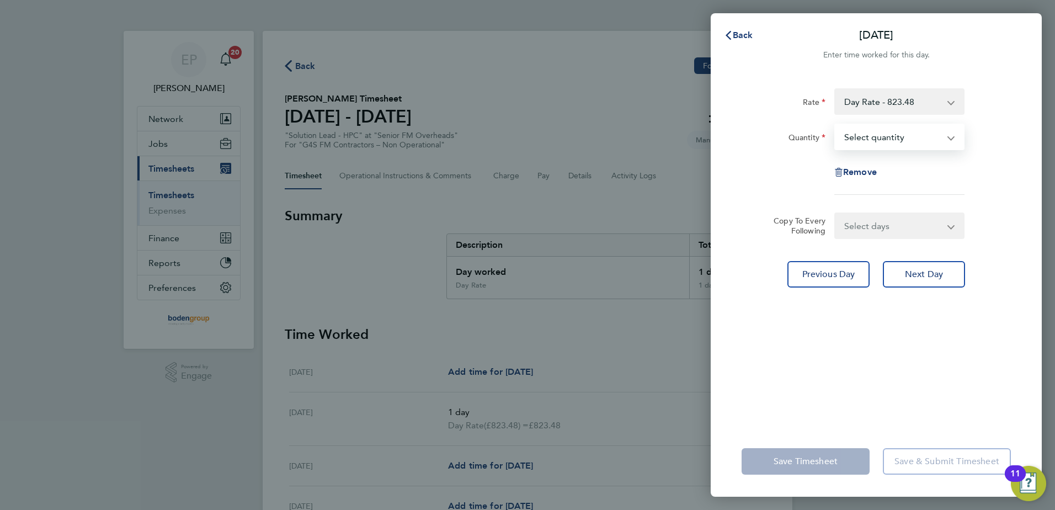
select select "1"
click at [835, 125] on select "Select quantity 0.5 1" at bounding box center [892, 137] width 115 height 24
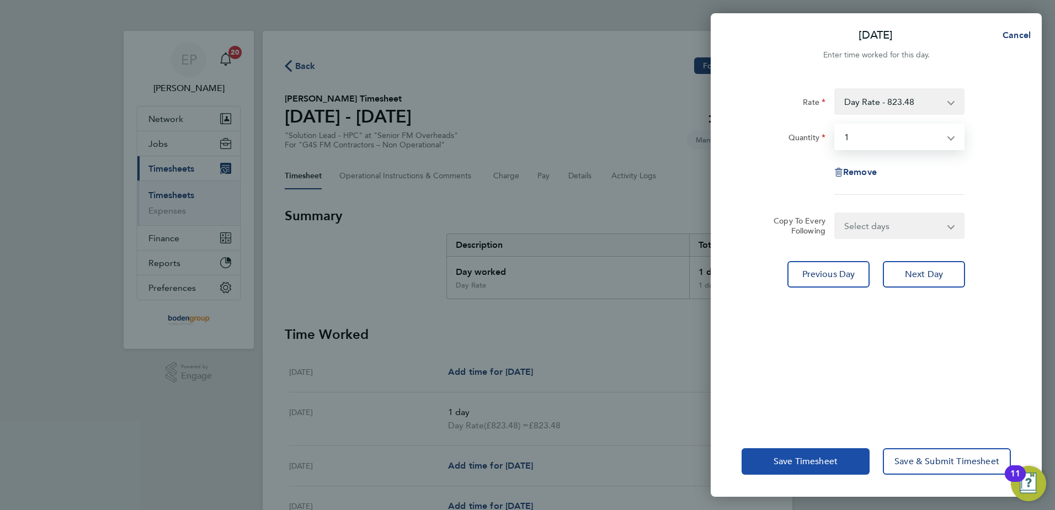
click at [778, 459] on span "Save Timesheet" at bounding box center [805, 461] width 64 height 11
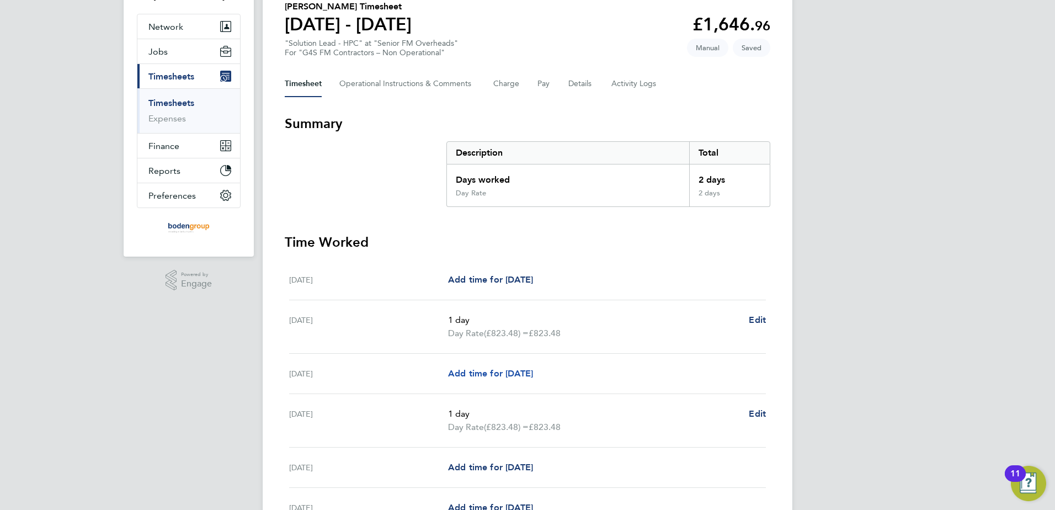
scroll to position [248, 0]
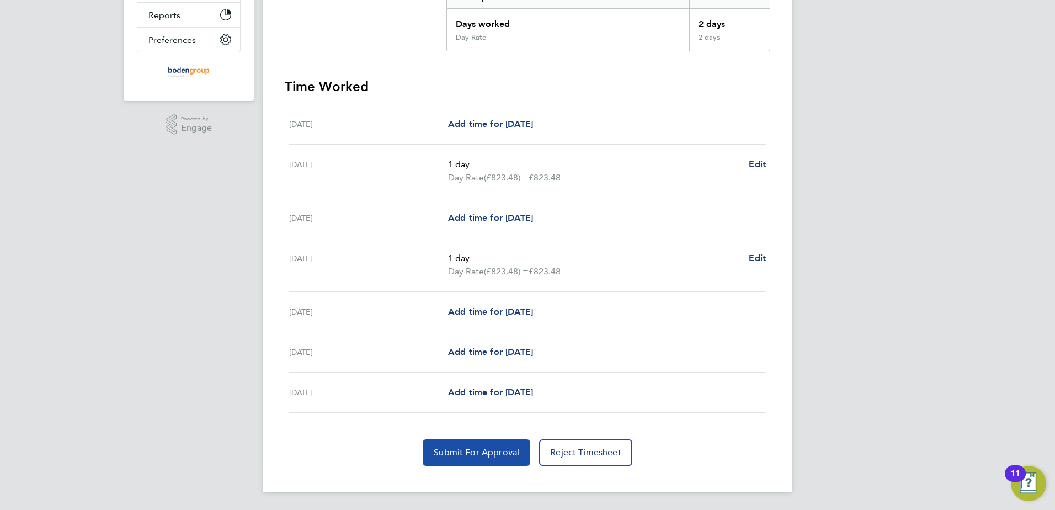
click at [484, 455] on span "Submit For Approval" at bounding box center [477, 452] width 86 height 11
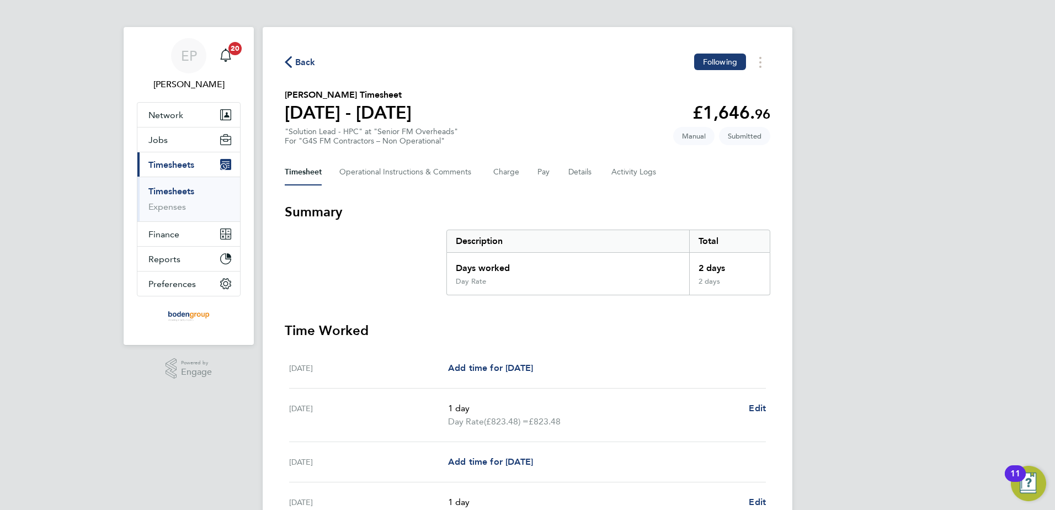
scroll to position [0, 0]
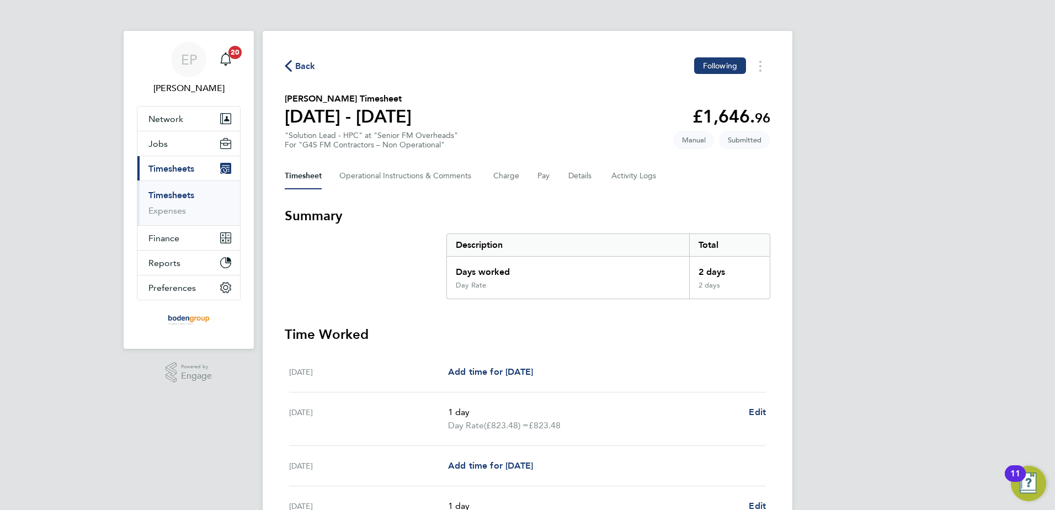
click at [306, 67] on span "Back" at bounding box center [305, 66] width 20 height 13
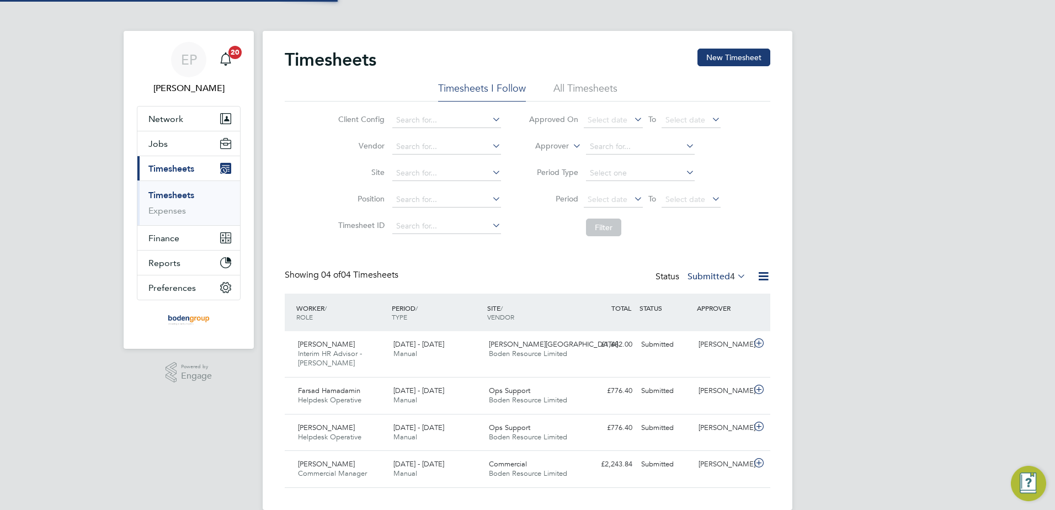
scroll to position [28, 96]
click at [711, 51] on button "New Timesheet" at bounding box center [733, 58] width 73 height 18
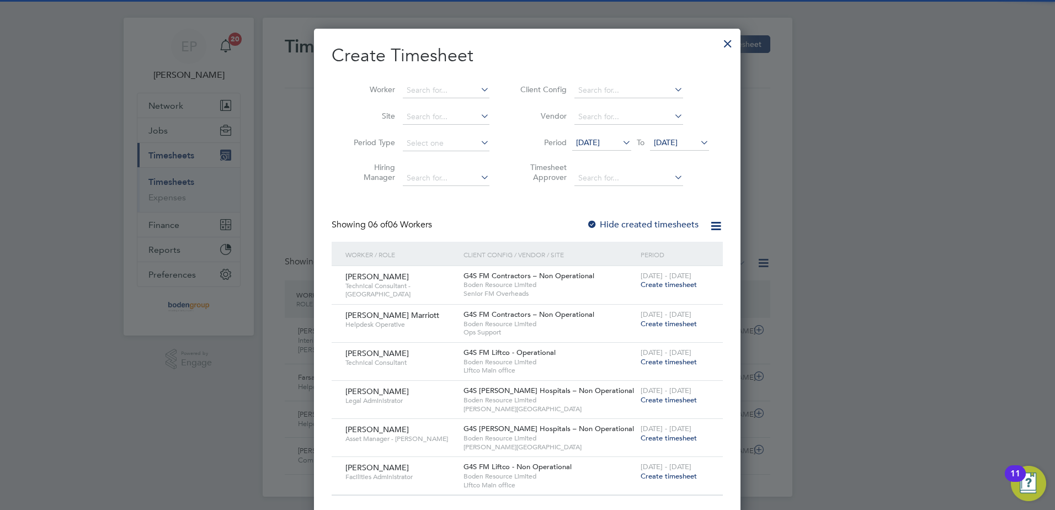
scroll to position [20, 0]
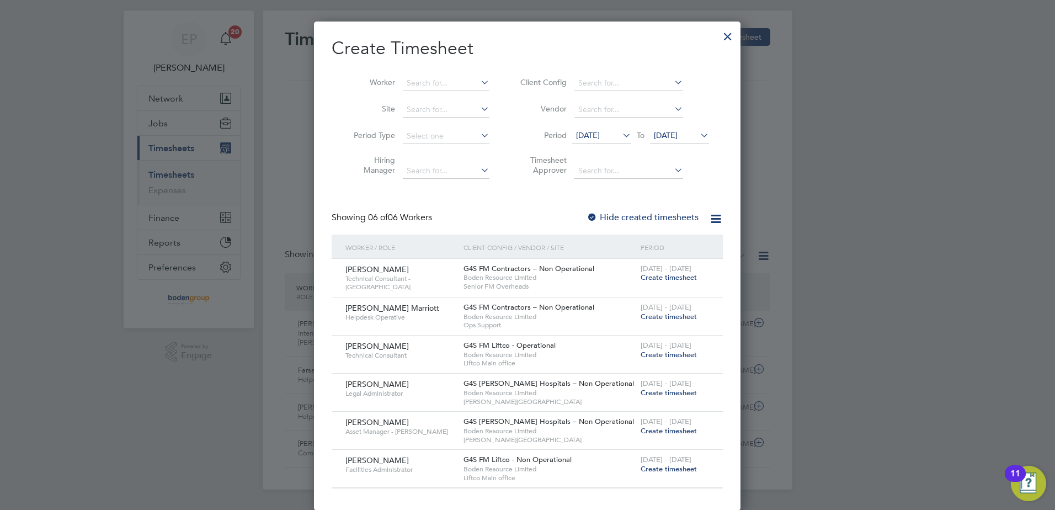
click at [664, 313] on span "Create timesheet" at bounding box center [669, 316] width 56 height 9
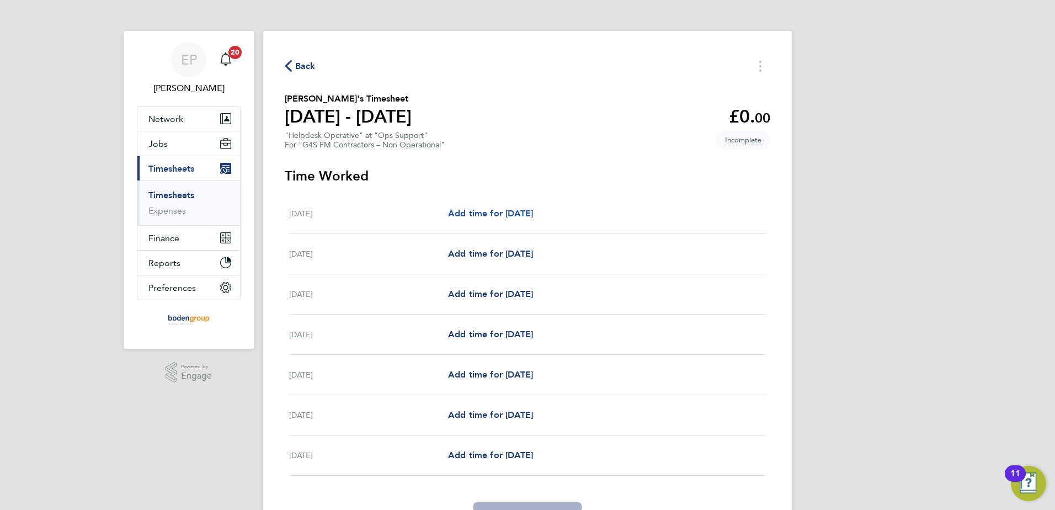
click at [487, 207] on link "Add time for [DATE]" at bounding box center [490, 213] width 85 height 13
select select "60"
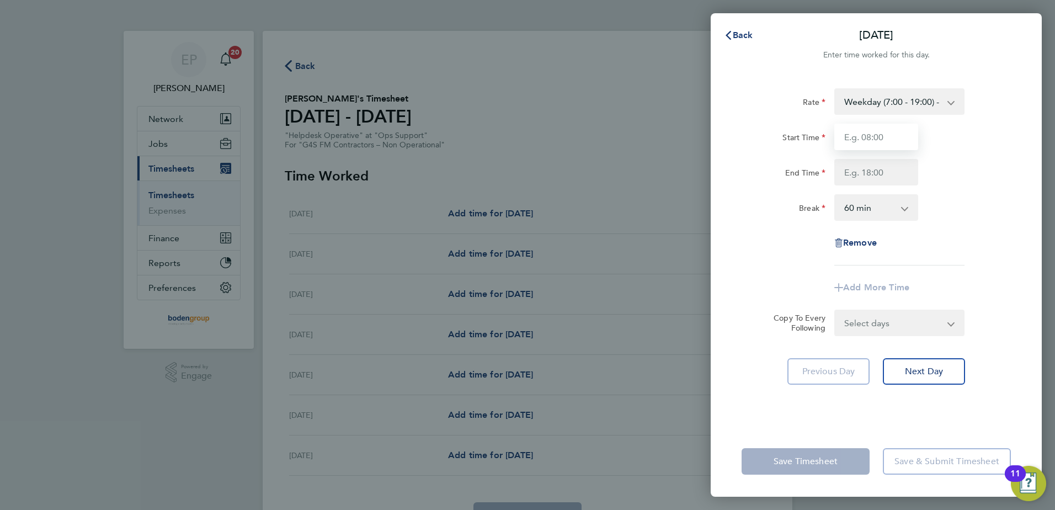
click at [862, 142] on input "Start Time" at bounding box center [876, 137] width 84 height 26
type input "08:00"
click at [851, 172] on input "End Time" at bounding box center [876, 172] width 84 height 26
type input "17:00"
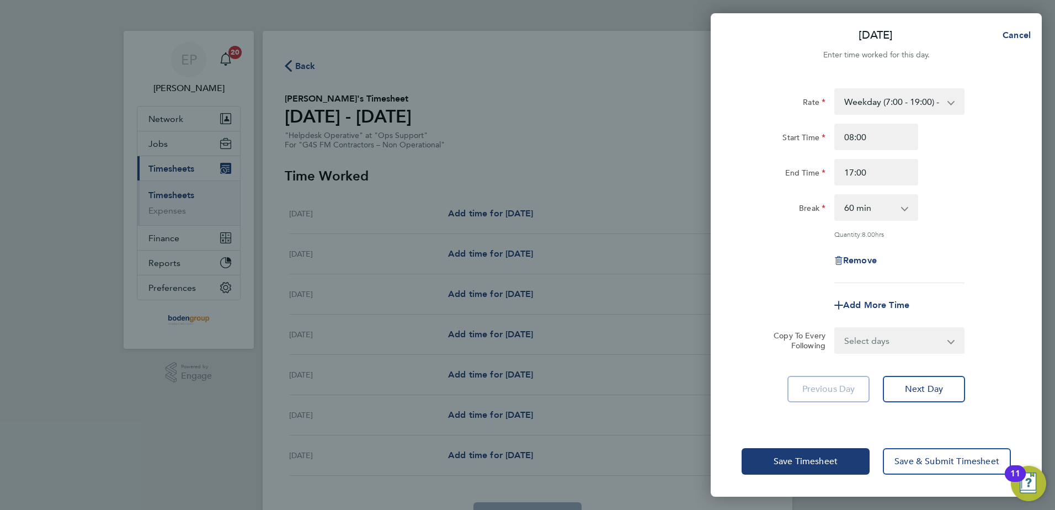
click at [919, 346] on select "Select days Day Weekday (Mon-Fri) Weekend (Sat-Sun) [DATE] [DATE] [DATE] [DATE]…" at bounding box center [893, 340] width 116 height 24
select select "WEEKDAY"
click at [835, 328] on select "Select days Day Weekday (Mon-Fri) Weekend (Sat-Sun) [DATE] [DATE] [DATE] [DATE]…" at bounding box center [893, 340] width 116 height 24
select select "[DATE]"
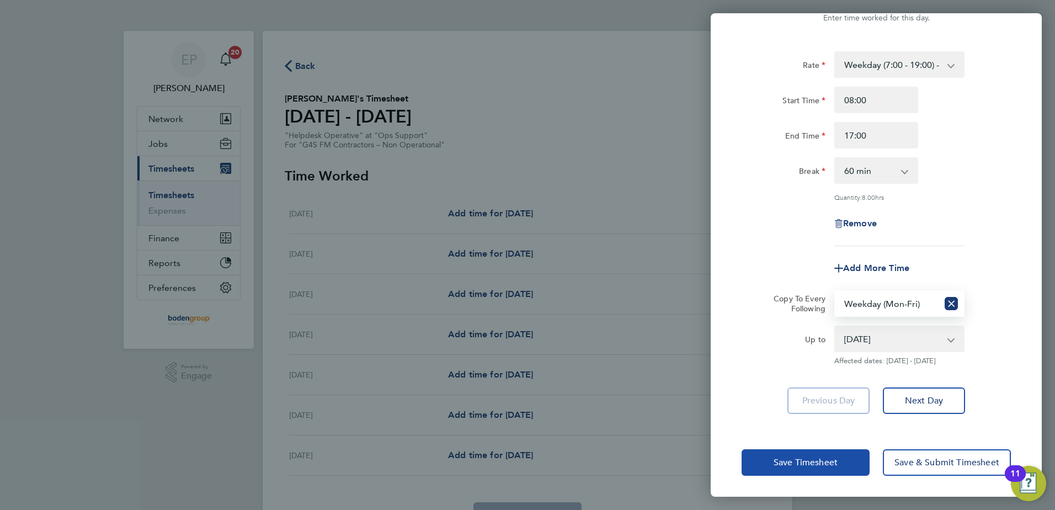
click at [820, 451] on button "Save Timesheet" at bounding box center [805, 462] width 128 height 26
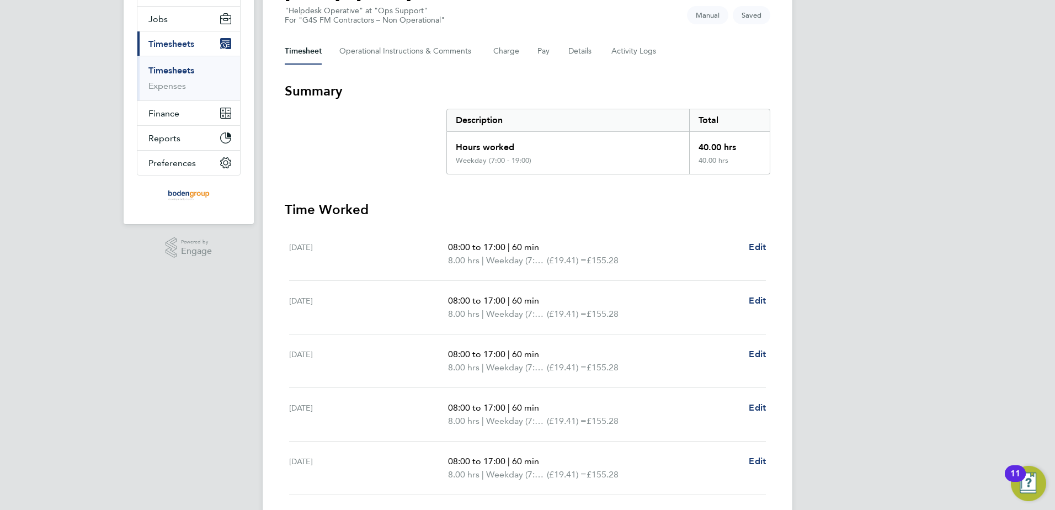
scroll to position [276, 0]
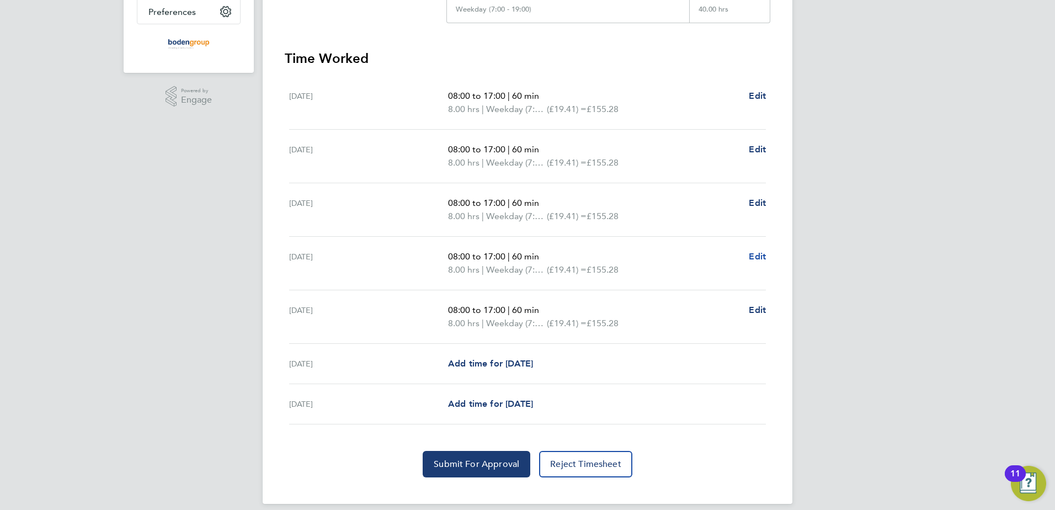
click at [756, 257] on span "Edit" at bounding box center [757, 256] width 17 height 10
select select "60"
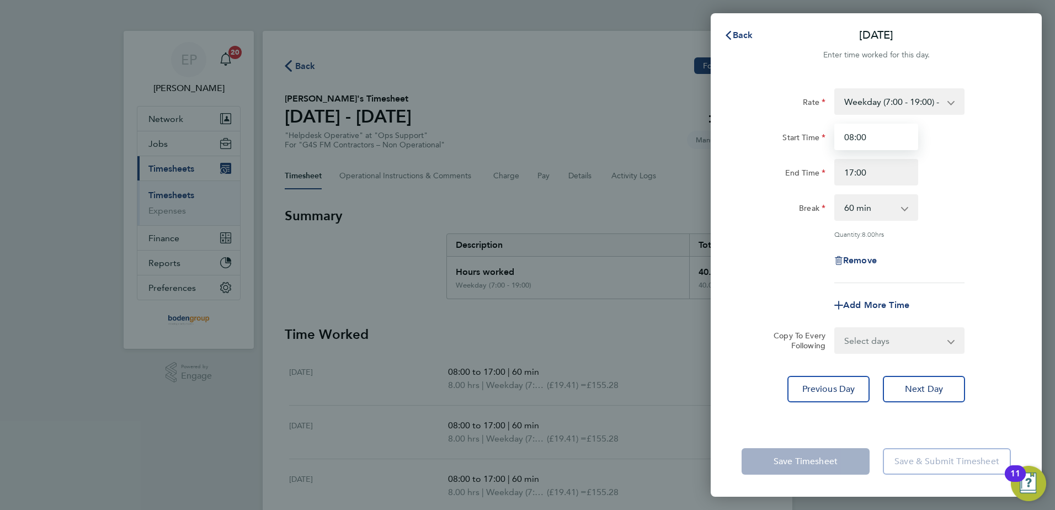
drag, startPoint x: 886, startPoint y: 138, endPoint x: 748, endPoint y: 137, distance: 137.9
click at [748, 137] on div "Start Time 08:00" at bounding box center [876, 137] width 278 height 26
type input "07:00"
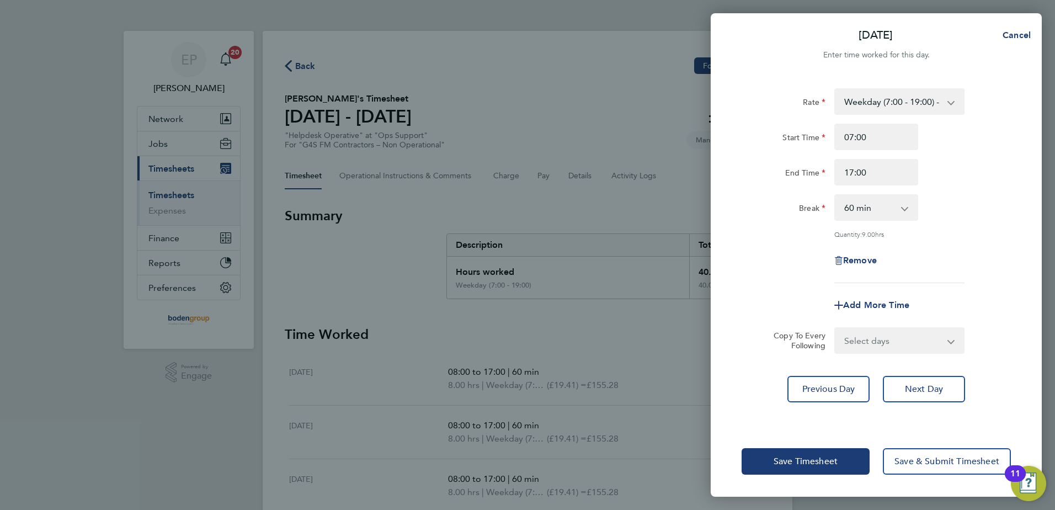
click at [973, 202] on div "Break 0 min 15 min 30 min 45 min 60 min 75 min 90 min" at bounding box center [876, 207] width 278 height 26
click at [802, 456] on button "Save Timesheet" at bounding box center [805, 461] width 128 height 26
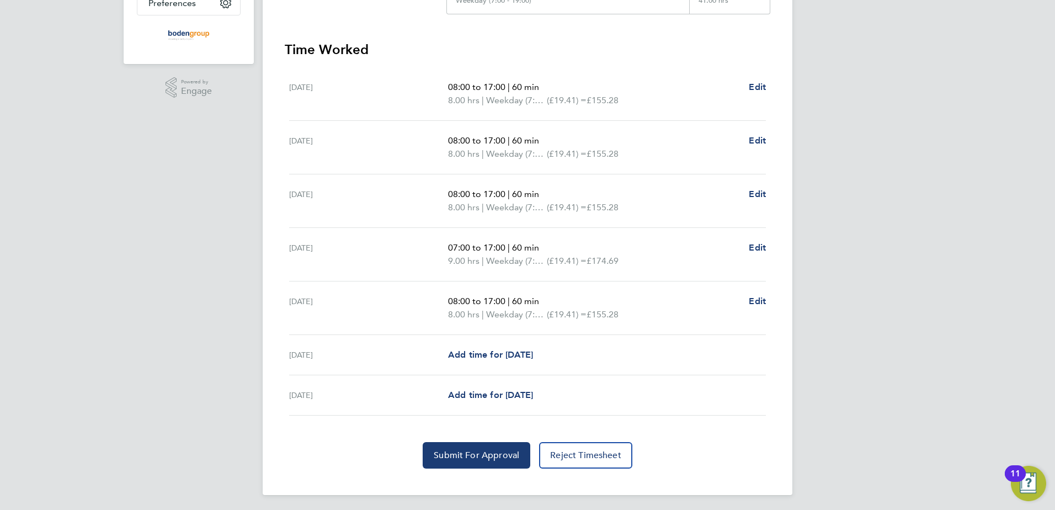
scroll to position [287, 0]
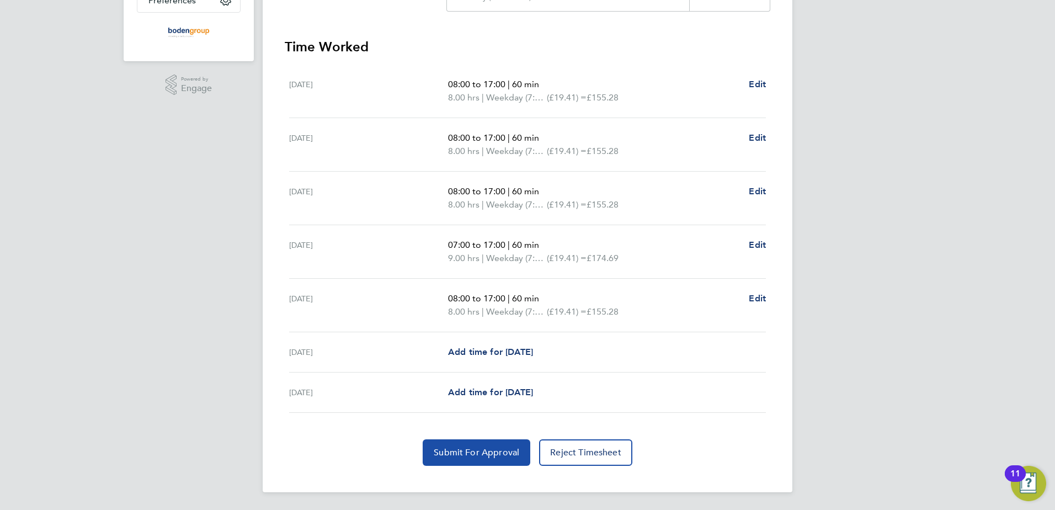
click at [471, 445] on button "Submit For Approval" at bounding box center [477, 452] width 108 height 26
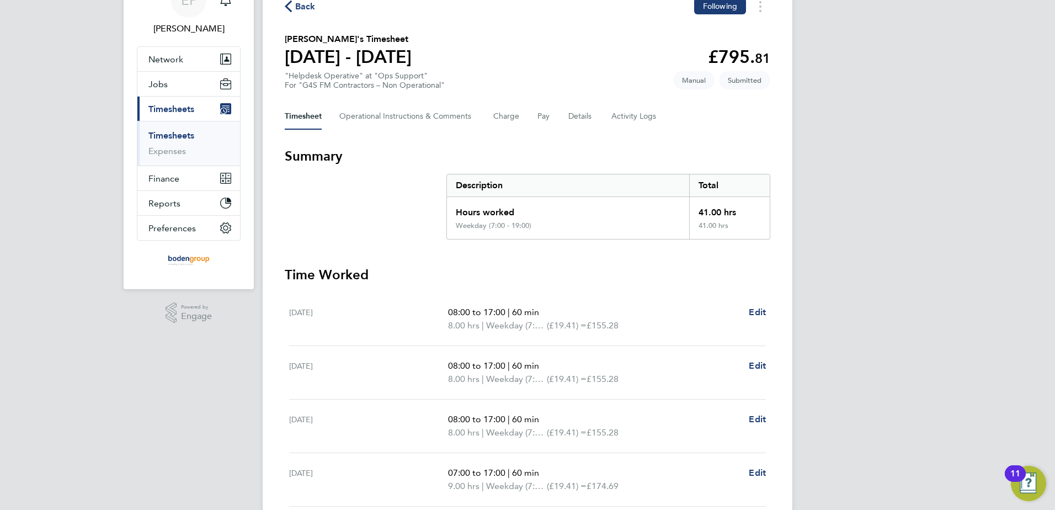
scroll to position [0, 0]
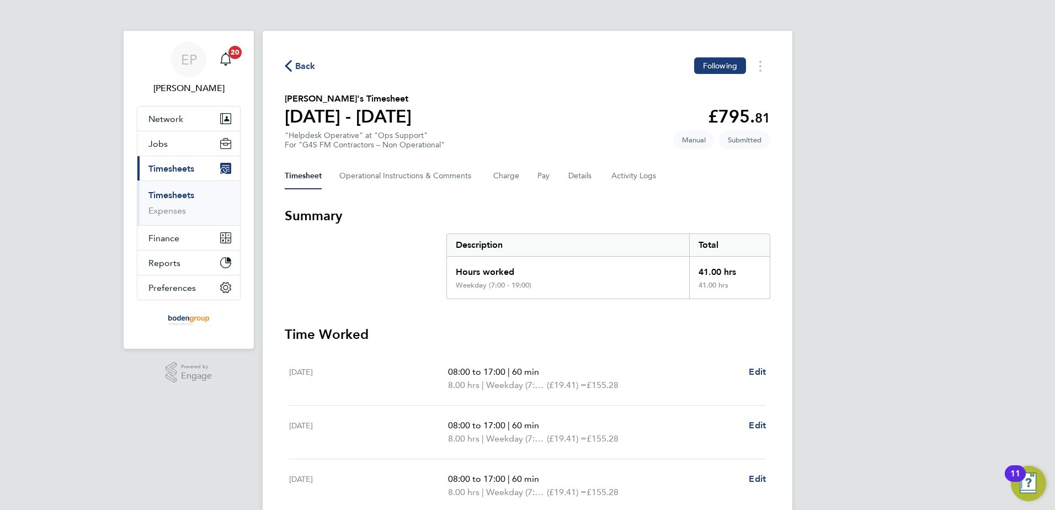
click at [304, 65] on span "Back" at bounding box center [305, 66] width 20 height 13
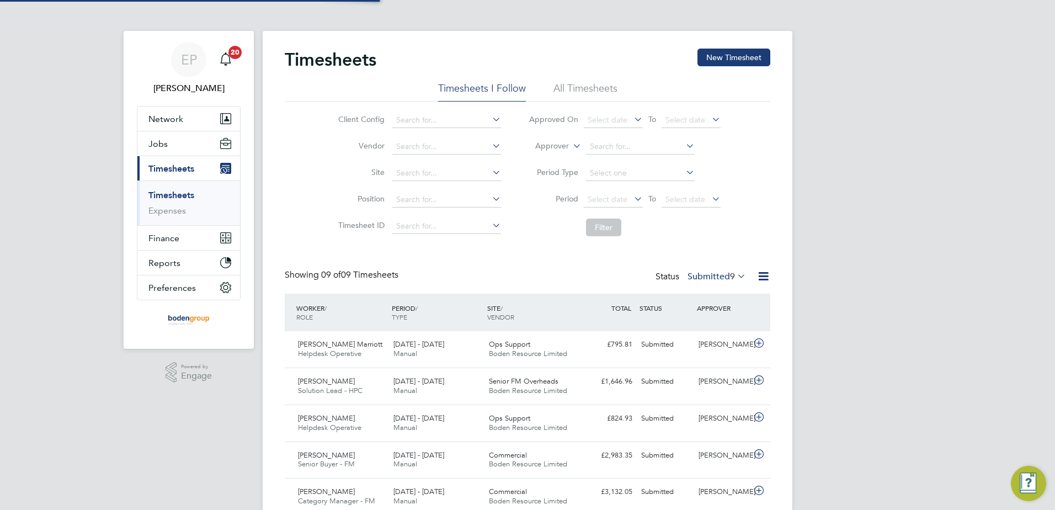
scroll to position [28, 96]
click at [729, 62] on button "New Timesheet" at bounding box center [733, 58] width 73 height 18
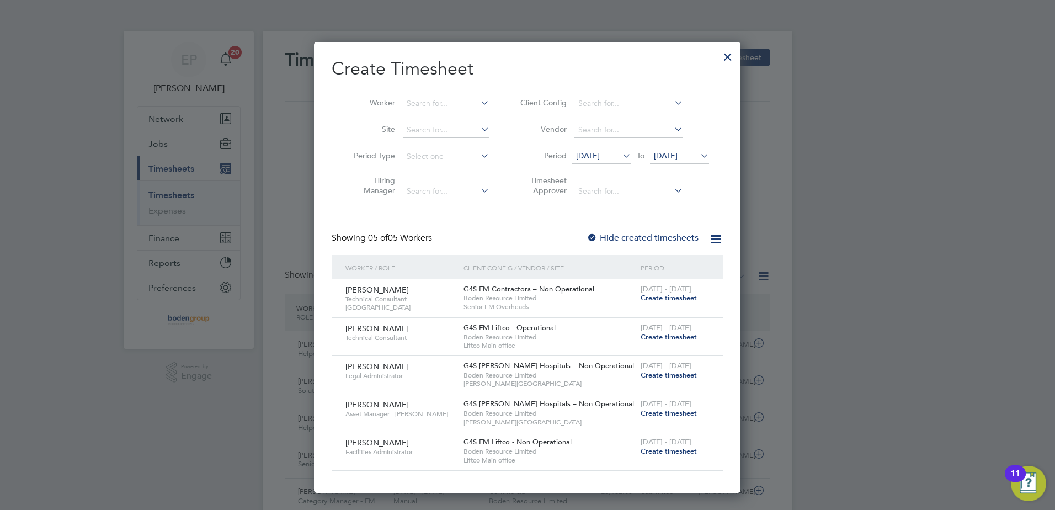
click at [644, 375] on span "Create timesheet" at bounding box center [669, 374] width 56 height 9
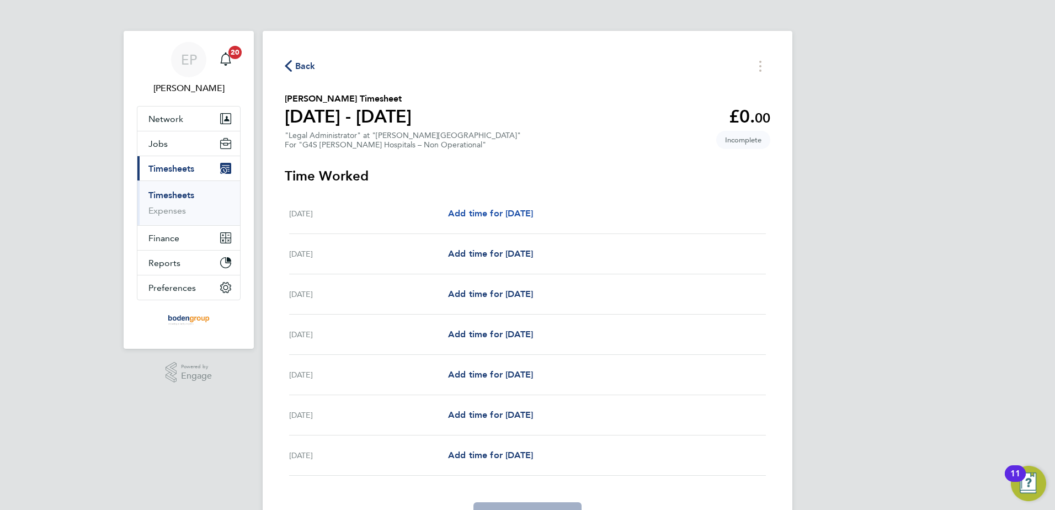
click at [500, 215] on span "Add time for [DATE]" at bounding box center [490, 213] width 85 height 10
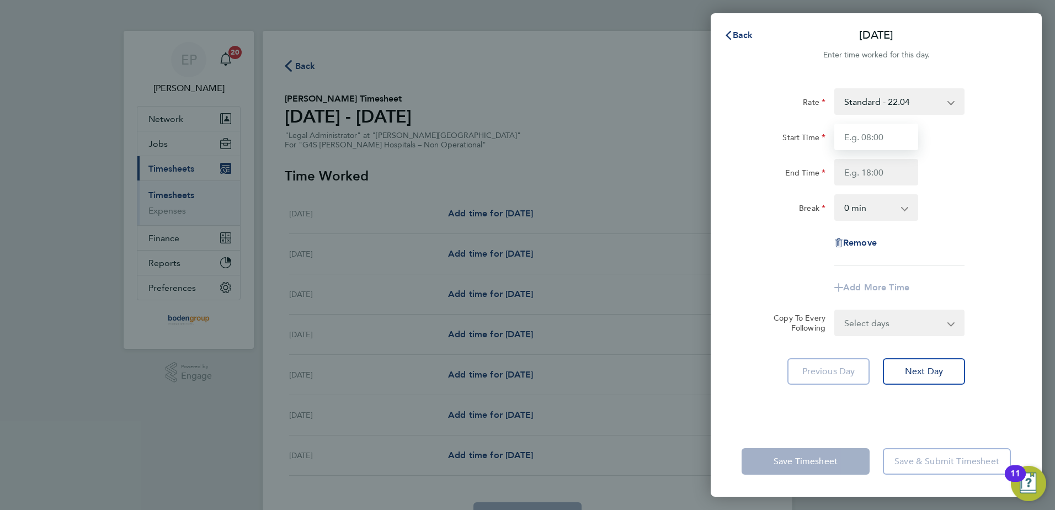
click at [862, 142] on input "Start Time" at bounding box center [876, 137] width 84 height 26
type input "14:00"
click at [865, 187] on div "Rate Standard - 22.04 Start Time 14:00 End Time Break 0 min 15 min 30 min 45 mi…" at bounding box center [875, 176] width 269 height 177
click at [865, 174] on input "End Time" at bounding box center [876, 172] width 84 height 26
type input "18:00"
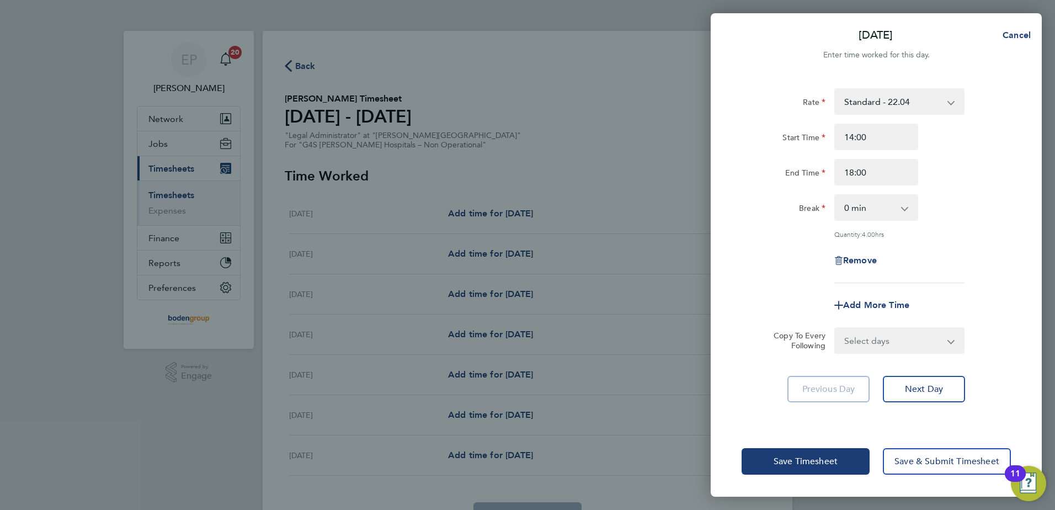
drag, startPoint x: 899, startPoint y: 341, endPoint x: 904, endPoint y: 339, distance: 5.8
click at [900, 340] on select "Select days Day Weekday (Mon-Fri) Weekend (Sat-Sun) [DATE] [DATE] [DATE] [DATE]…" at bounding box center [893, 340] width 116 height 24
select select "WEEKDAY"
click at [835, 328] on select "Select days Day Weekday (Mon-Fri) Weekend (Sat-Sun) [DATE] [DATE] [DATE] [DATE]…" at bounding box center [893, 340] width 116 height 24
select select "[DATE]"
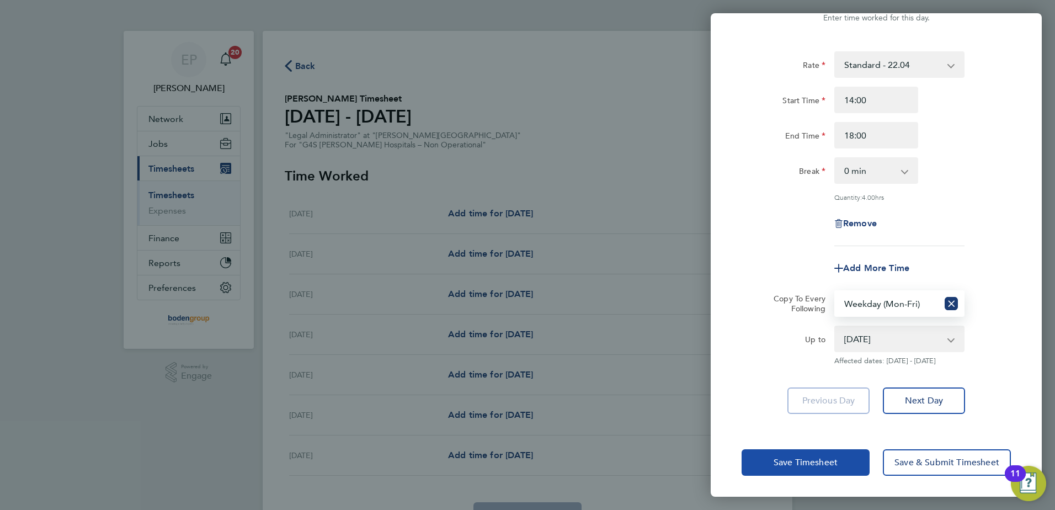
click at [784, 458] on span "Save Timesheet" at bounding box center [805, 462] width 64 height 11
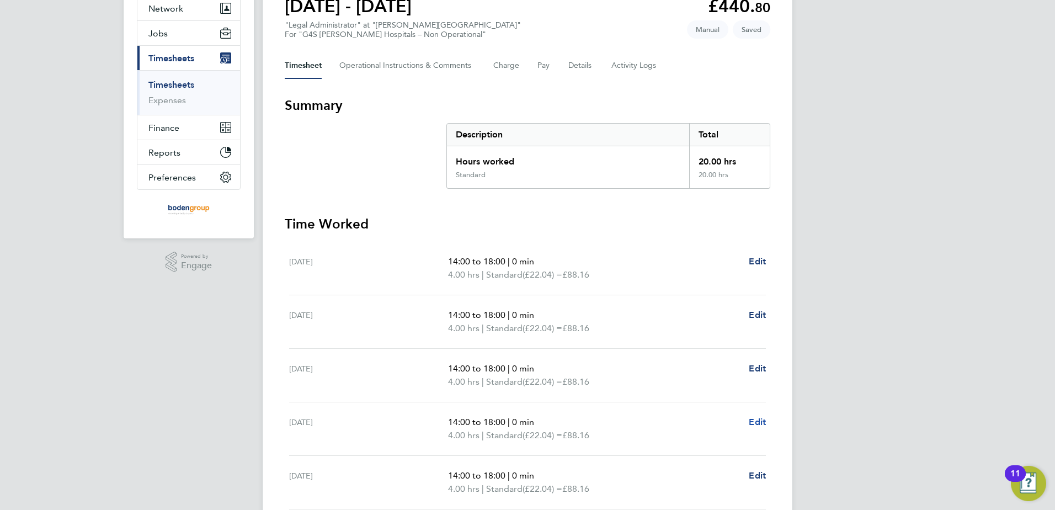
click at [753, 422] on span "Edit" at bounding box center [757, 422] width 17 height 10
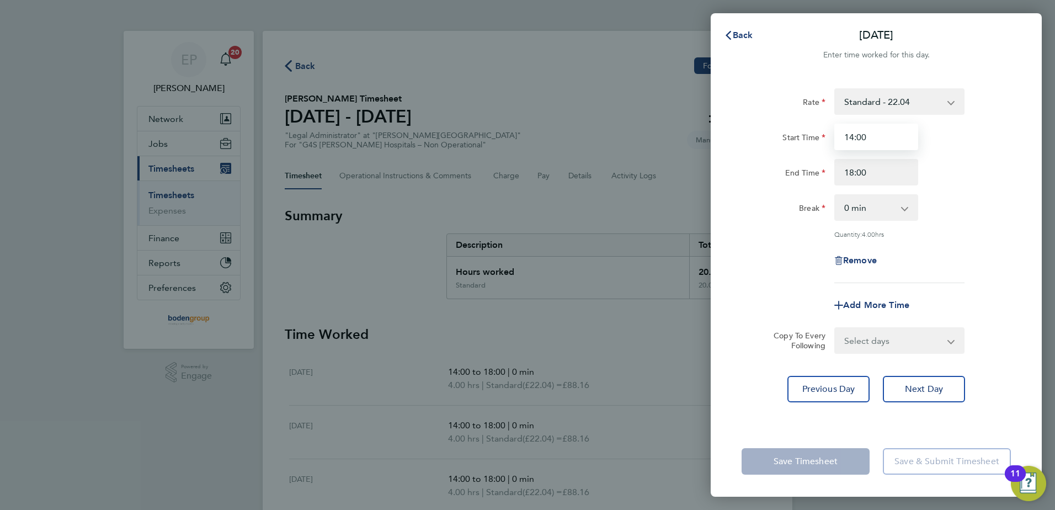
drag, startPoint x: 798, startPoint y: 141, endPoint x: 778, endPoint y: 141, distance: 19.9
click at [778, 141] on div "Start Time 14:00" at bounding box center [876, 137] width 278 height 26
type input "09:00"
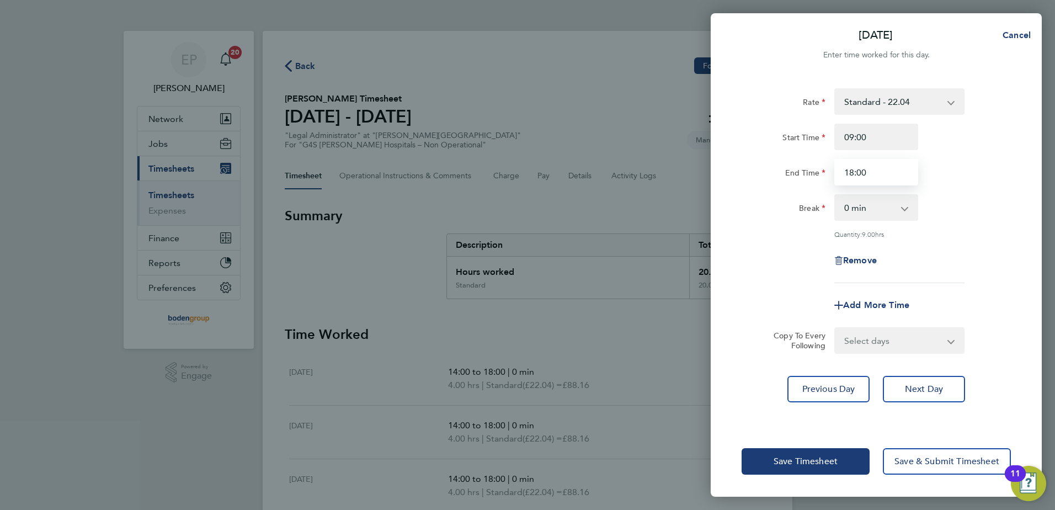
drag, startPoint x: 900, startPoint y: 177, endPoint x: 792, endPoint y: 178, distance: 107.6
click at [792, 178] on div "End Time 18:00" at bounding box center [876, 172] width 278 height 26
type input "17:00"
click at [852, 211] on select "0 min 15 min 30 min 45 min 60 min 75 min 90 min" at bounding box center [869, 207] width 68 height 24
select select "60"
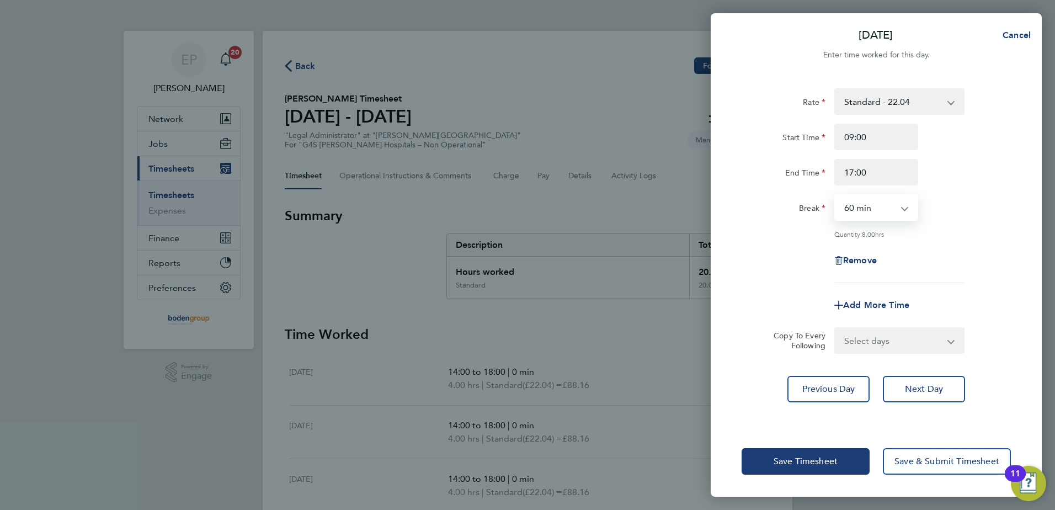
click at [835, 195] on select "0 min 15 min 30 min 45 min 60 min 75 min 90 min" at bounding box center [869, 207] width 68 height 24
click at [804, 464] on span "Save Timesheet" at bounding box center [805, 461] width 64 height 11
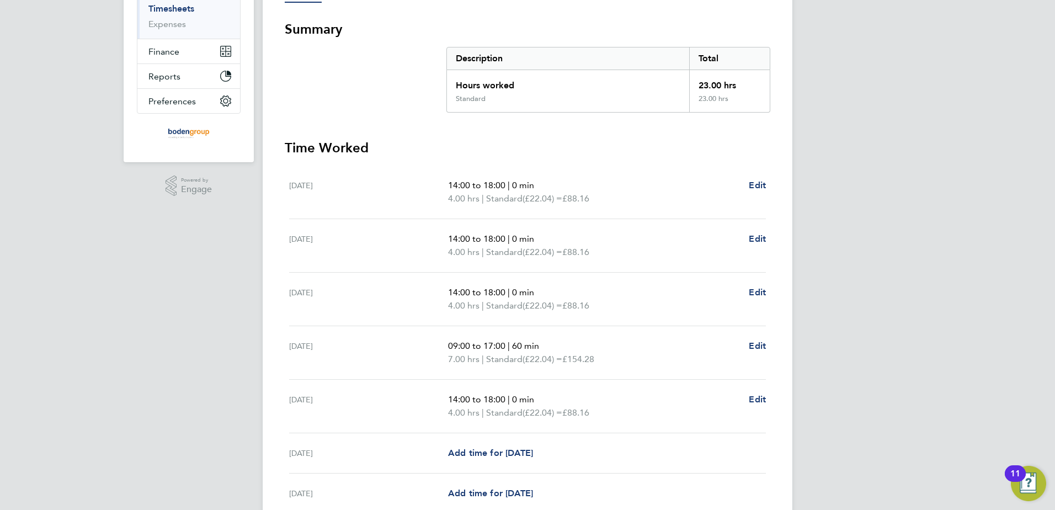
scroll to position [276, 0]
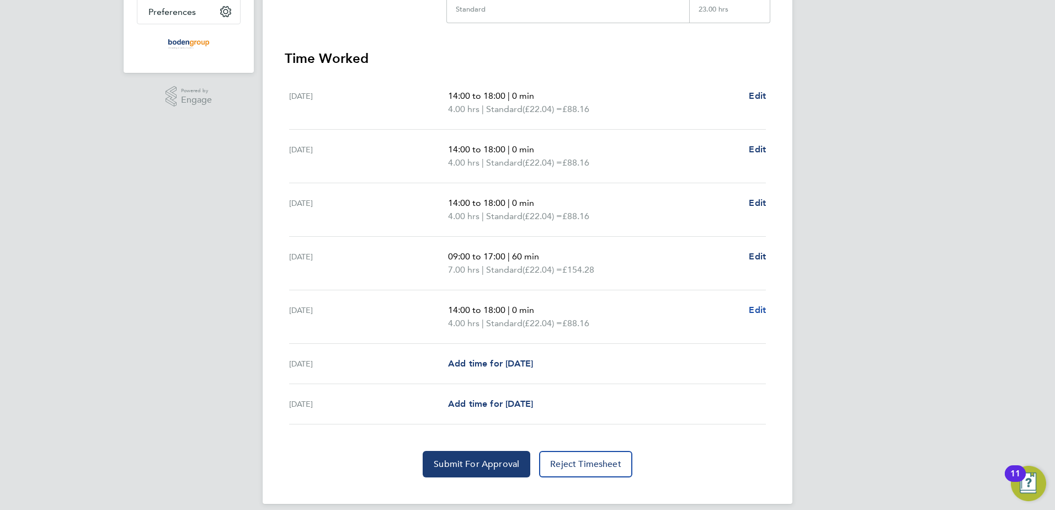
click at [760, 305] on span "Edit" at bounding box center [757, 310] width 17 height 10
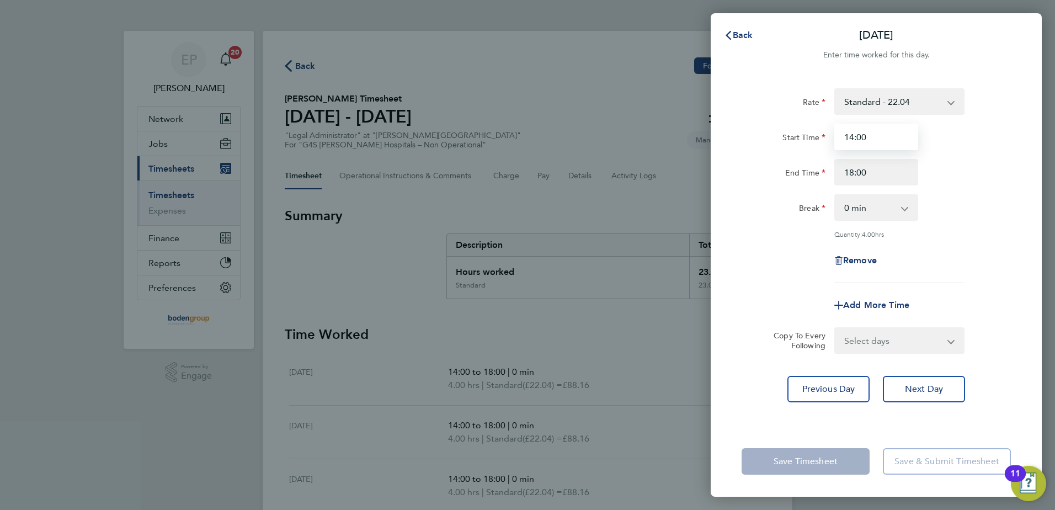
drag, startPoint x: 893, startPoint y: 148, endPoint x: 762, endPoint y: 154, distance: 130.9
click at [762, 154] on div "Start Time 14:00 End Time 18:00" at bounding box center [876, 155] width 278 height 62
type input "09:00"
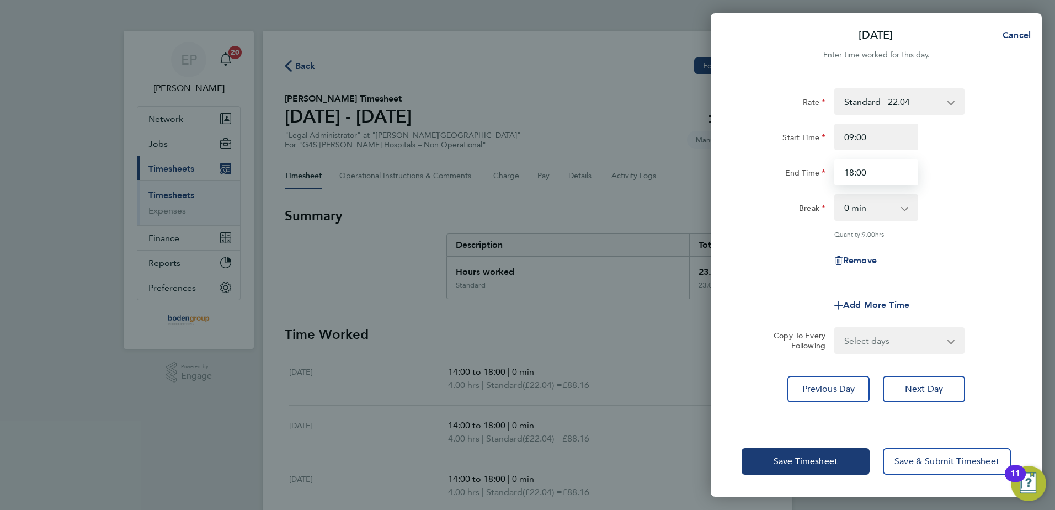
drag, startPoint x: 877, startPoint y: 172, endPoint x: 818, endPoint y: 170, distance: 58.5
click at [818, 170] on div "End Time 18:00" at bounding box center [876, 172] width 278 height 26
type input "16:45"
drag, startPoint x: 905, startPoint y: 212, endPoint x: 904, endPoint y: 235, distance: 23.2
click at [905, 212] on app-icon-cross-button at bounding box center [910, 207] width 13 height 24
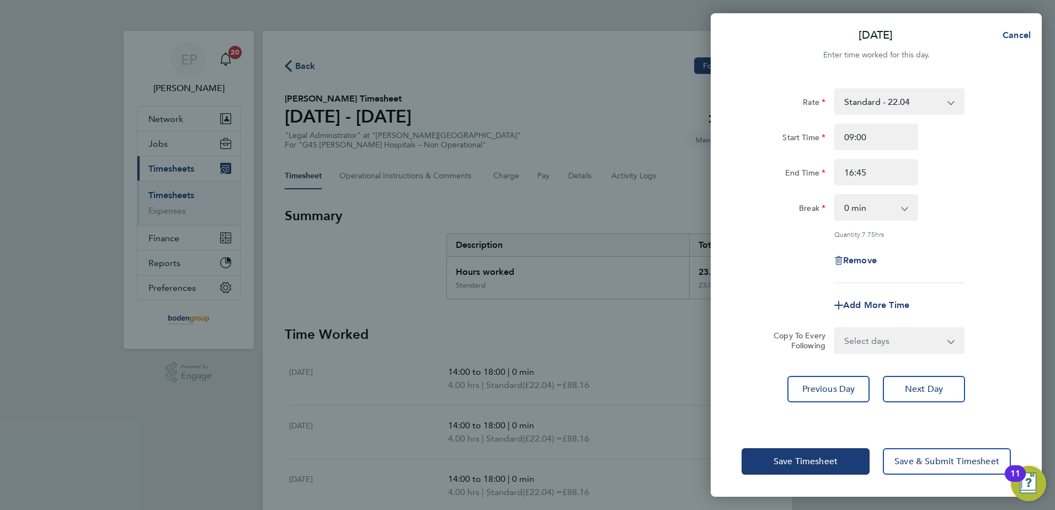
click at [885, 206] on select "0 min 15 min 30 min 45 min 60 min 75 min 90 min" at bounding box center [869, 207] width 68 height 24
select select "60"
click at [835, 195] on select "0 min 15 min 30 min 45 min 60 min 75 min 90 min" at bounding box center [869, 207] width 68 height 24
click at [783, 466] on span "Save Timesheet" at bounding box center [805, 461] width 64 height 11
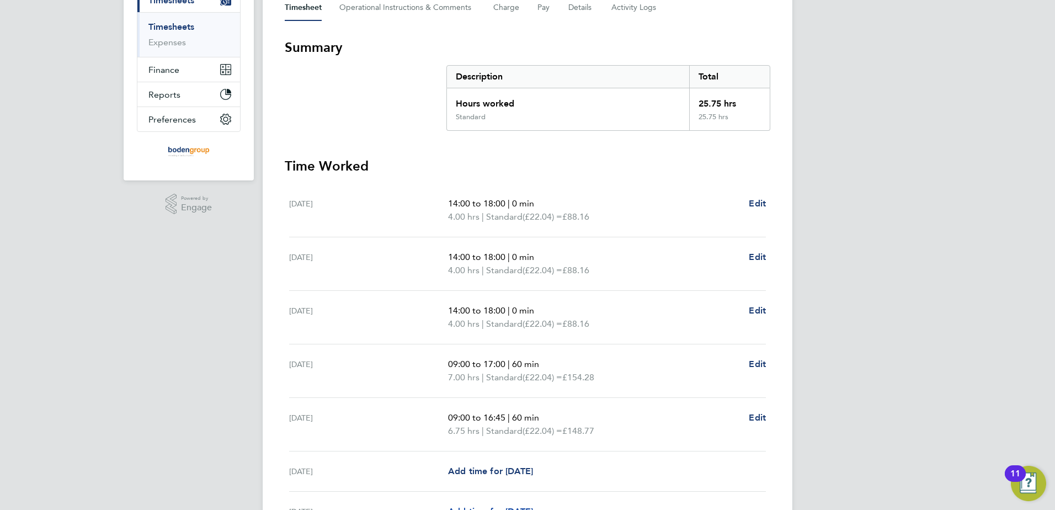
scroll to position [276, 0]
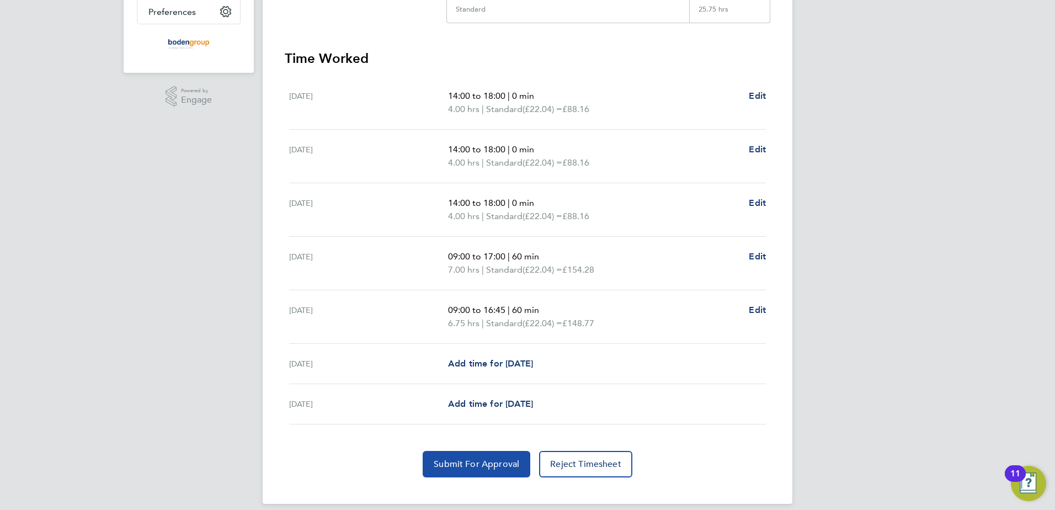
click at [489, 462] on span "Submit For Approval" at bounding box center [477, 463] width 86 height 11
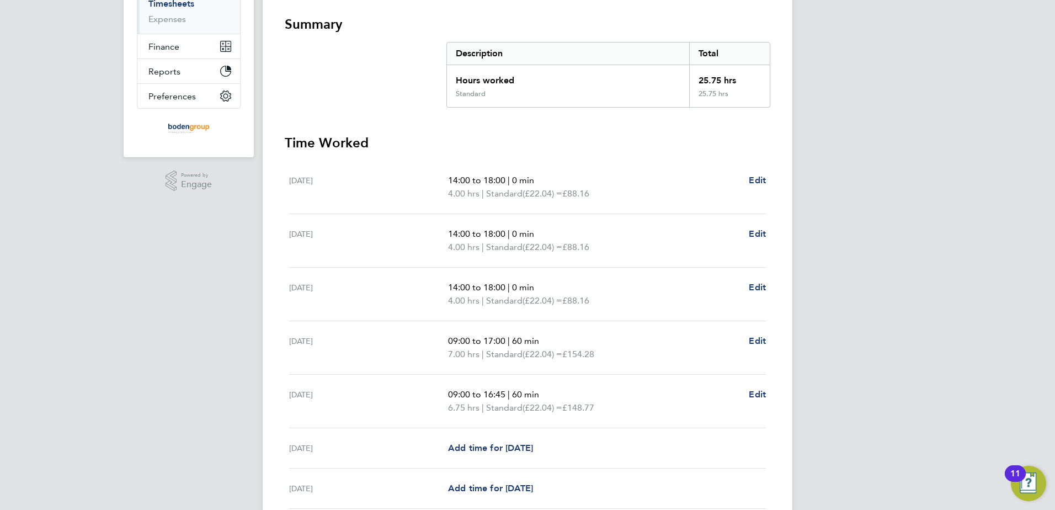
scroll to position [55, 0]
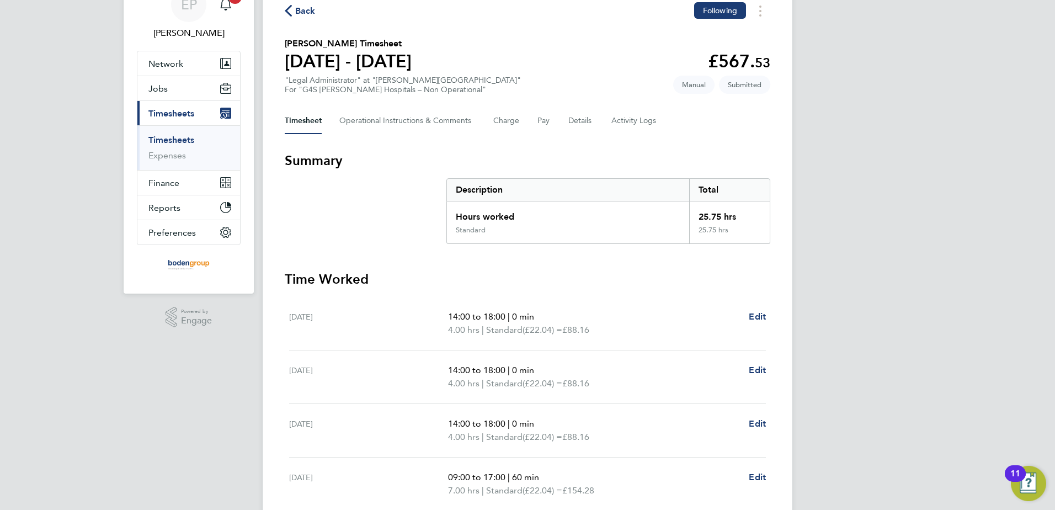
click at [292, 9] on span "Back" at bounding box center [300, 10] width 31 height 10
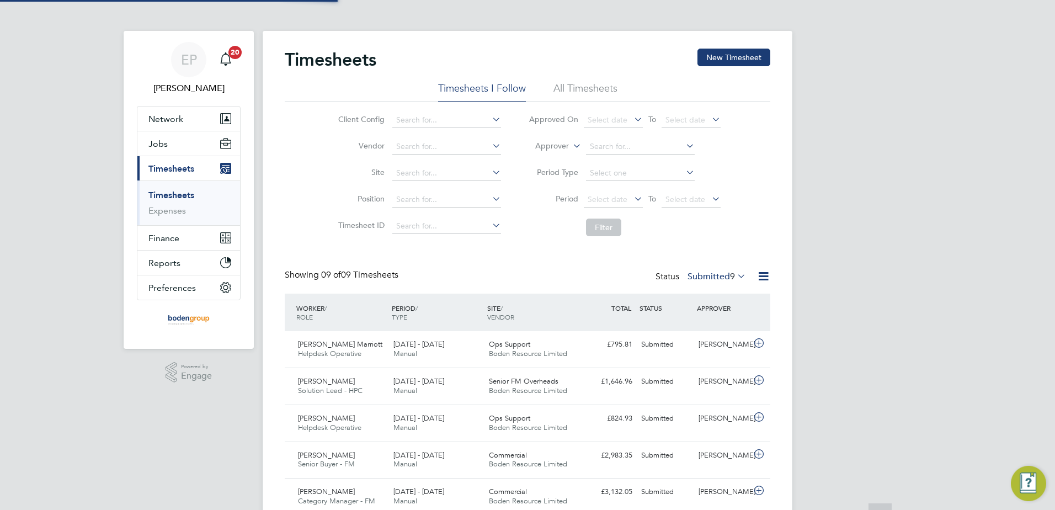
scroll to position [6, 6]
click at [745, 55] on button "New Timesheet" at bounding box center [733, 58] width 73 height 18
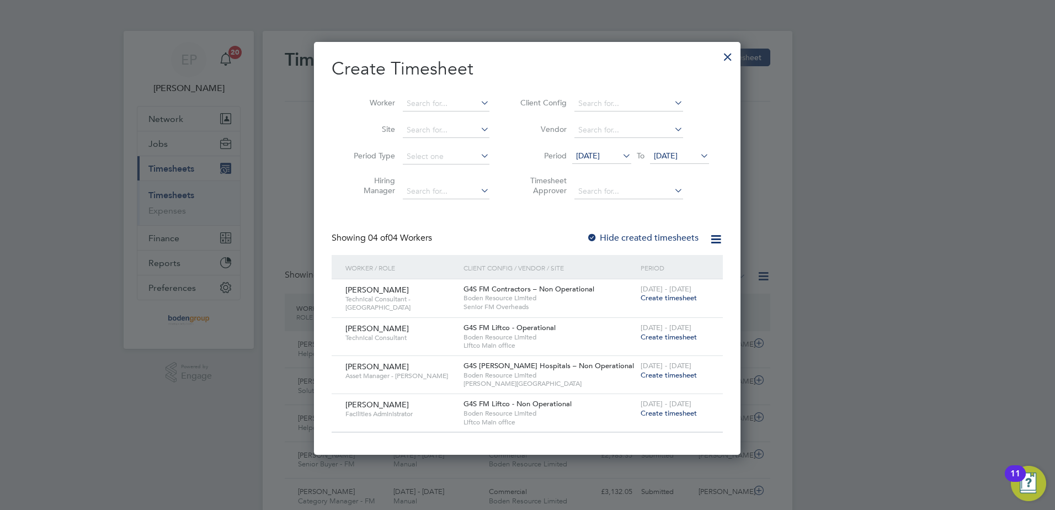
click at [648, 413] on span "Create timesheet" at bounding box center [669, 412] width 56 height 9
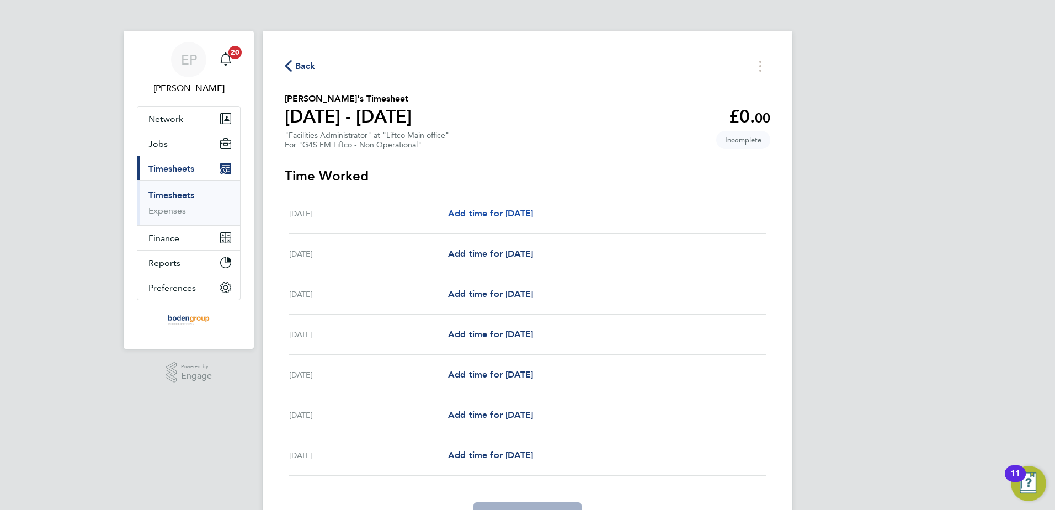
click at [533, 208] on span "Add time for [DATE]" at bounding box center [490, 213] width 85 height 10
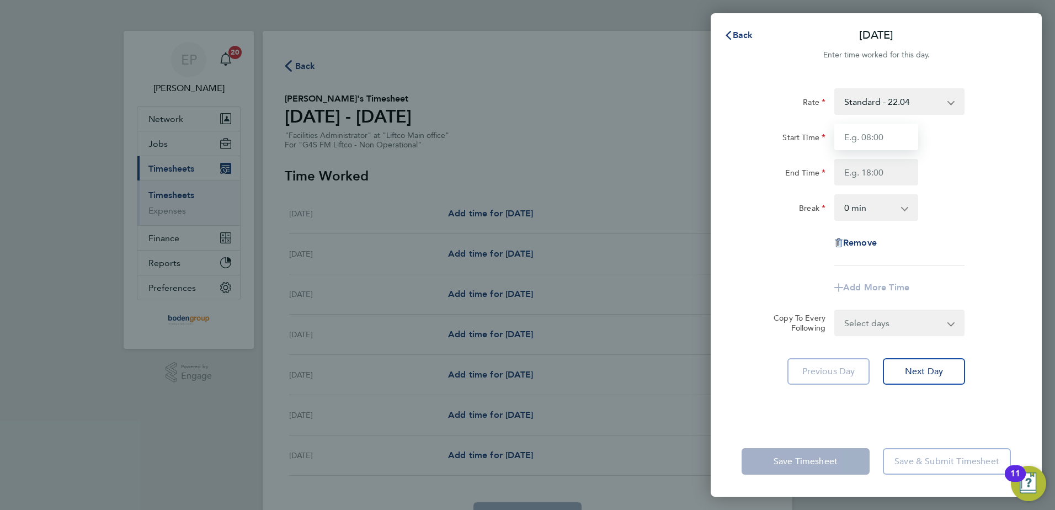
click at [868, 139] on input "Start Time" at bounding box center [876, 137] width 84 height 26
type input "08:00"
click at [851, 177] on input "End Time" at bounding box center [876, 172] width 84 height 26
type input "17:00"
drag, startPoint x: 801, startPoint y: 244, endPoint x: 827, endPoint y: 248, distance: 26.8
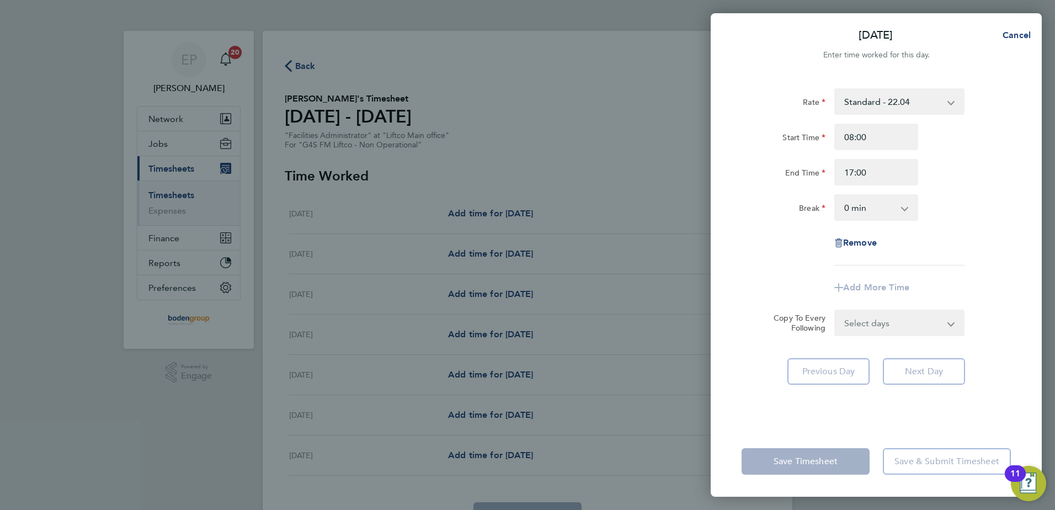
click at [803, 246] on div "Remove" at bounding box center [876, 243] width 278 height 26
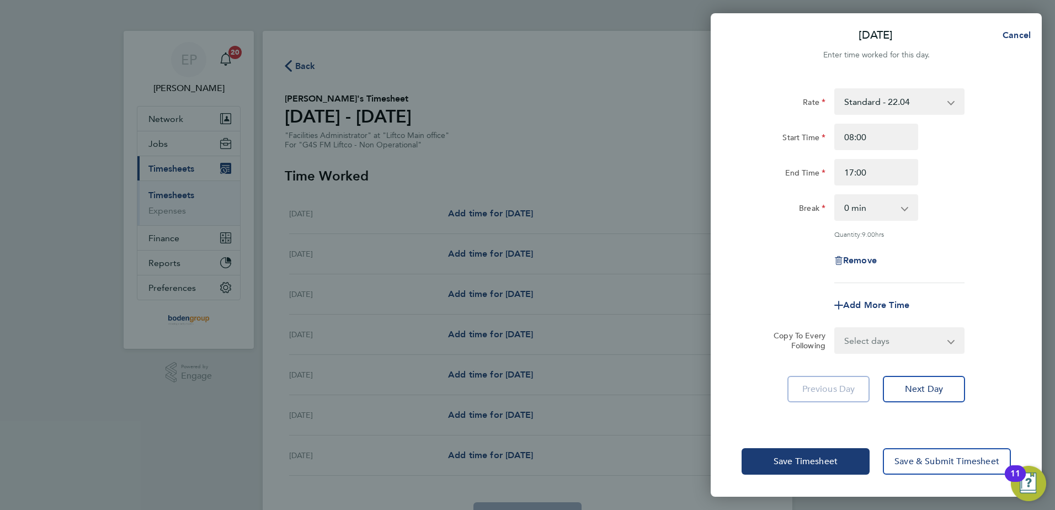
drag, startPoint x: 907, startPoint y: 342, endPoint x: 907, endPoint y: 352, distance: 9.9
click at [907, 343] on select "Select days Day Weekday (Mon-Fri) Weekend (Sat-Sun) [DATE] [DATE] [DATE] [DATE]…" at bounding box center [893, 340] width 116 height 24
select select "WEEKDAY"
click at [835, 328] on select "Select days Day Weekday (Mon-Fri) Weekend (Sat-Sun) [DATE] [DATE] [DATE] [DATE]…" at bounding box center [893, 340] width 116 height 24
select select "[DATE]"
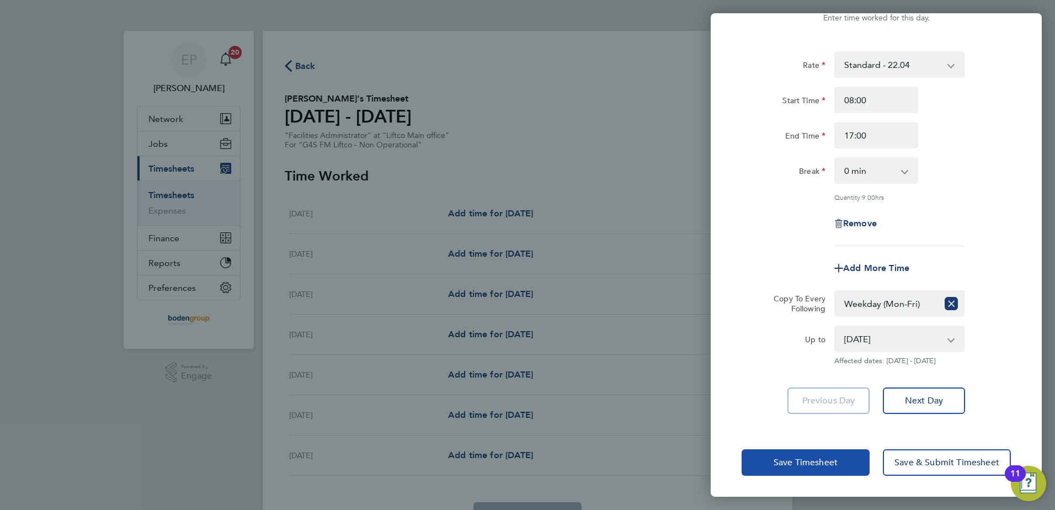
click at [802, 460] on span "Save Timesheet" at bounding box center [805, 462] width 64 height 11
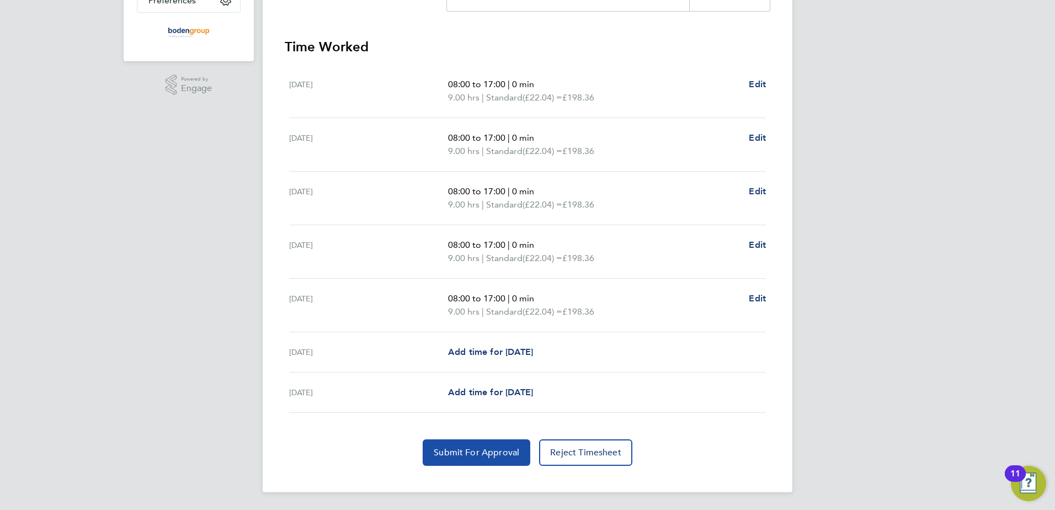
click at [468, 456] on span "Submit For Approval" at bounding box center [477, 452] width 86 height 11
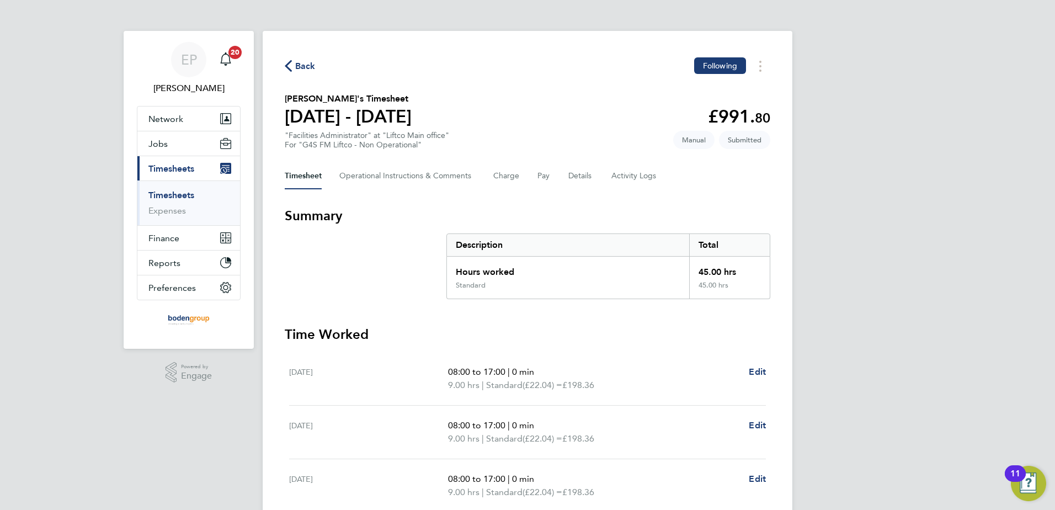
click at [301, 66] on span "Back" at bounding box center [305, 66] width 20 height 13
